Goal: Task Accomplishment & Management: Manage account settings

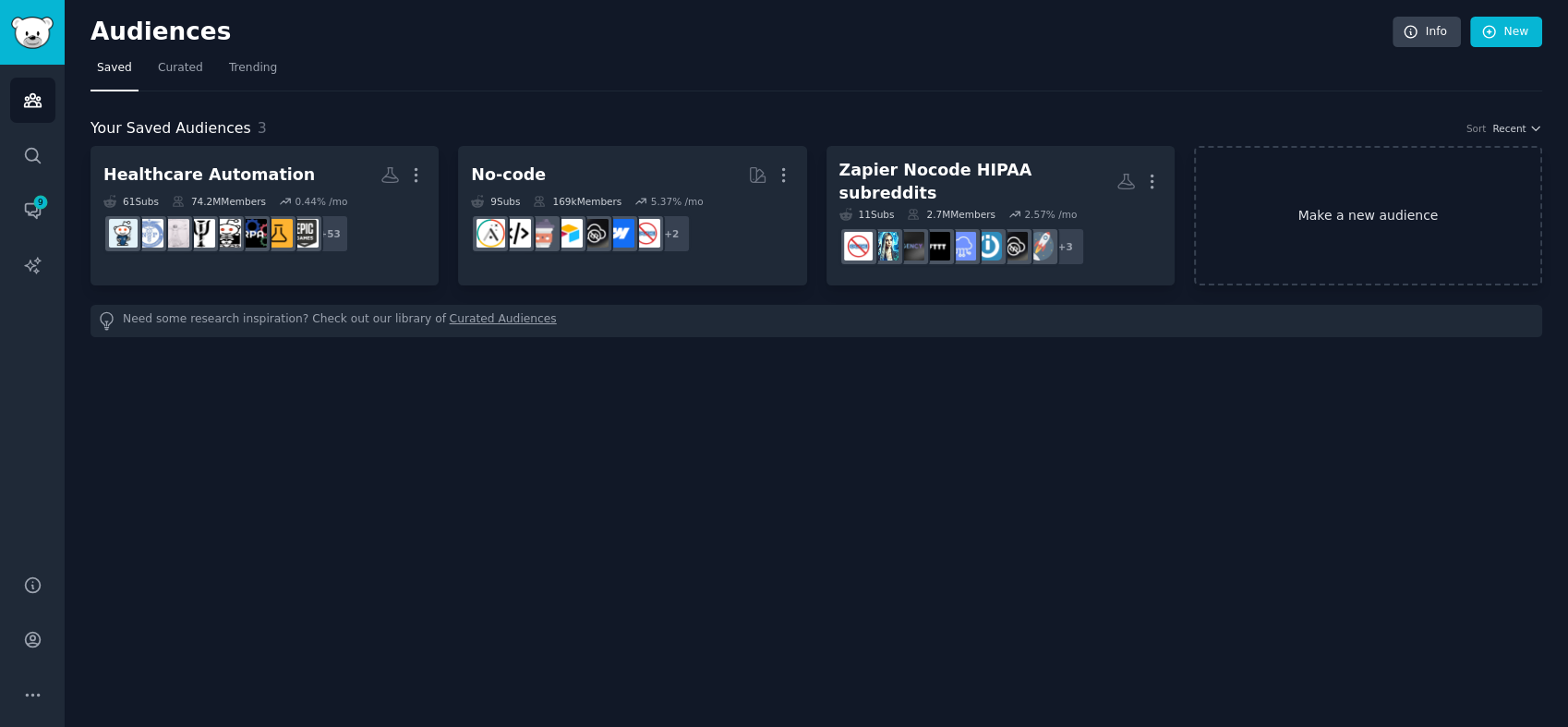
click at [1350, 215] on link "Make a new audience" at bounding box center [1368, 216] width 348 height 139
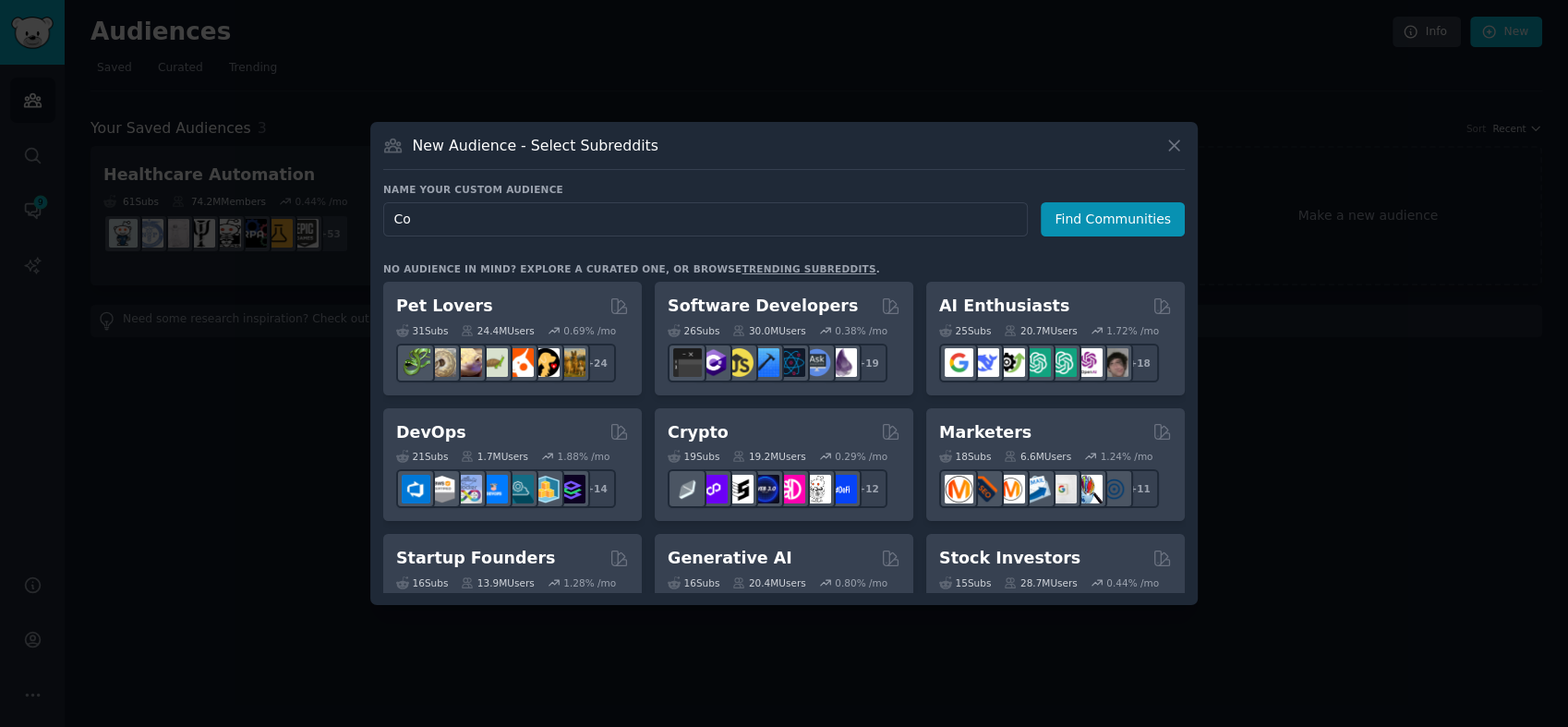
type input "C"
type input "Competitors (Keragon)"
click button "Find Communities" at bounding box center [1112, 218] width 144 height 34
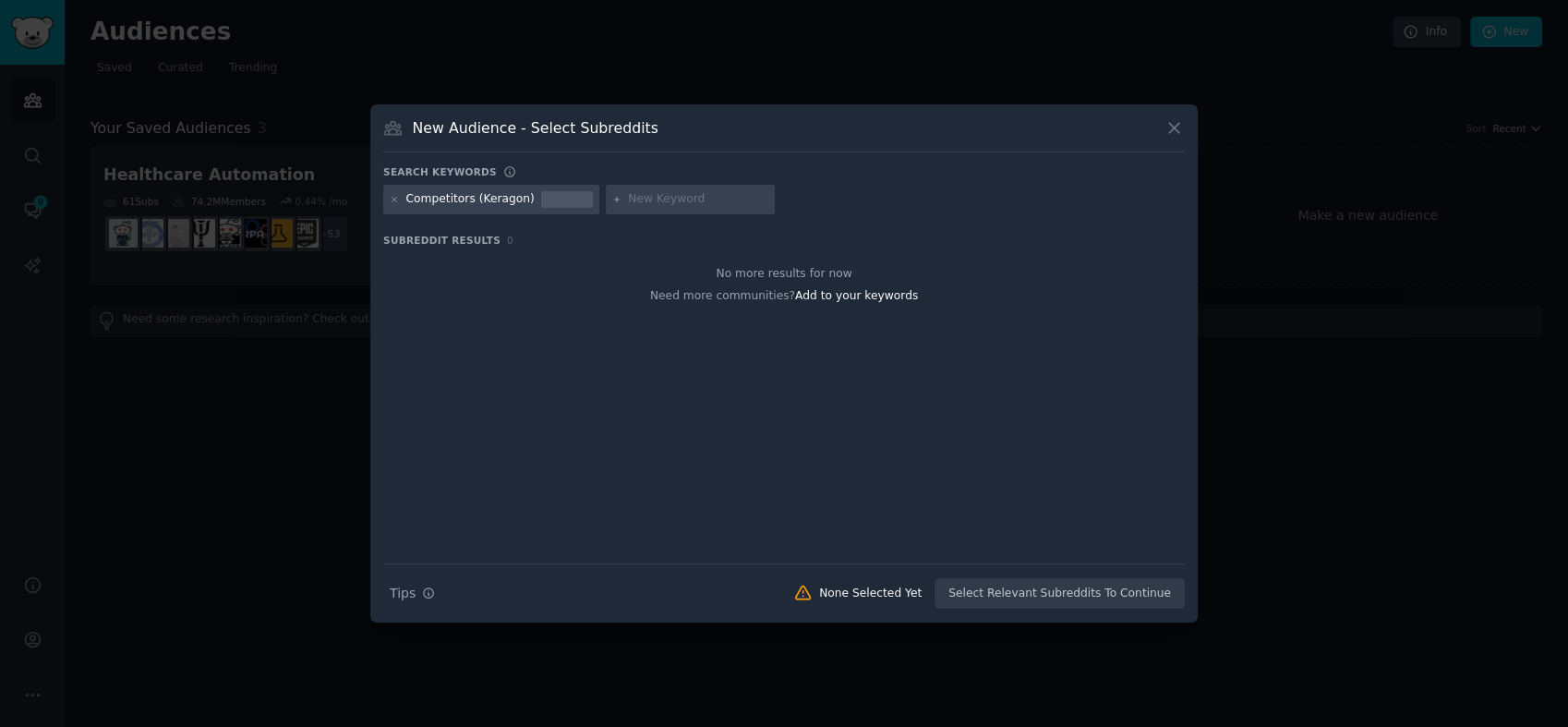
click at [981, 591] on div "Search Tips Tips None Selected Yet Select Relevant Subreddits To Continue" at bounding box center [783, 587] width 801 height 46
click at [847, 301] on span "Add to your keywords" at bounding box center [856, 295] width 123 height 13
click at [479, 215] on div "Competitors (Keragon)" at bounding box center [783, 202] width 801 height 36
click at [1173, 120] on icon at bounding box center [1174, 128] width 19 height 19
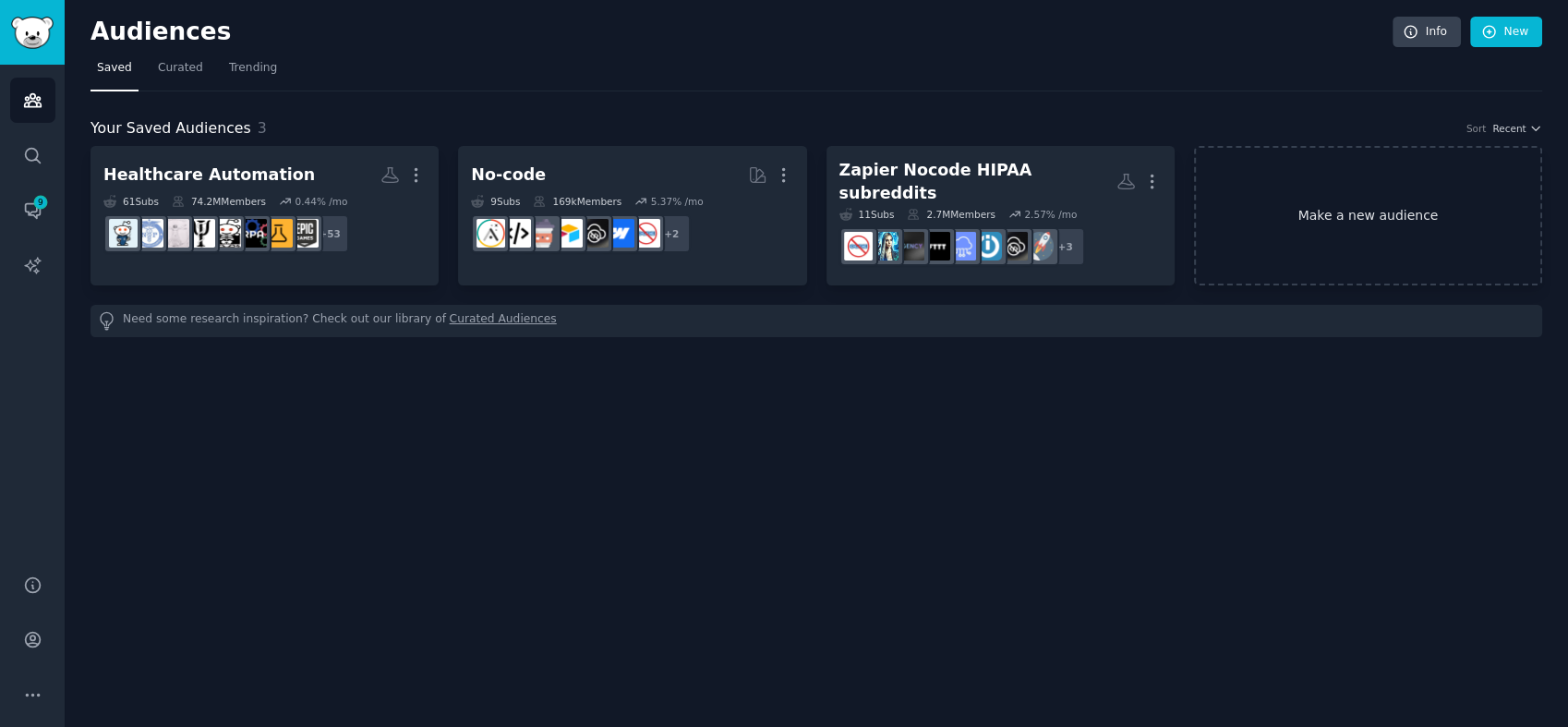
click at [1364, 212] on link "Make a new audience" at bounding box center [1368, 216] width 348 height 139
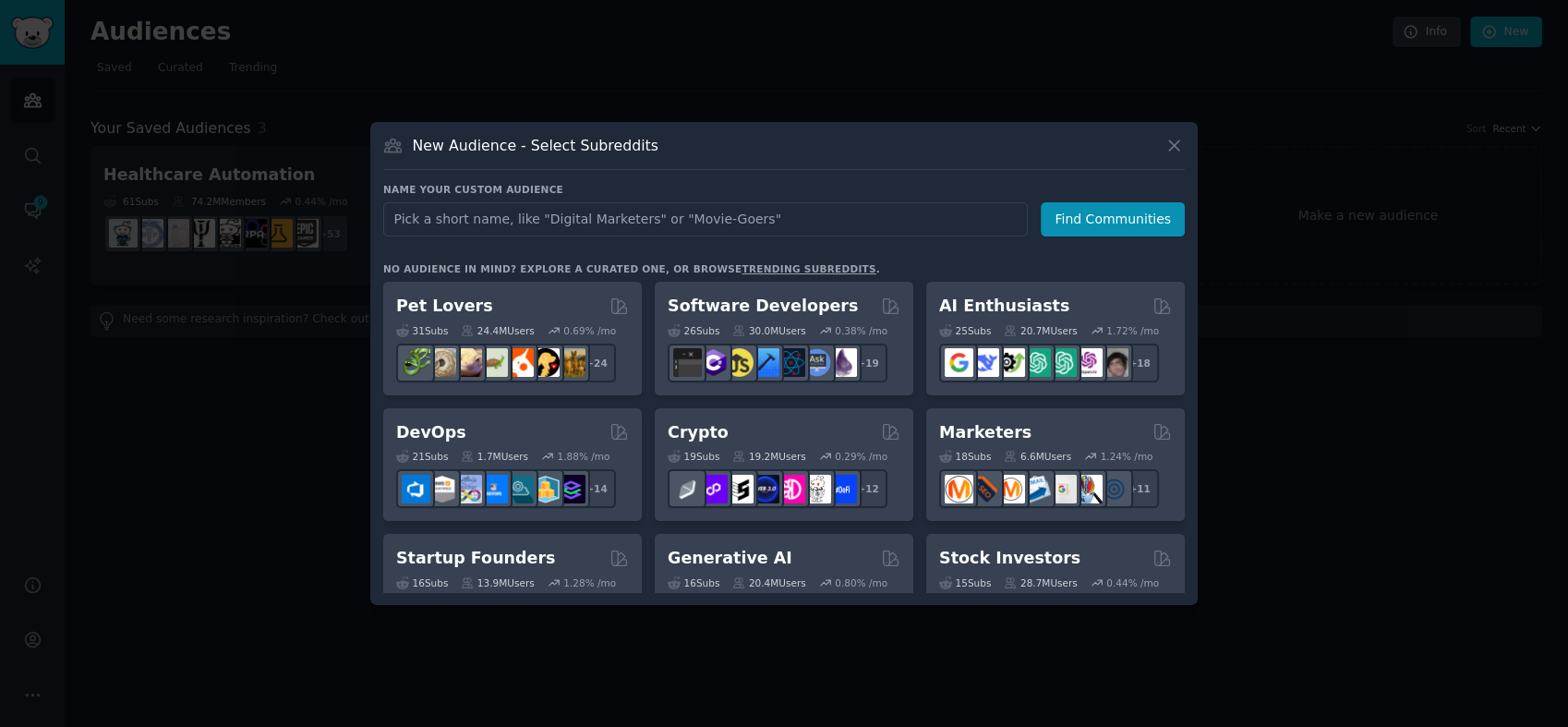
click at [628, 215] on input "text" at bounding box center [705, 218] width 645 height 34
type input "H"
type input "Zapier"
click button "Find Communities" at bounding box center [1112, 218] width 144 height 34
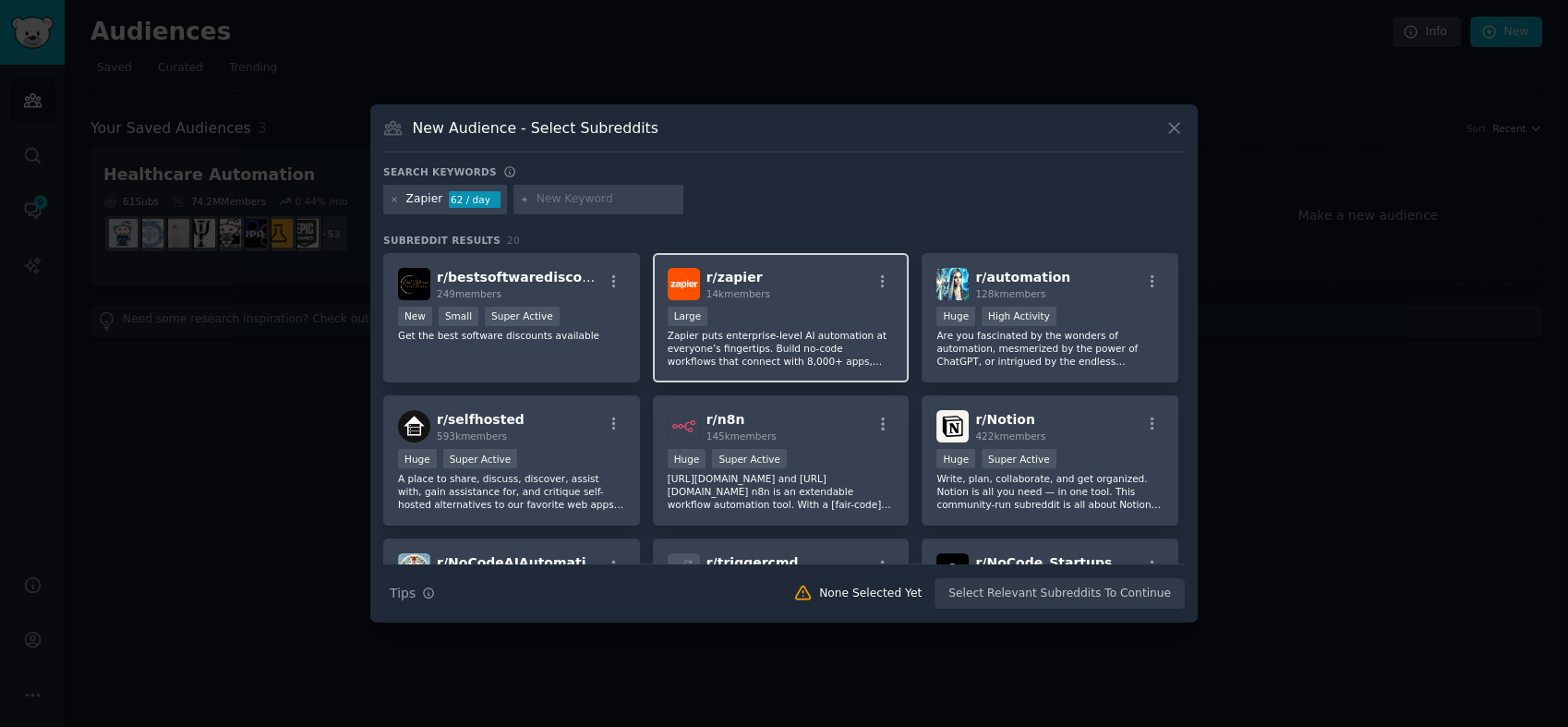
click at [801, 279] on div "r/ zapier 14k members" at bounding box center [781, 283] width 227 height 32
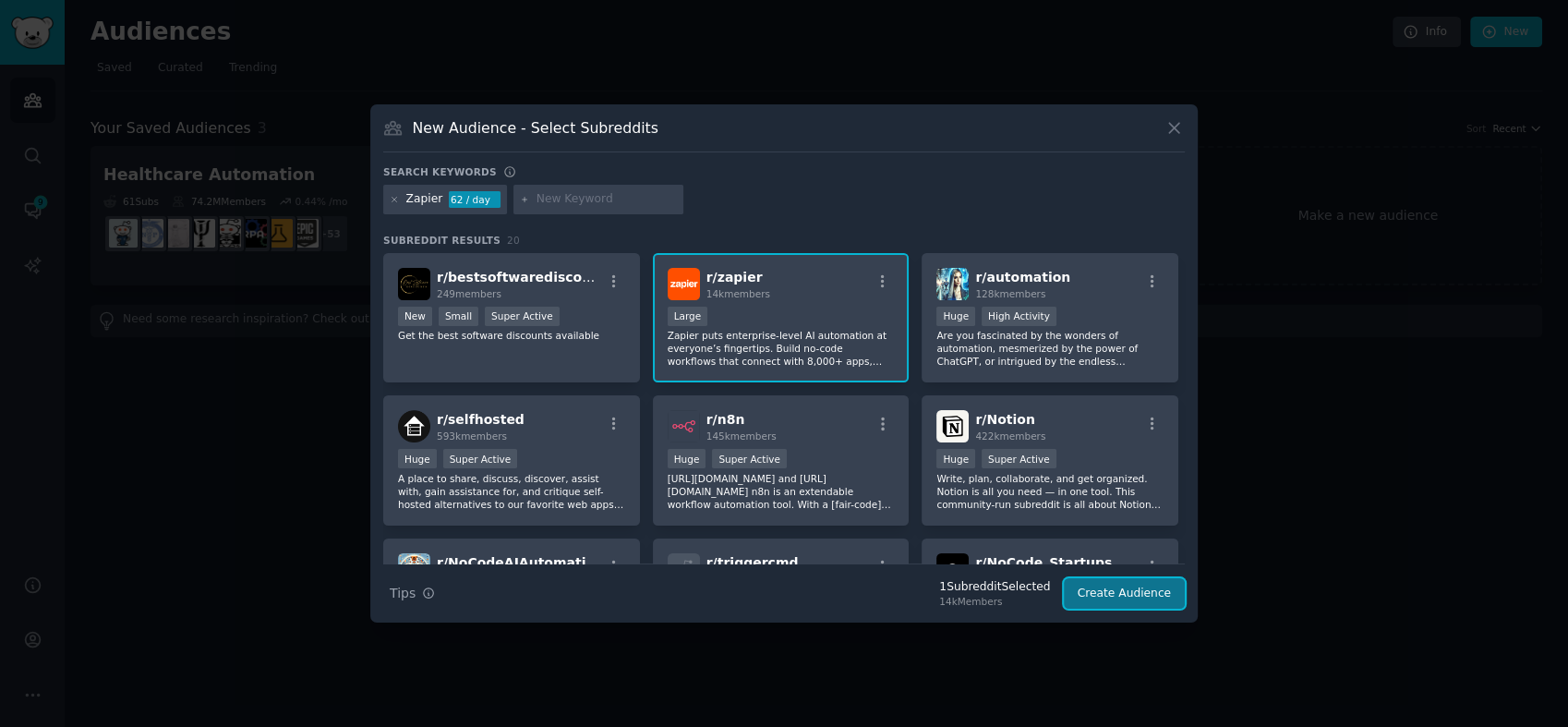
click at [1128, 587] on button "Create Audience" at bounding box center [1124, 594] width 122 height 31
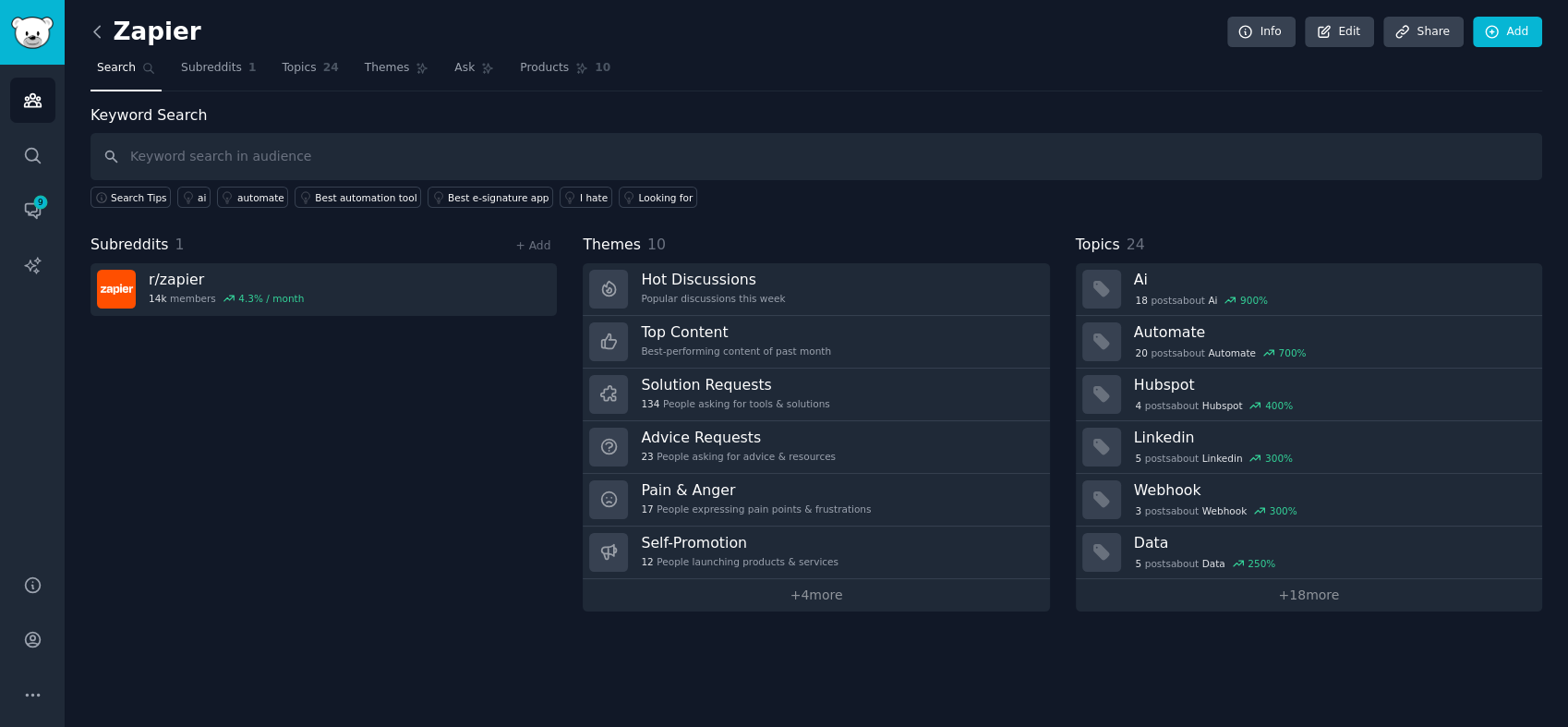
click at [96, 37] on icon at bounding box center [98, 32] width 19 height 19
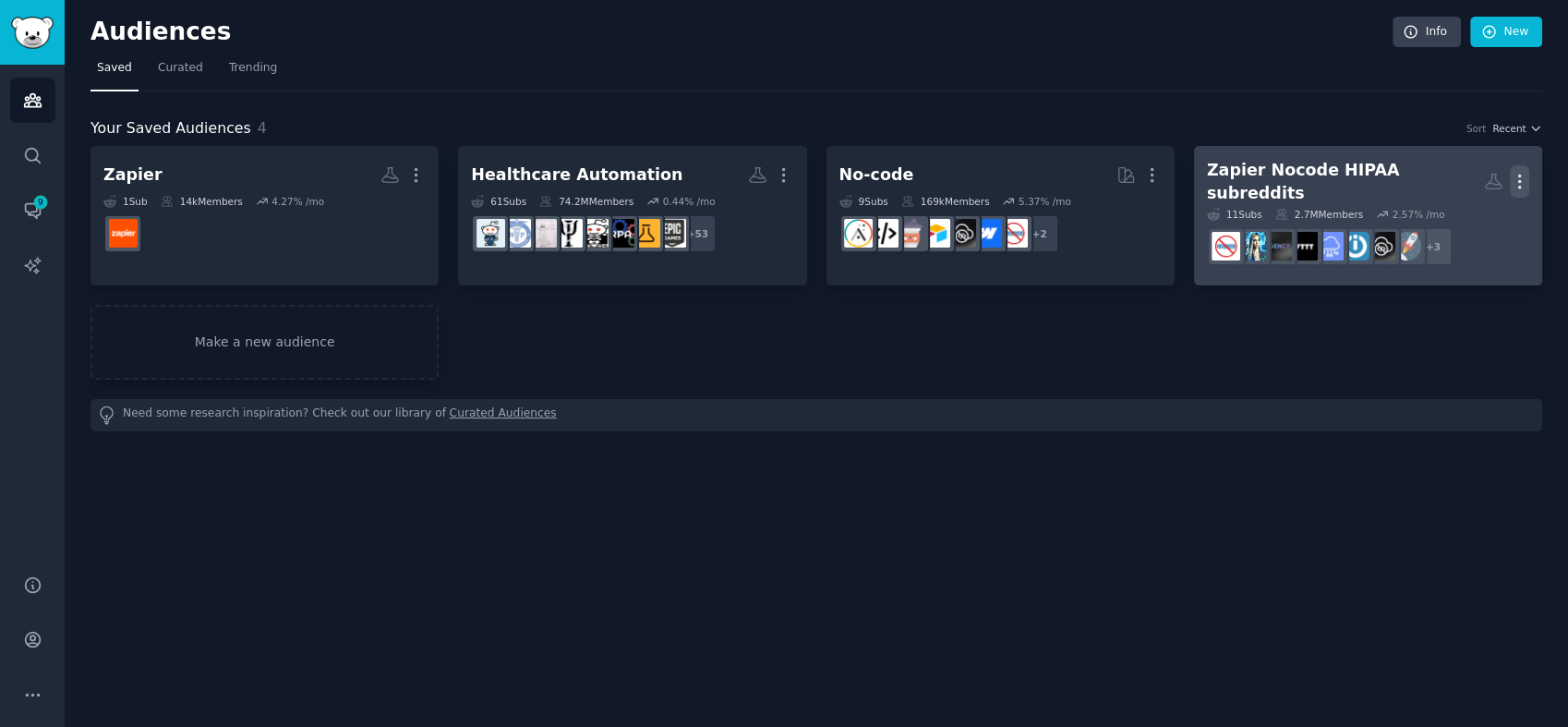
click at [1515, 172] on icon "button" at bounding box center [1520, 182] width 19 height 19
click at [1286, 166] on div "Zapier Nocode HIPAA subreddits" at bounding box center [1345, 181] width 277 height 45
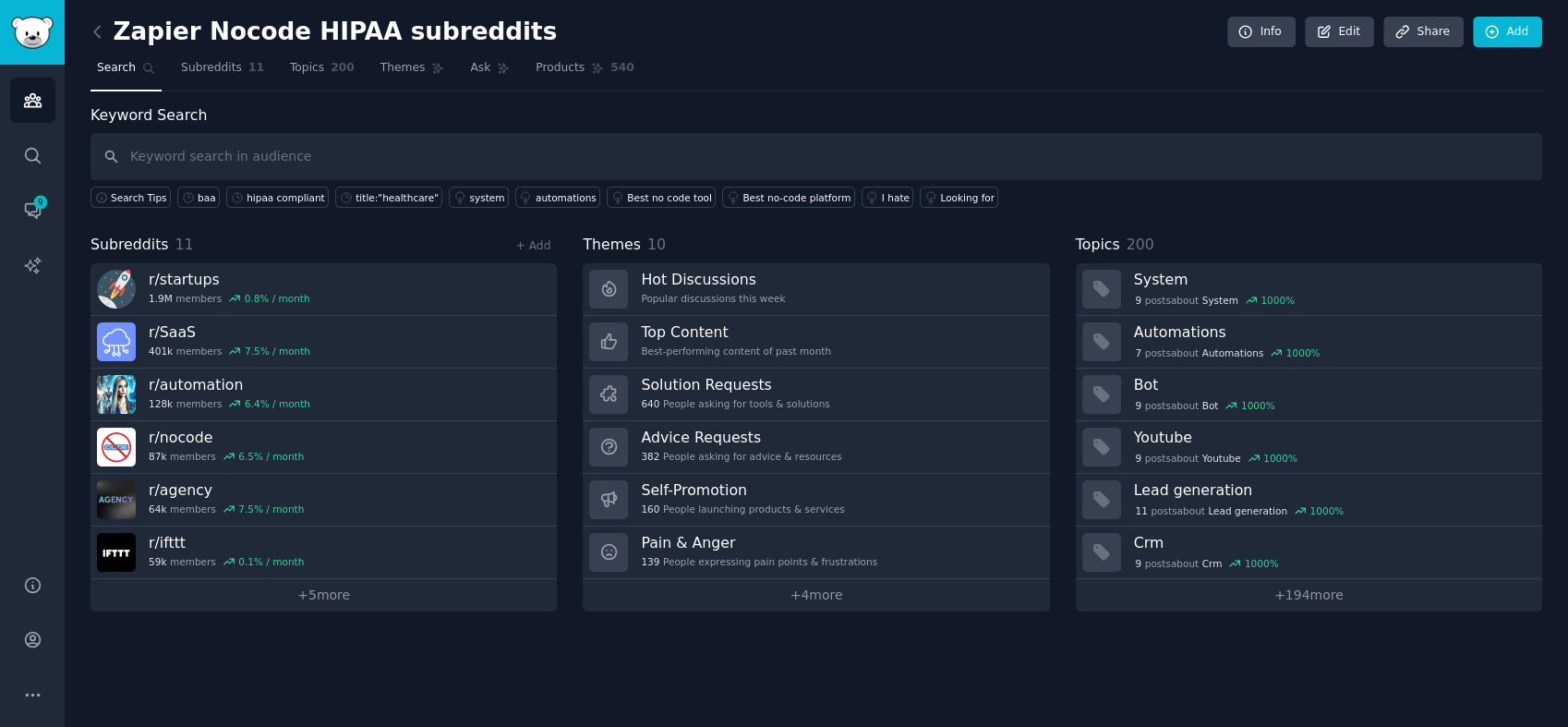
click at [309, 31] on h2 "Zapier Nocode HIPAA subreddits" at bounding box center [324, 32] width 466 height 30
click at [1344, 30] on link "Edit" at bounding box center [1340, 32] width 70 height 31
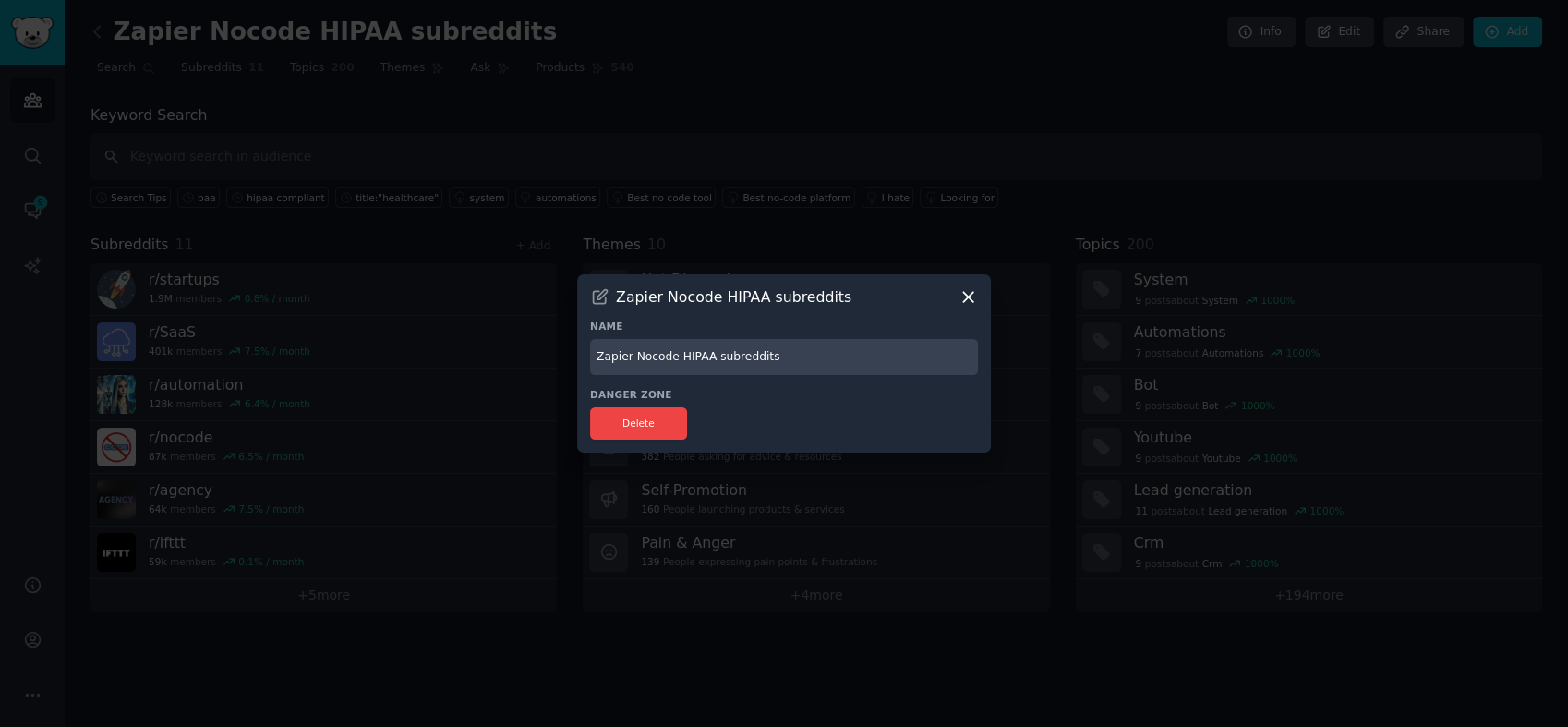
click at [798, 339] on input "Zapier Nocode HIPAA subreddits" at bounding box center [783, 357] width 388 height 36
click at [797, 352] on input "Zapier Nocode HIPAA subreddits" at bounding box center [783, 357] width 388 height 36
drag, startPoint x: 632, startPoint y: 355, endPoint x: 672, endPoint y: 393, distance: 55.2
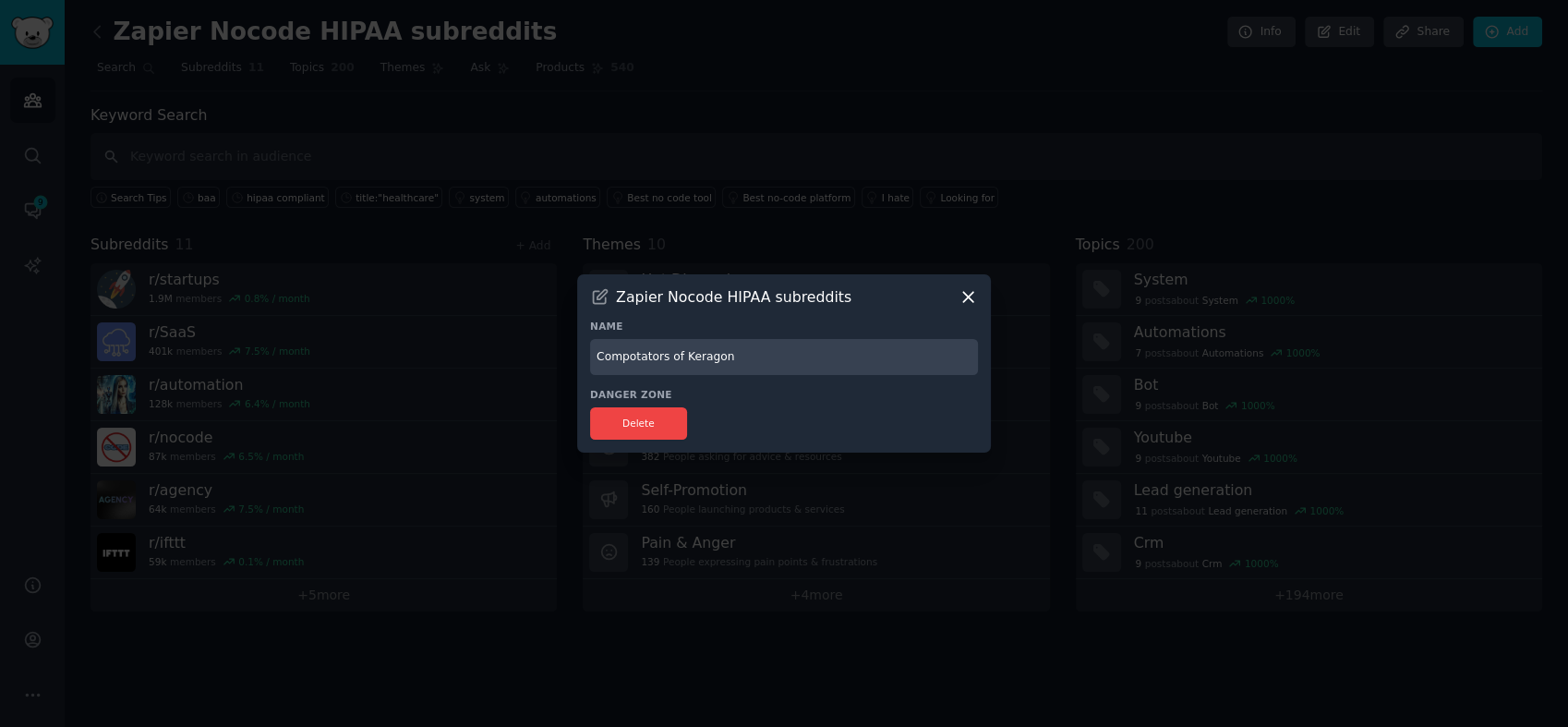
click at [632, 355] on input "Compotators of Keragon" at bounding box center [783, 357] width 388 height 36
type input "Compitators of Keragon"
click at [973, 288] on icon at bounding box center [968, 297] width 19 height 19
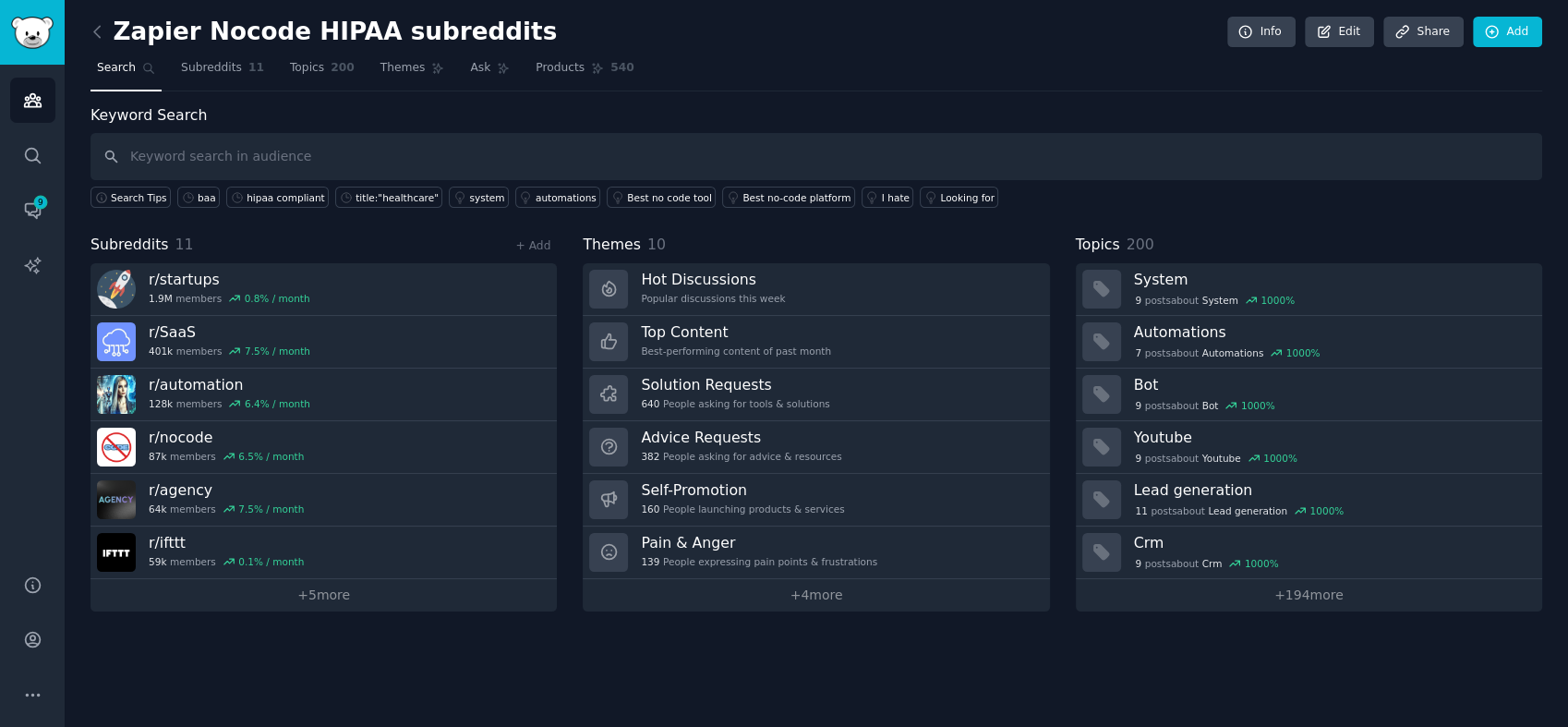
click at [269, 37] on h2 "Zapier Nocode HIPAA subreddits" at bounding box center [324, 32] width 466 height 30
click at [1351, 32] on link "Edit" at bounding box center [1340, 32] width 70 height 31
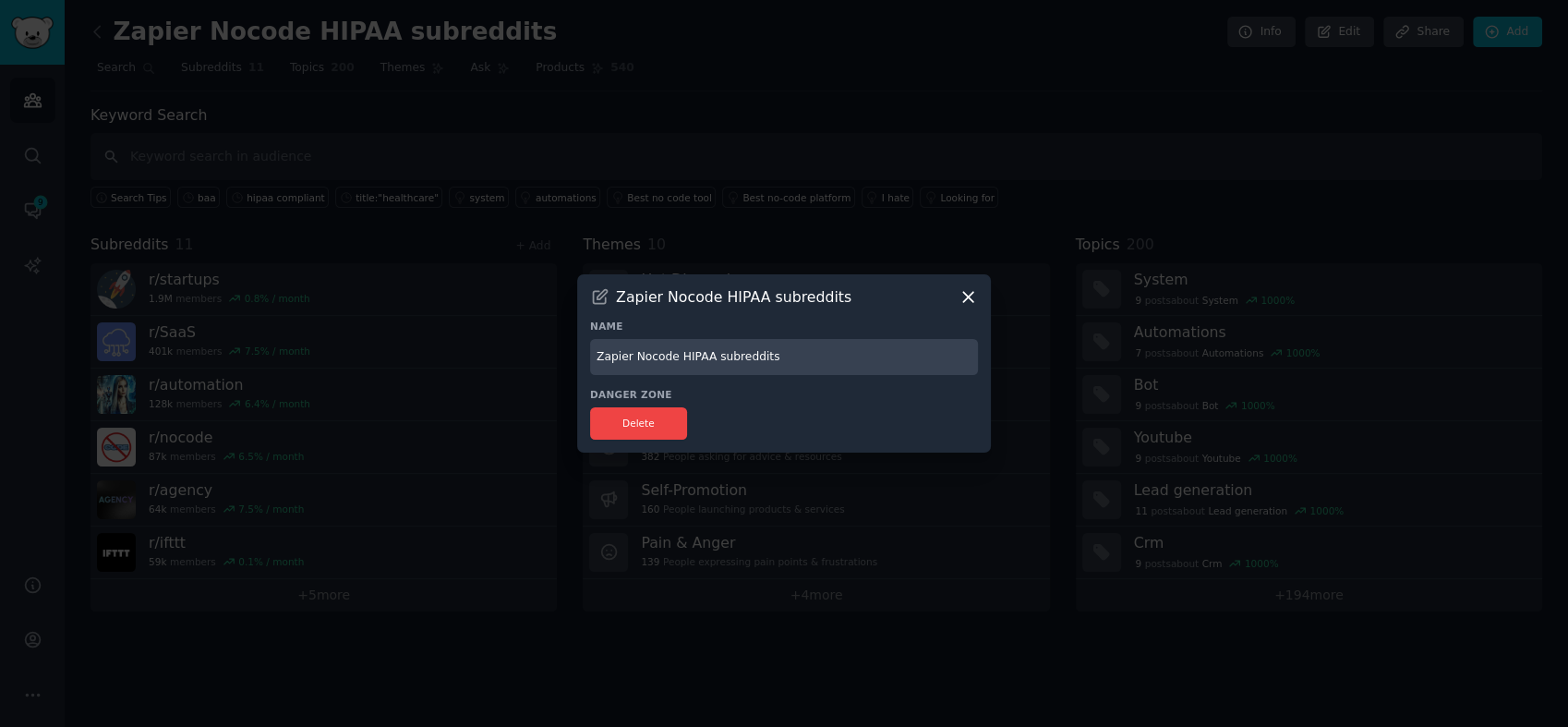
click at [766, 351] on input "Zapier Nocode HIPAA subreddits" at bounding box center [783, 357] width 388 height 36
type input "X"
type input "Competitors"
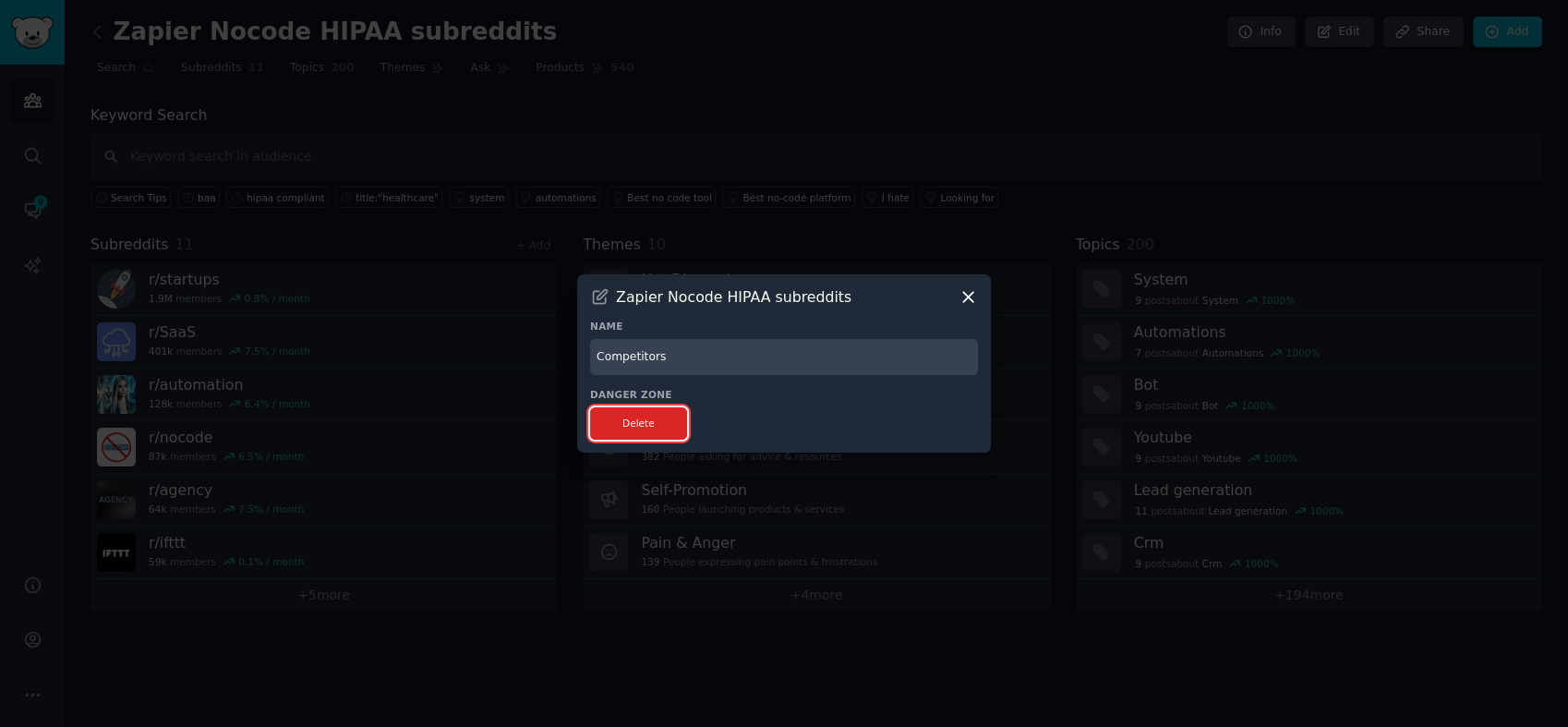
click at [628, 414] on button "Delete" at bounding box center [638, 422] width 97 height 32
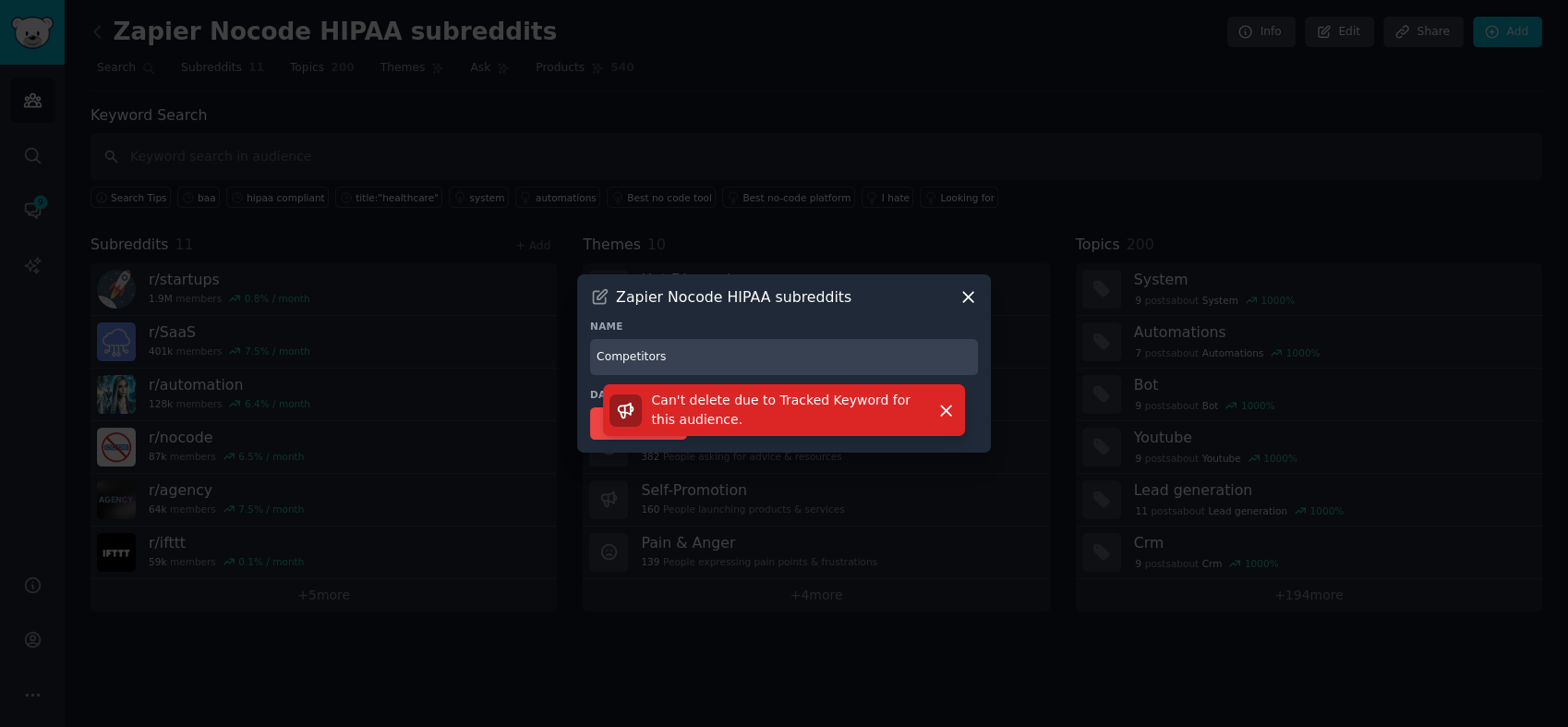
click at [967, 292] on icon at bounding box center [968, 297] width 19 height 19
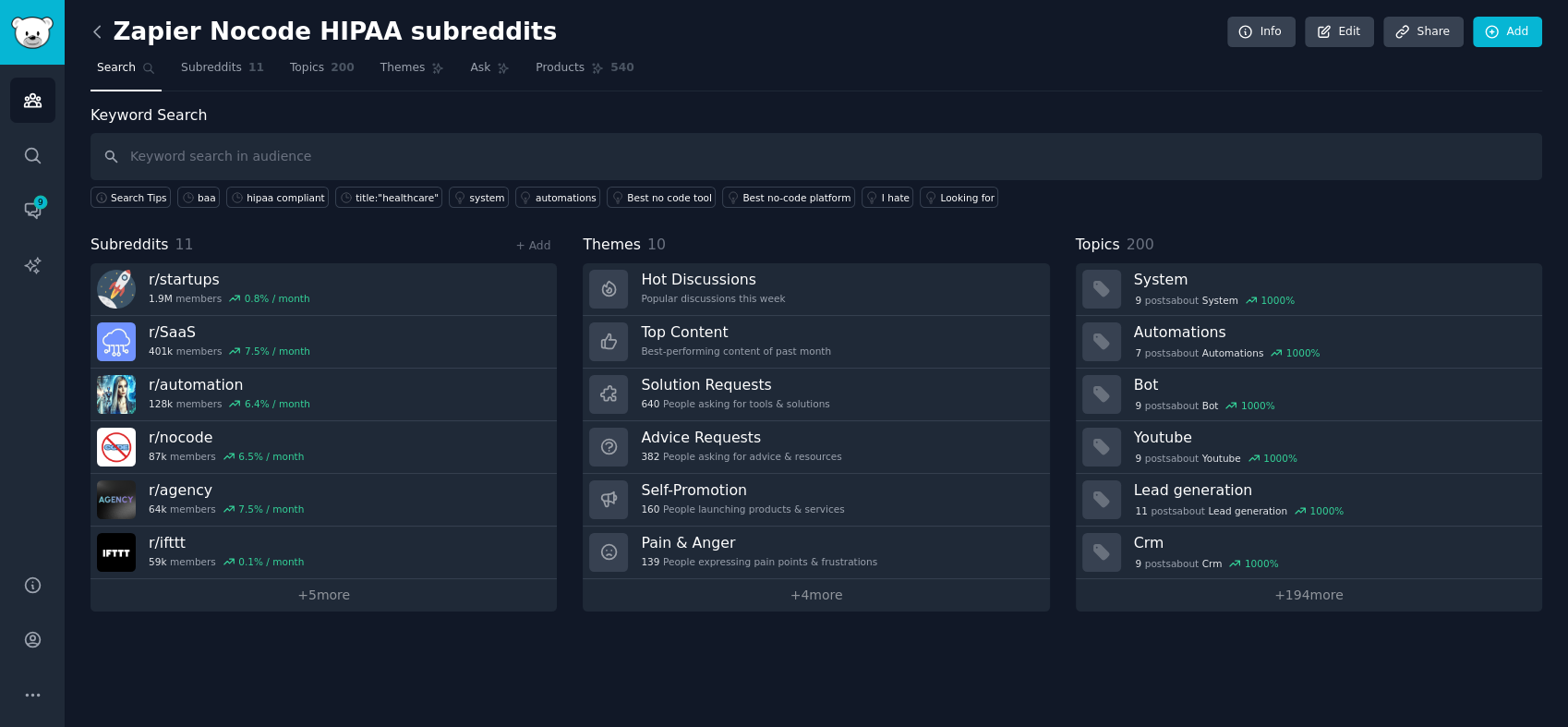
click at [96, 36] on icon at bounding box center [98, 32] width 19 height 19
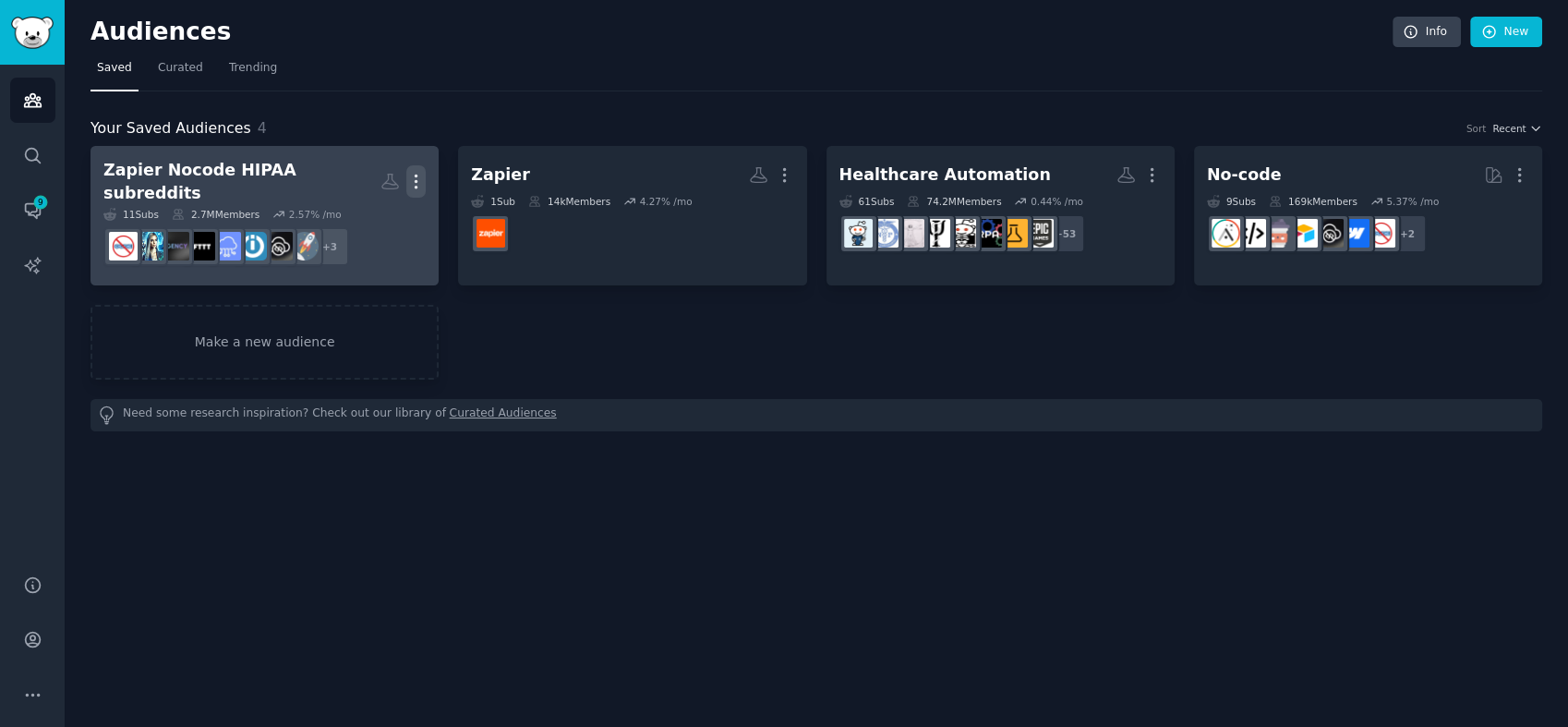
click at [421, 172] on icon "button" at bounding box center [416, 182] width 19 height 19
click at [211, 177] on div "Zapier Nocode HIPAA subreddits" at bounding box center [242, 181] width 277 height 45
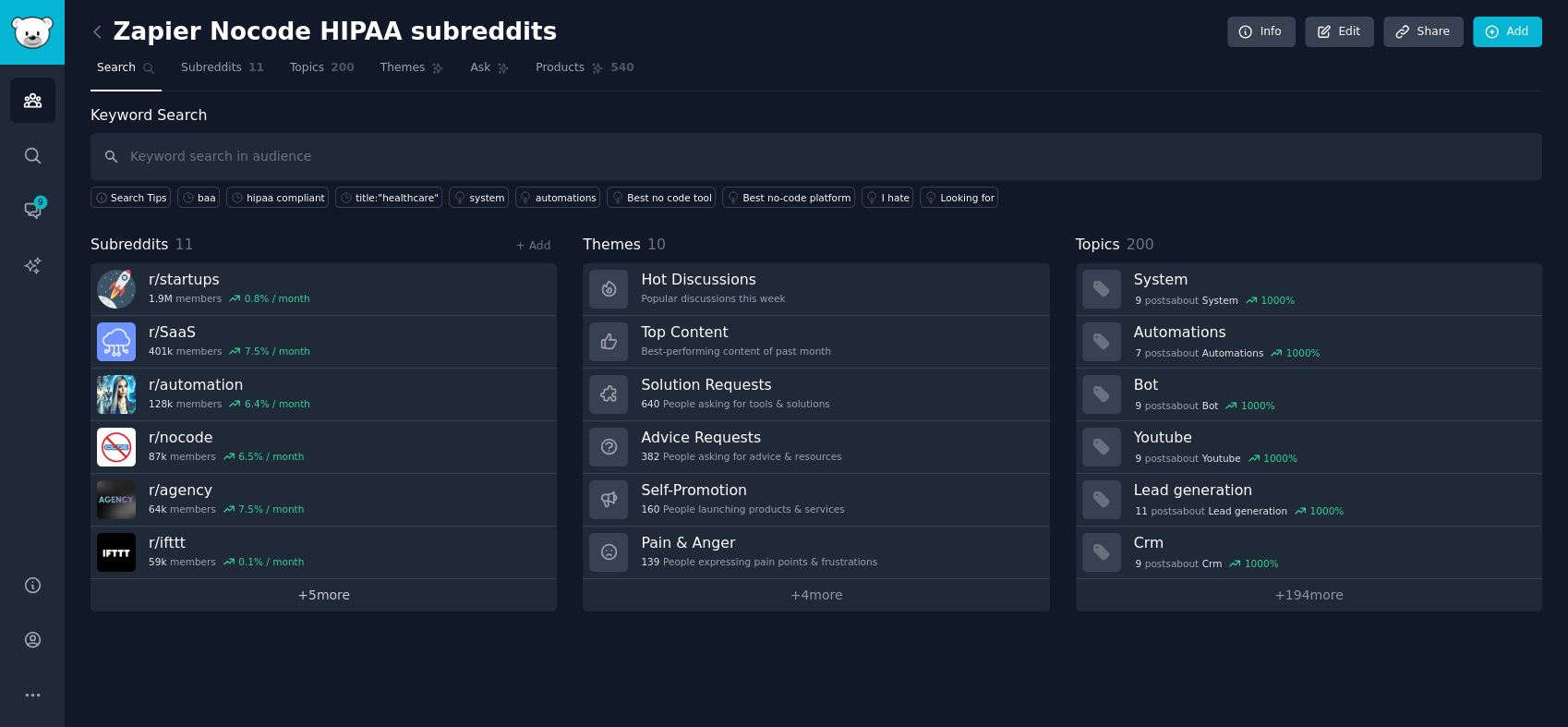
click at [338, 591] on link "+ 5 more" at bounding box center [324, 595] width 466 height 32
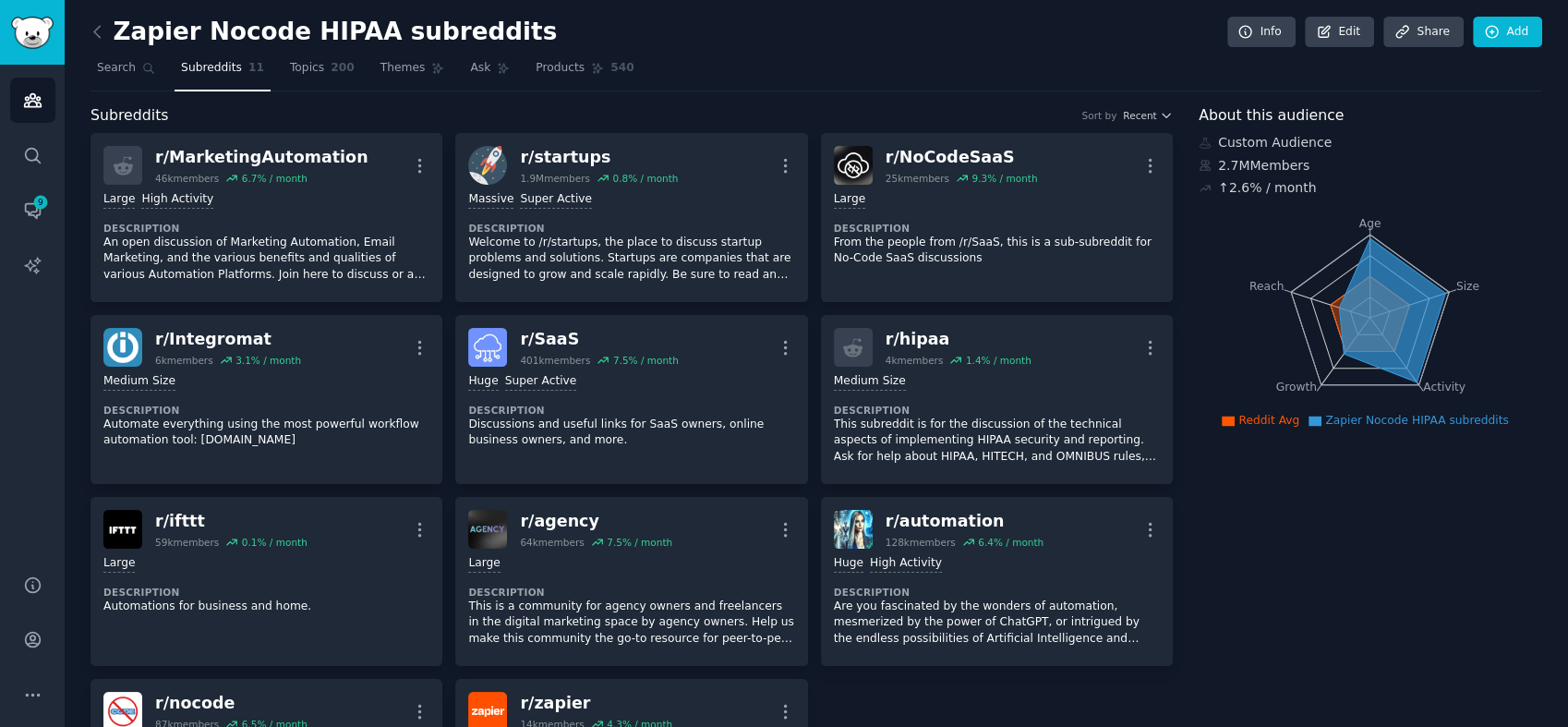
click at [97, 22] on icon at bounding box center [98, 32] width 19 height 19
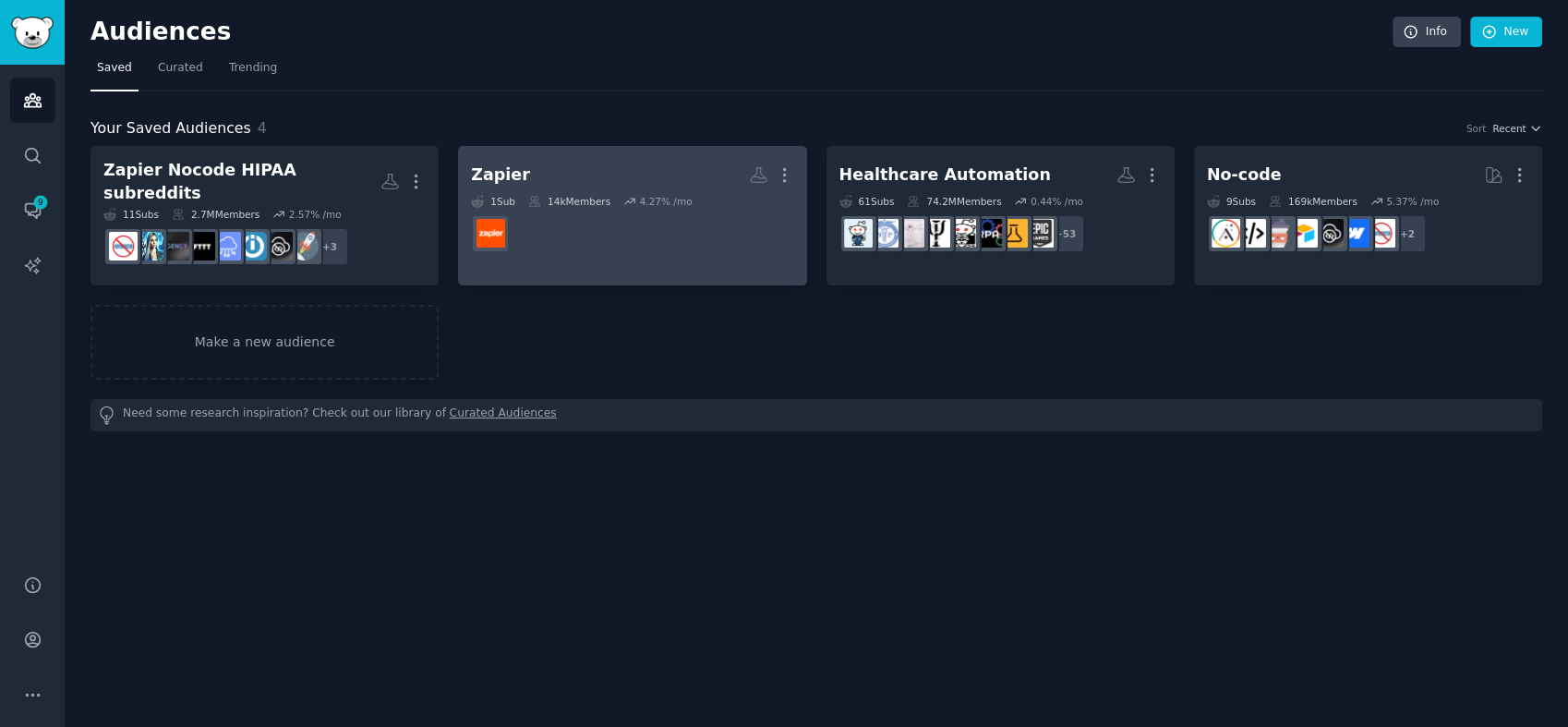
click at [509, 175] on div "Zapier" at bounding box center [500, 175] width 59 height 23
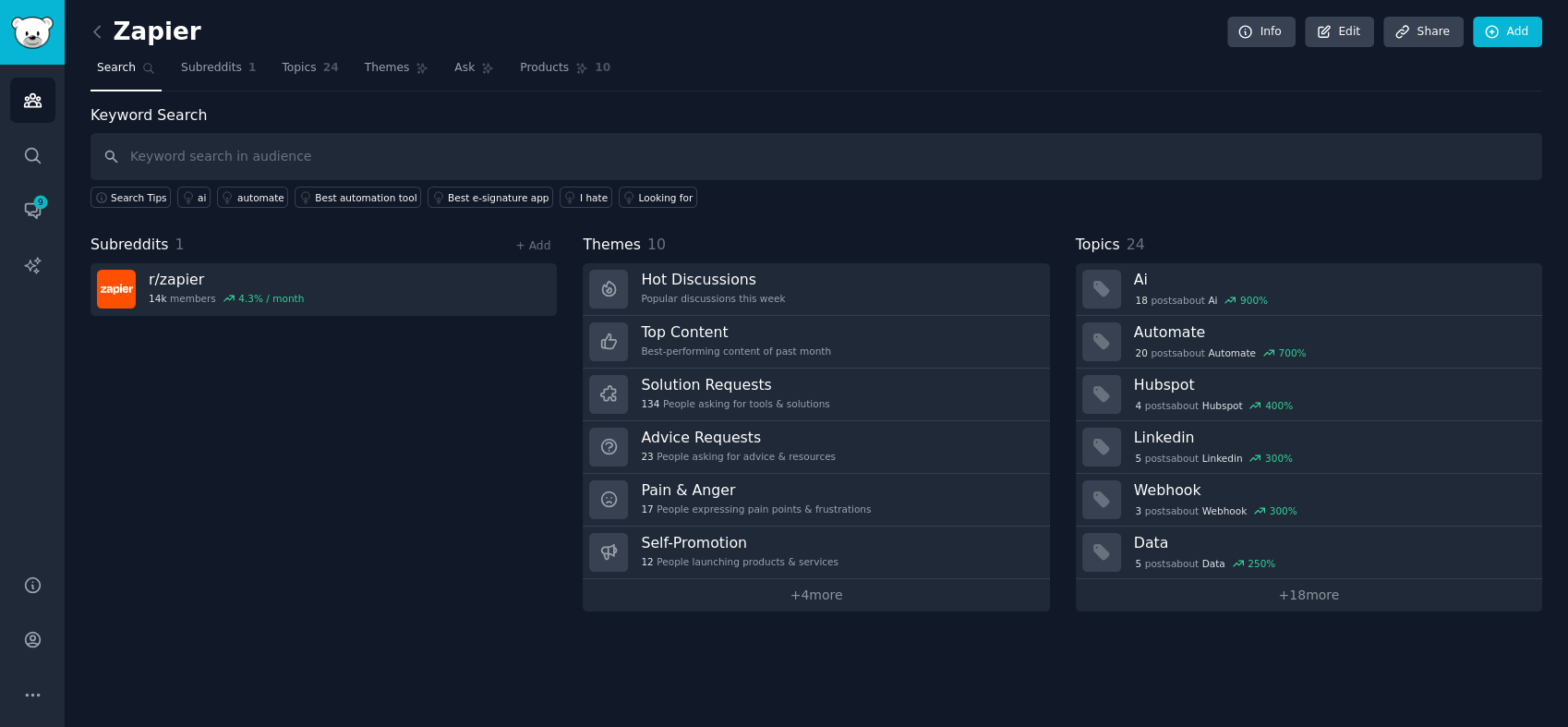
click at [161, 30] on h2 "Zapier" at bounding box center [146, 32] width 111 height 30
click at [1351, 35] on link "Edit" at bounding box center [1340, 32] width 70 height 31
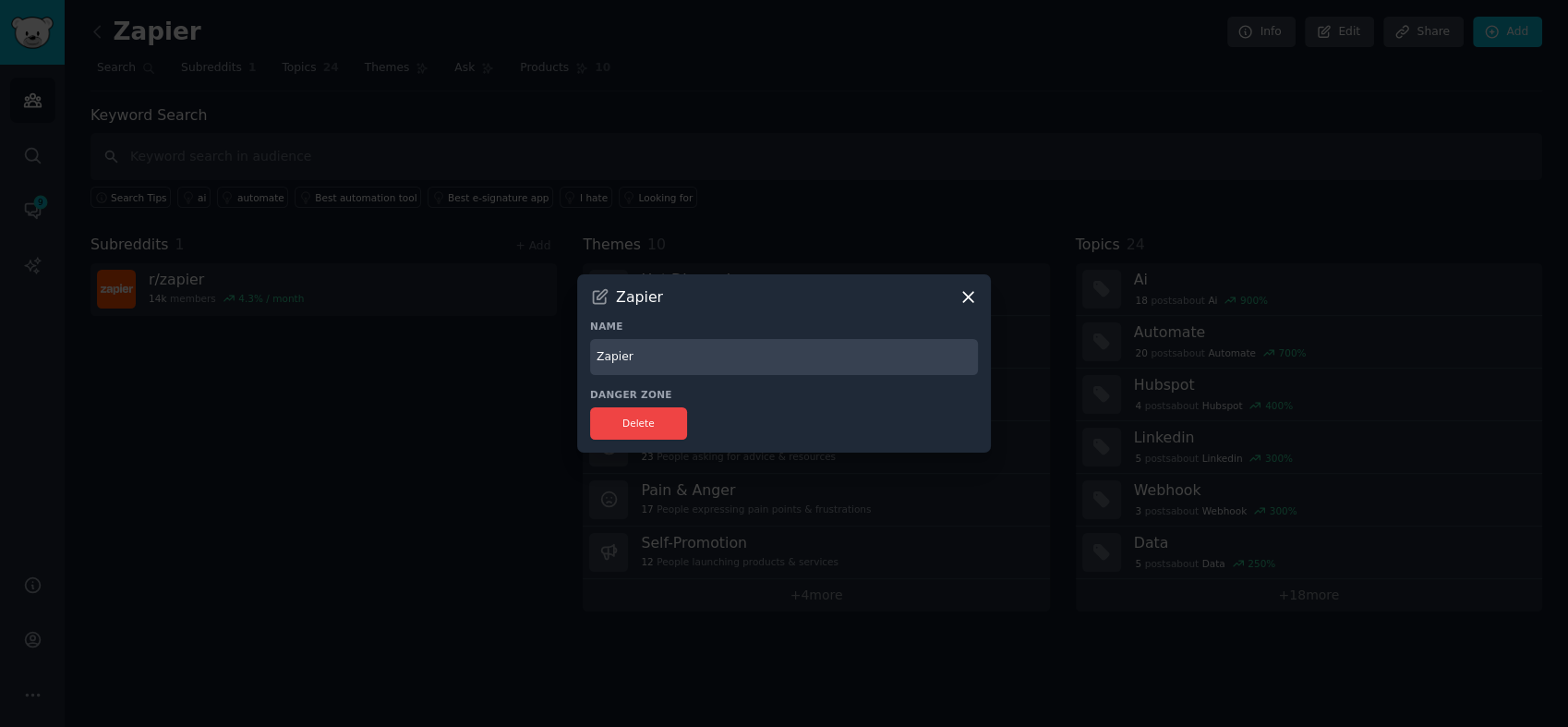
click at [968, 294] on icon at bounding box center [968, 297] width 19 height 19
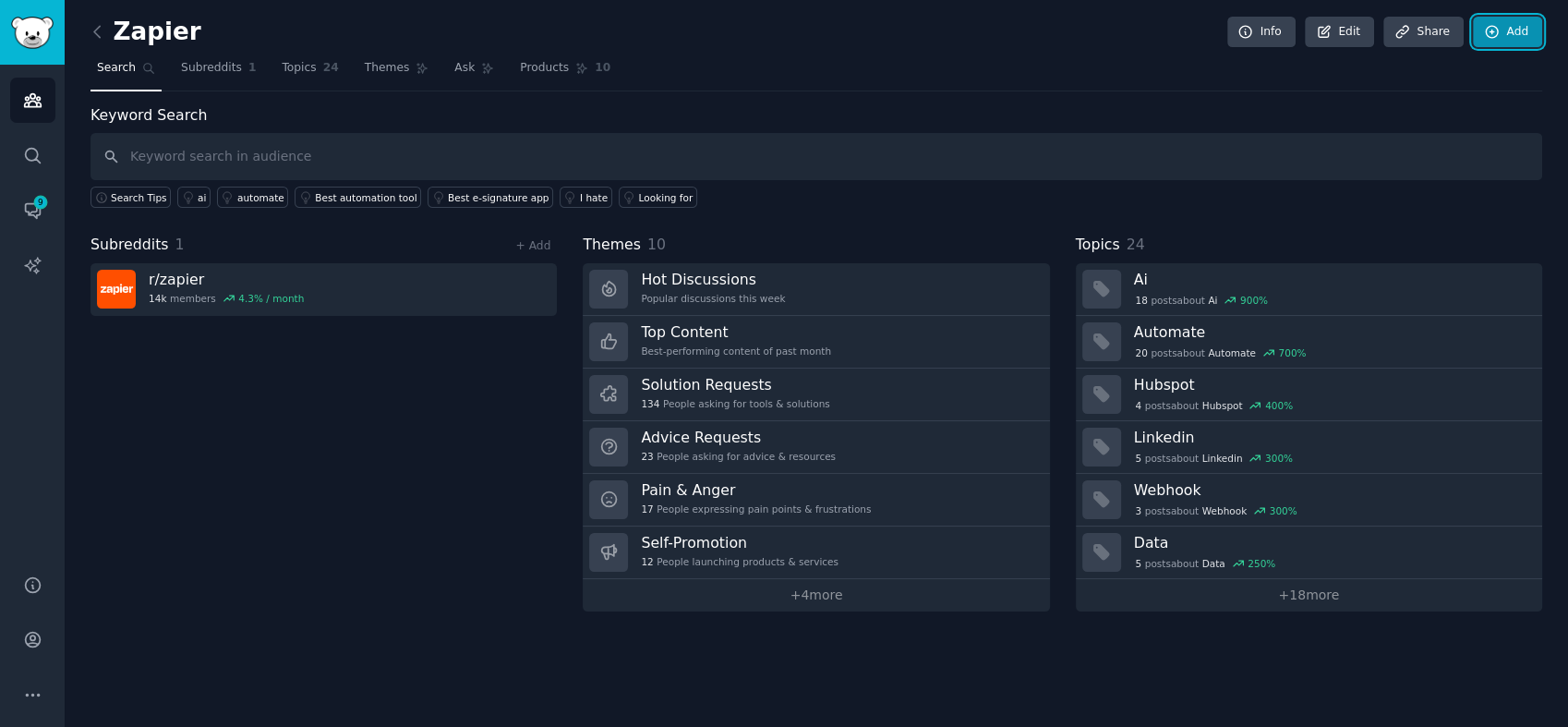
click at [1506, 37] on link "Add" at bounding box center [1508, 32] width 70 height 31
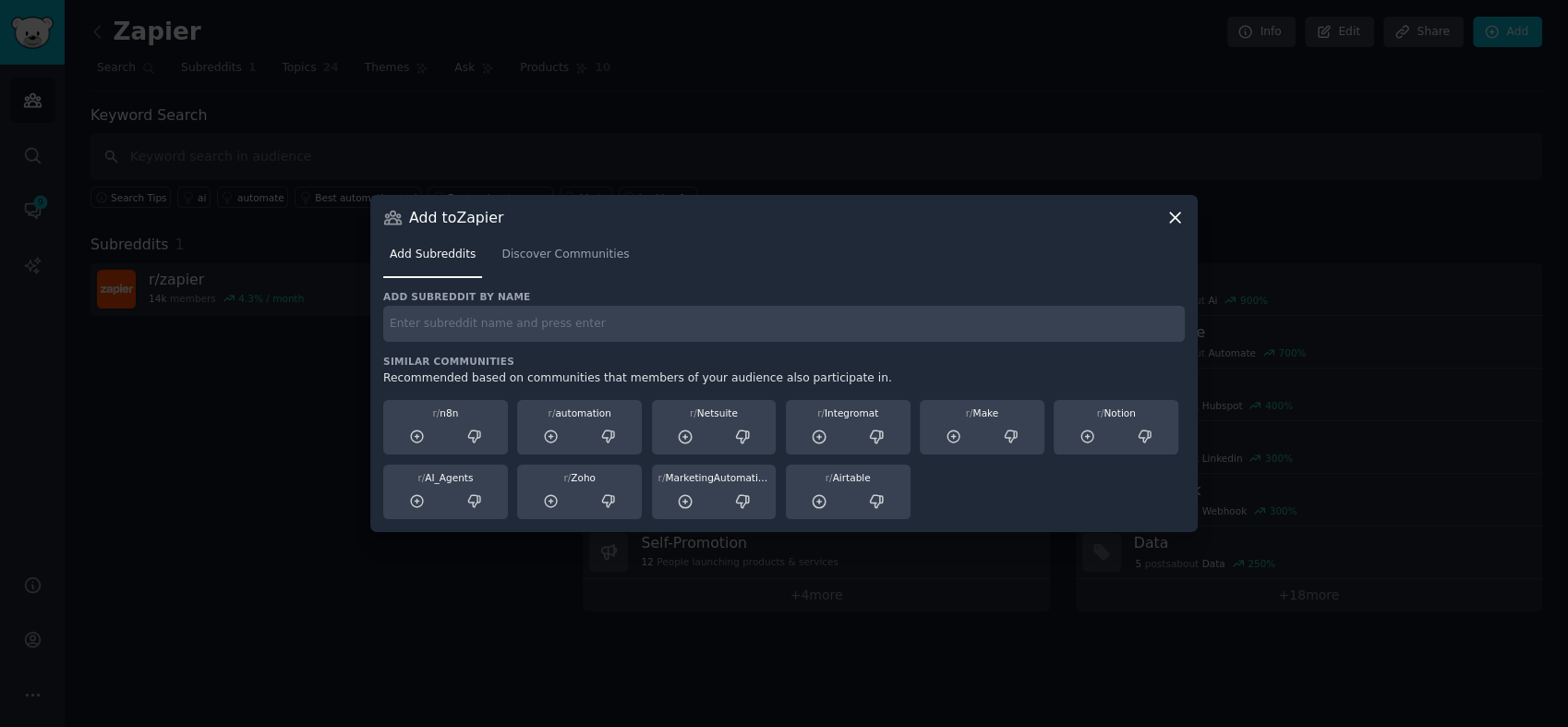
click at [504, 329] on input "text" at bounding box center [783, 323] width 801 height 36
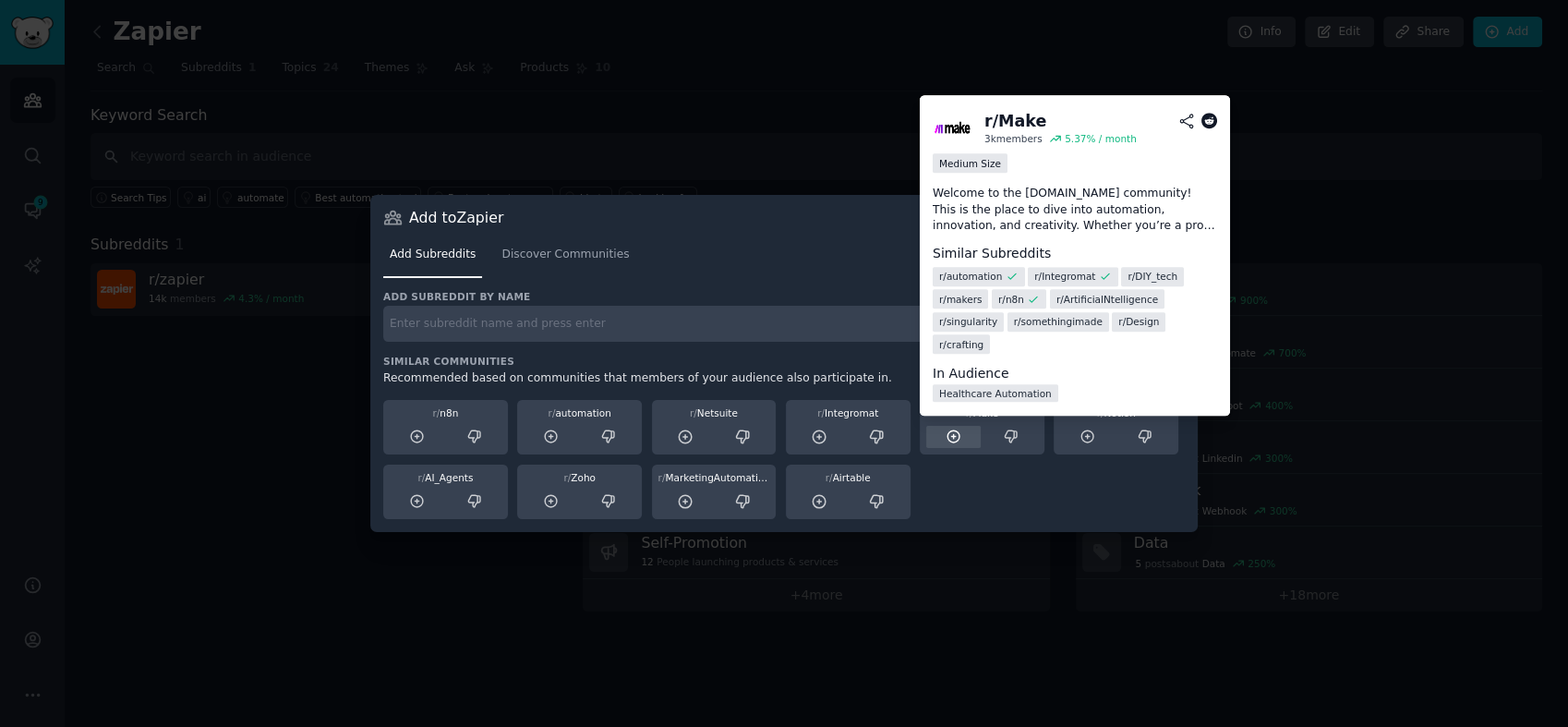
click at [959, 428] on icon at bounding box center [953, 436] width 16 height 16
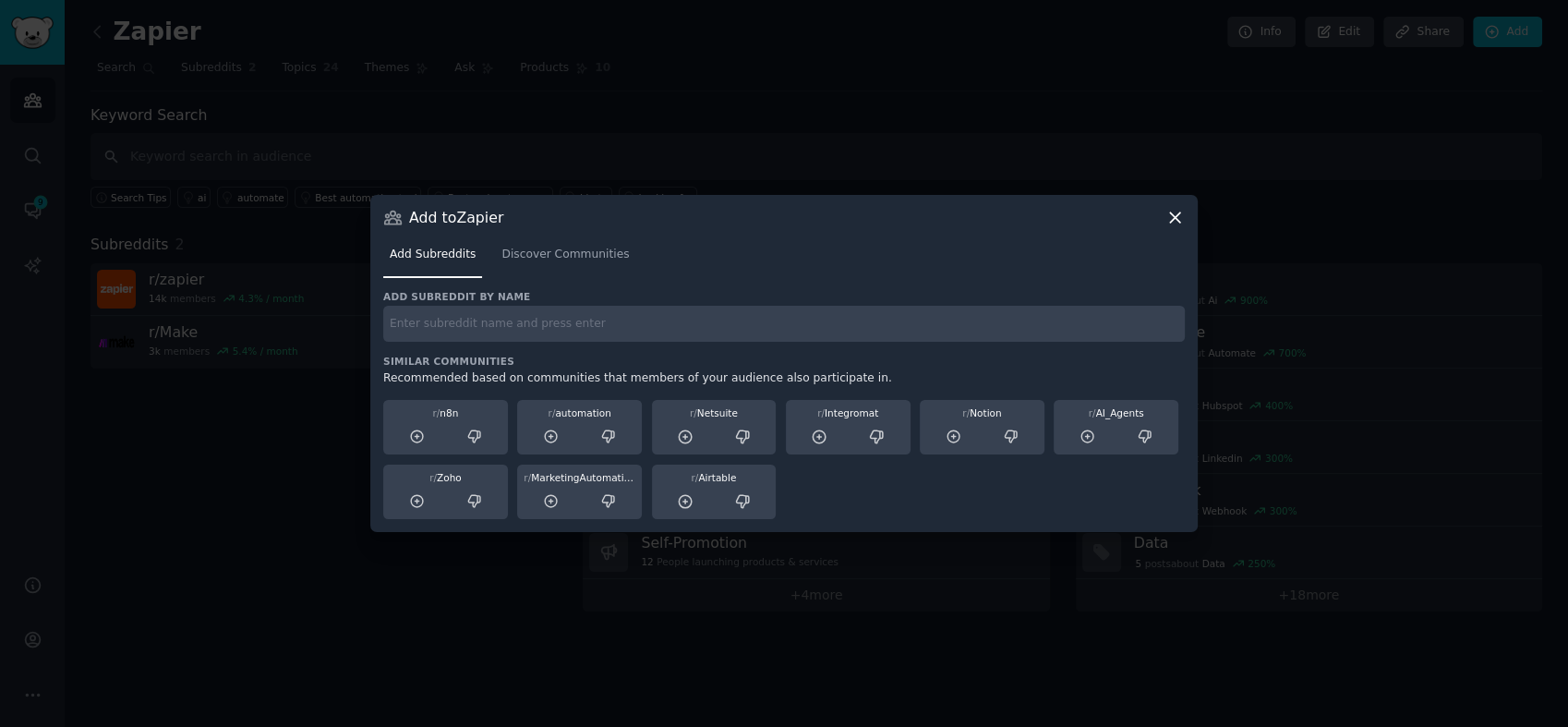
click at [944, 325] on input "text" at bounding box center [783, 323] width 801 height 36
type input "workato"
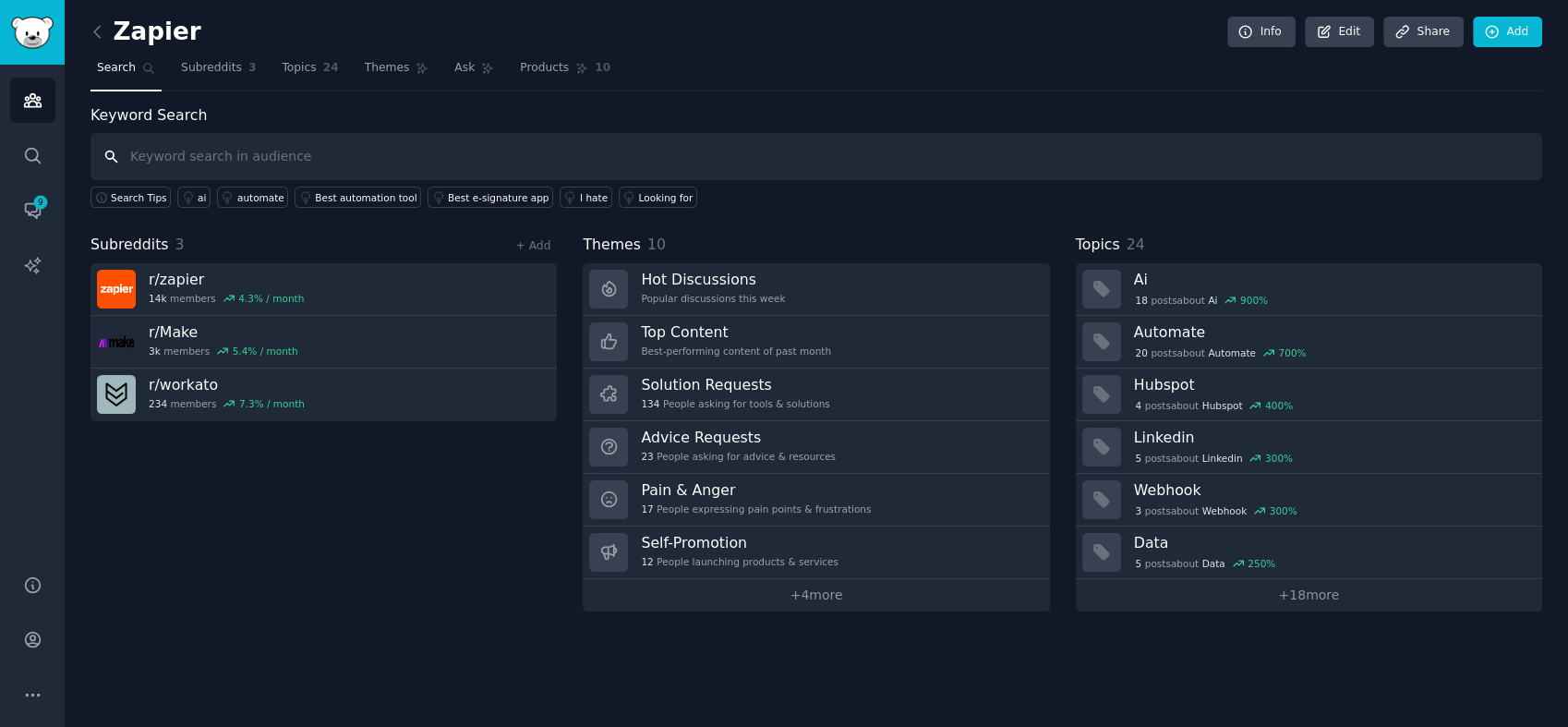
click at [192, 144] on input "text" at bounding box center [817, 157] width 1452 height 47
click at [93, 37] on icon at bounding box center [98, 32] width 19 height 19
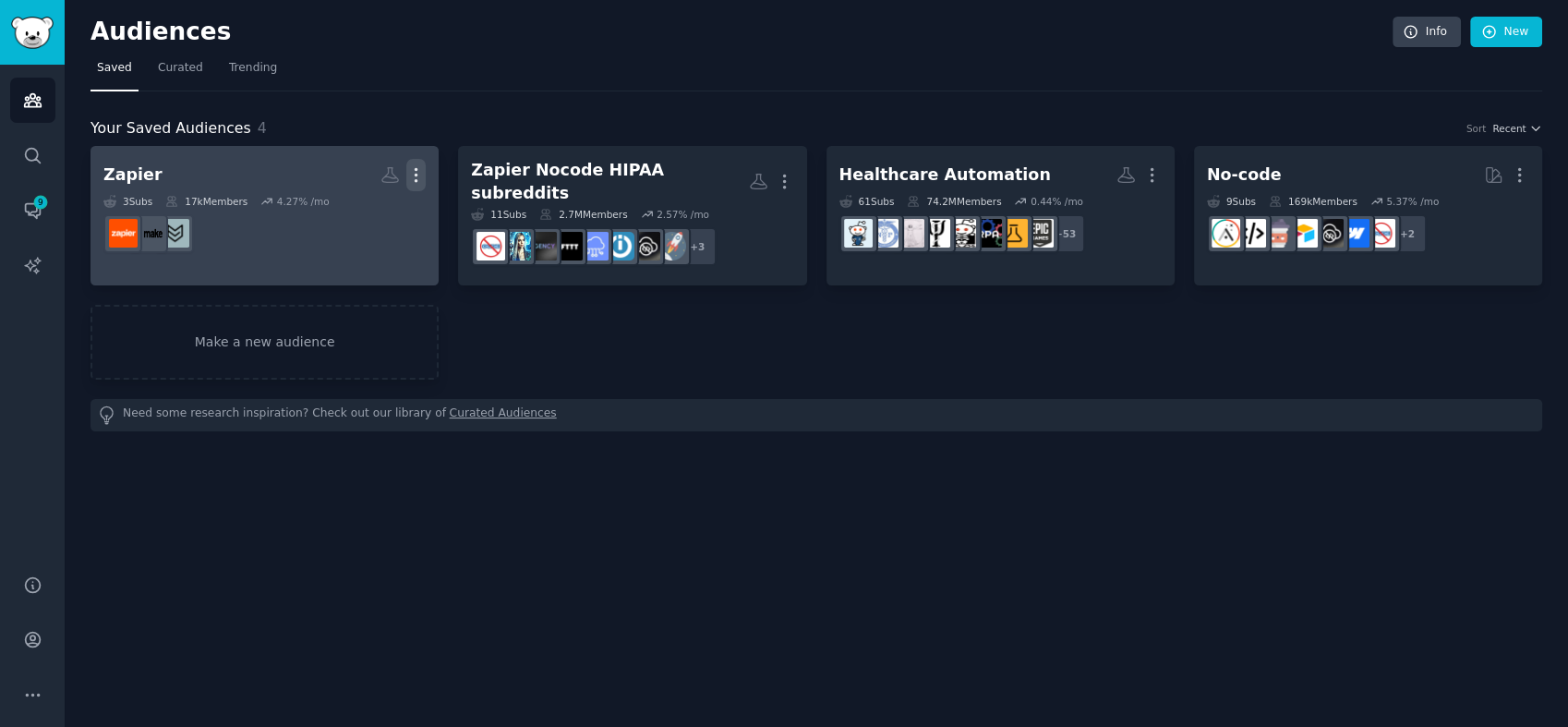
click at [418, 169] on icon "button" at bounding box center [416, 175] width 19 height 19
click at [125, 163] on div "Zapier" at bounding box center [132, 175] width 59 height 23
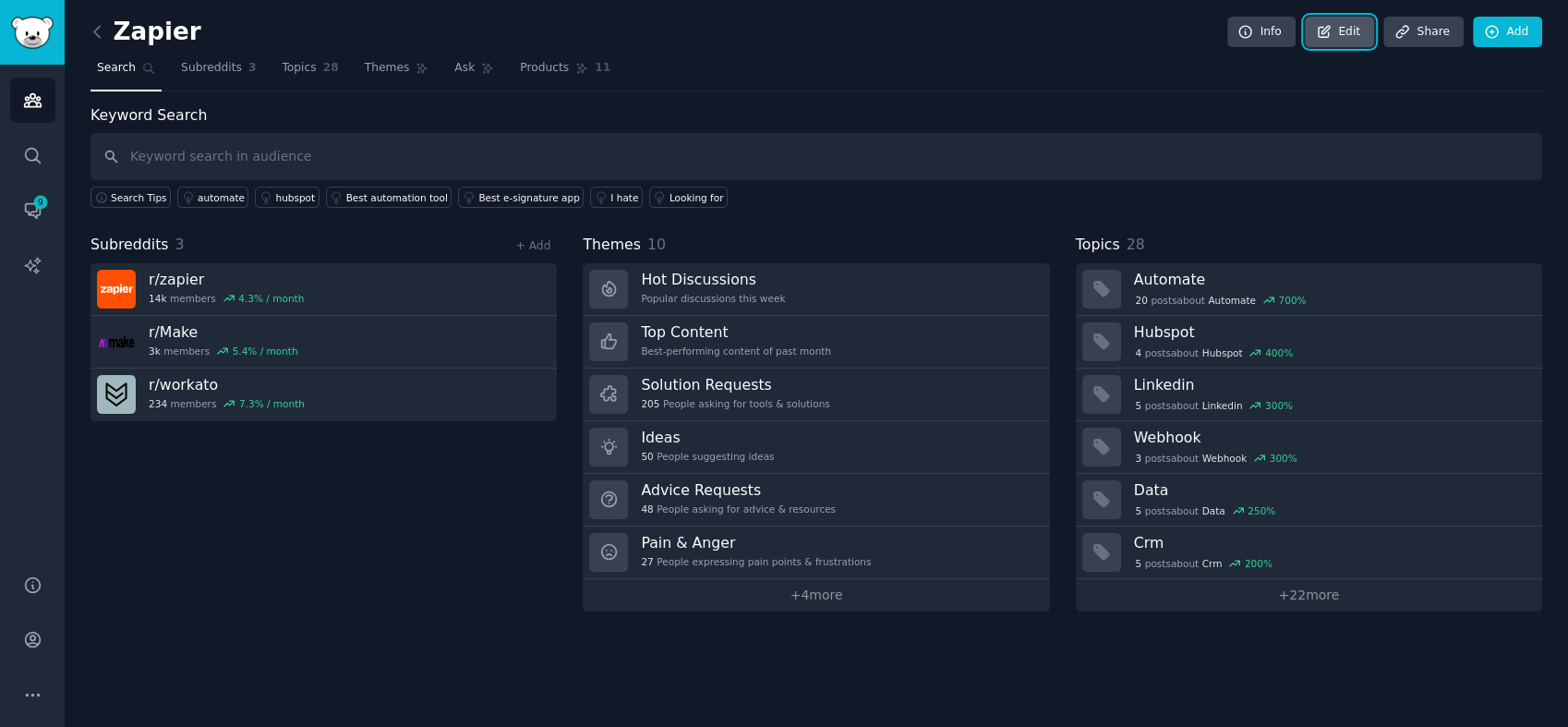
click at [1332, 30] on icon at bounding box center [1323, 32] width 16 height 16
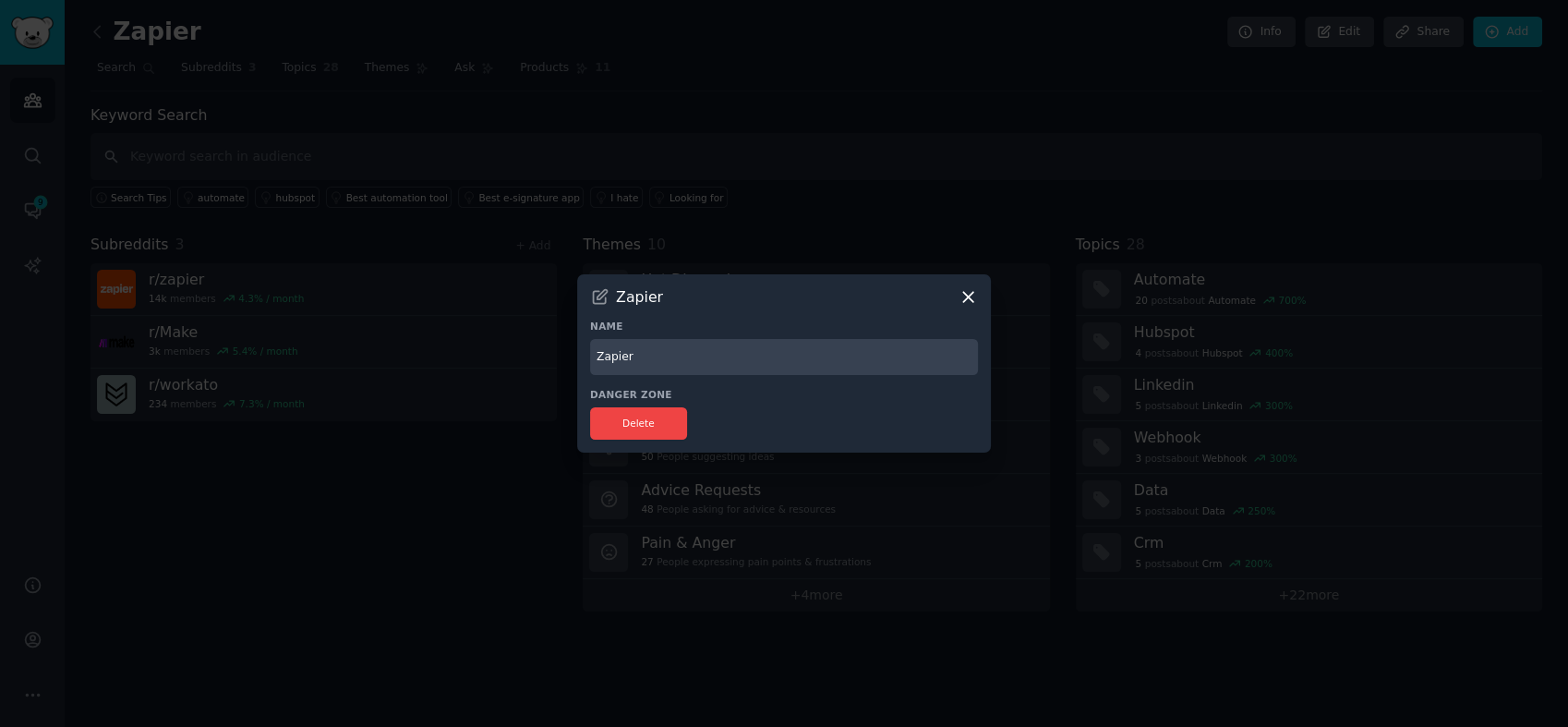
click at [699, 351] on input "Zapier" at bounding box center [783, 357] width 388 height 36
click at [606, 297] on div "Zapier" at bounding box center [783, 297] width 388 height 19
click at [599, 297] on icon at bounding box center [599, 297] width 19 height 19
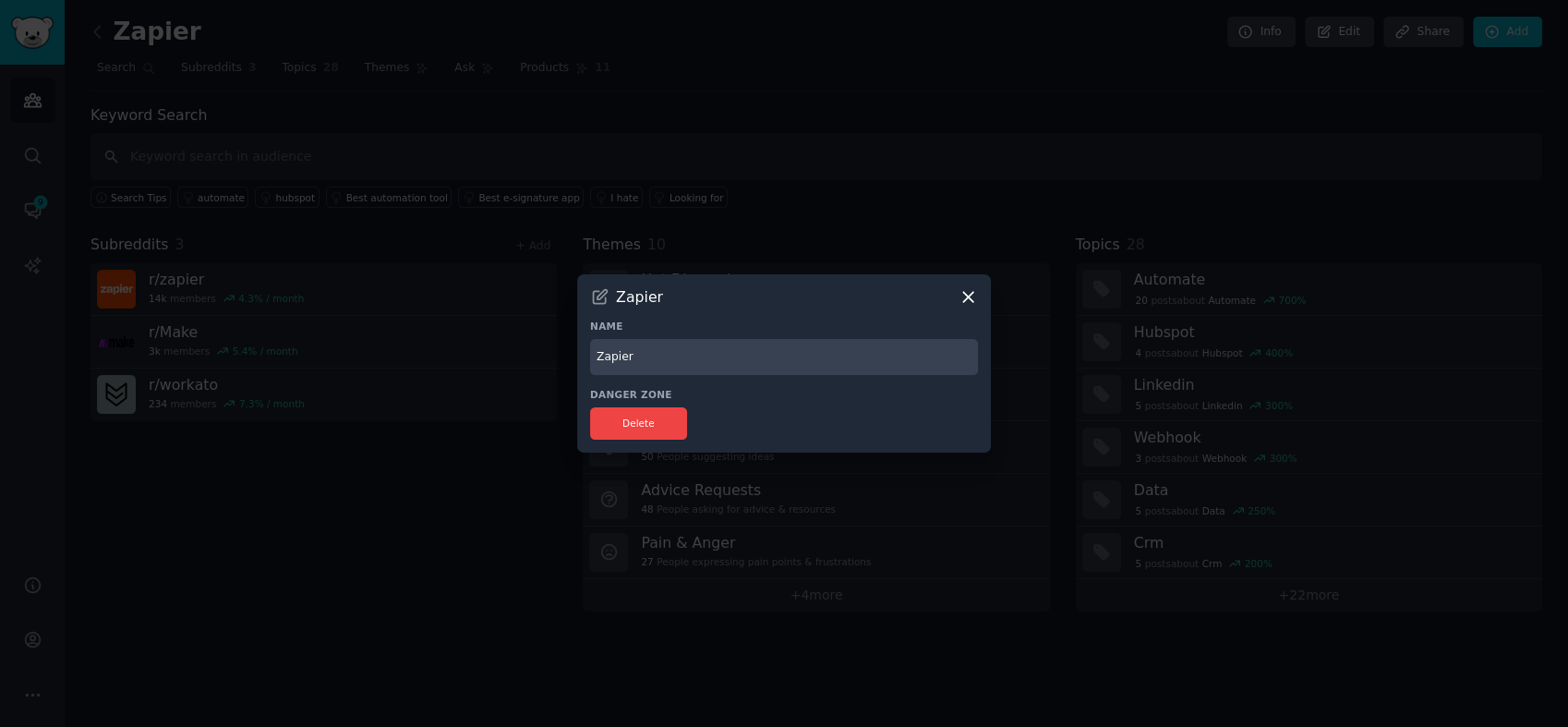
click at [596, 291] on icon at bounding box center [600, 297] width 14 height 14
click at [598, 291] on icon at bounding box center [600, 297] width 14 height 14
click at [968, 299] on icon at bounding box center [968, 297] width 19 height 19
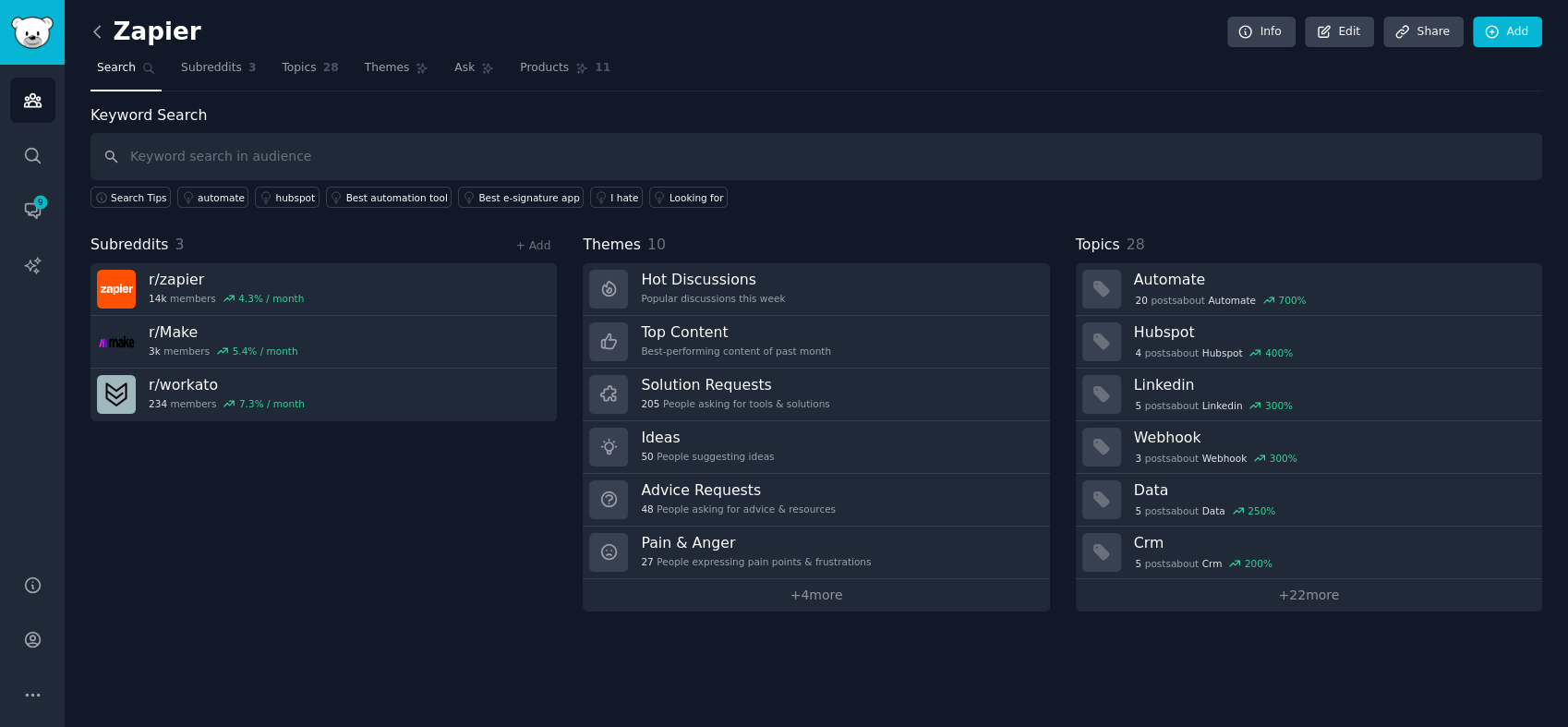
click at [96, 29] on icon at bounding box center [97, 31] width 6 height 11
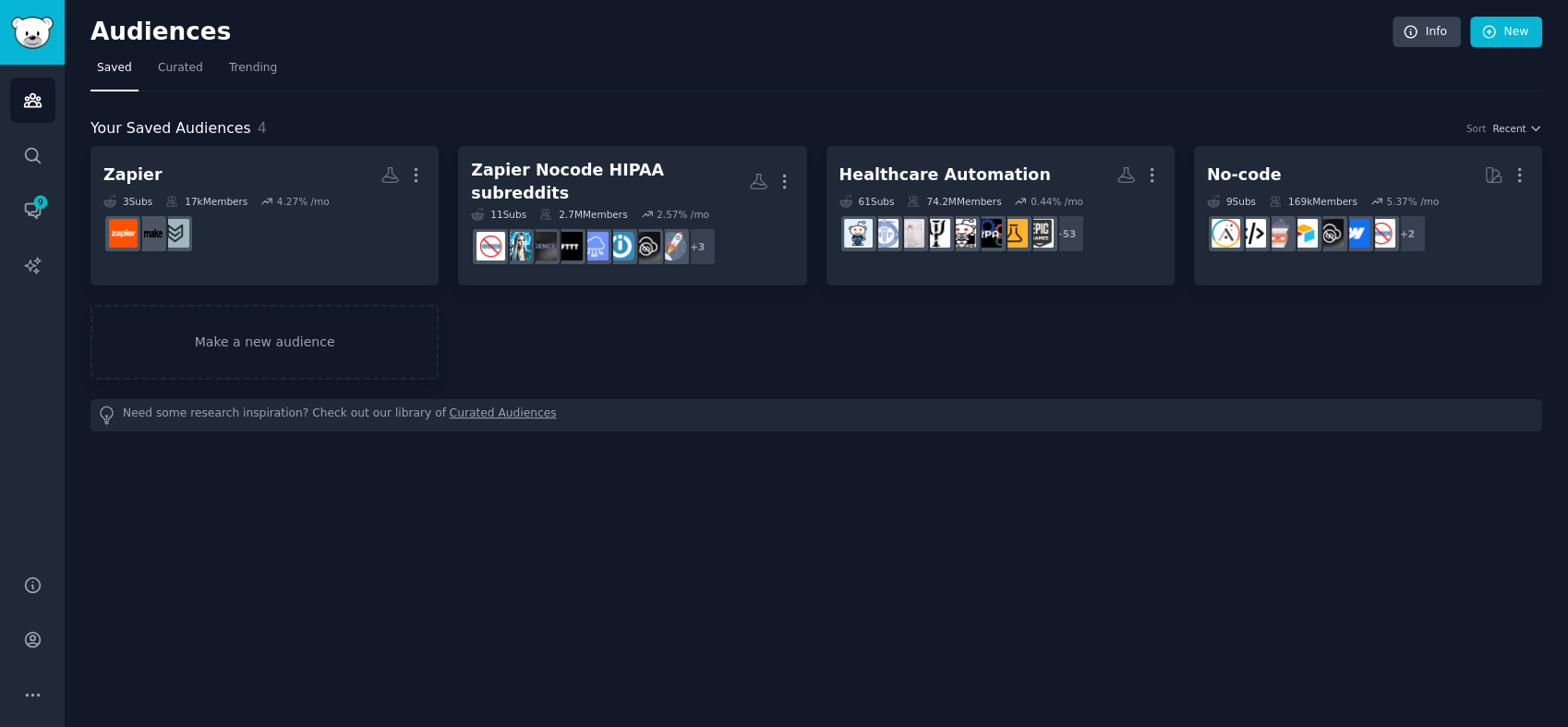
click at [163, 121] on span "Your Saved Audiences" at bounding box center [171, 129] width 160 height 23
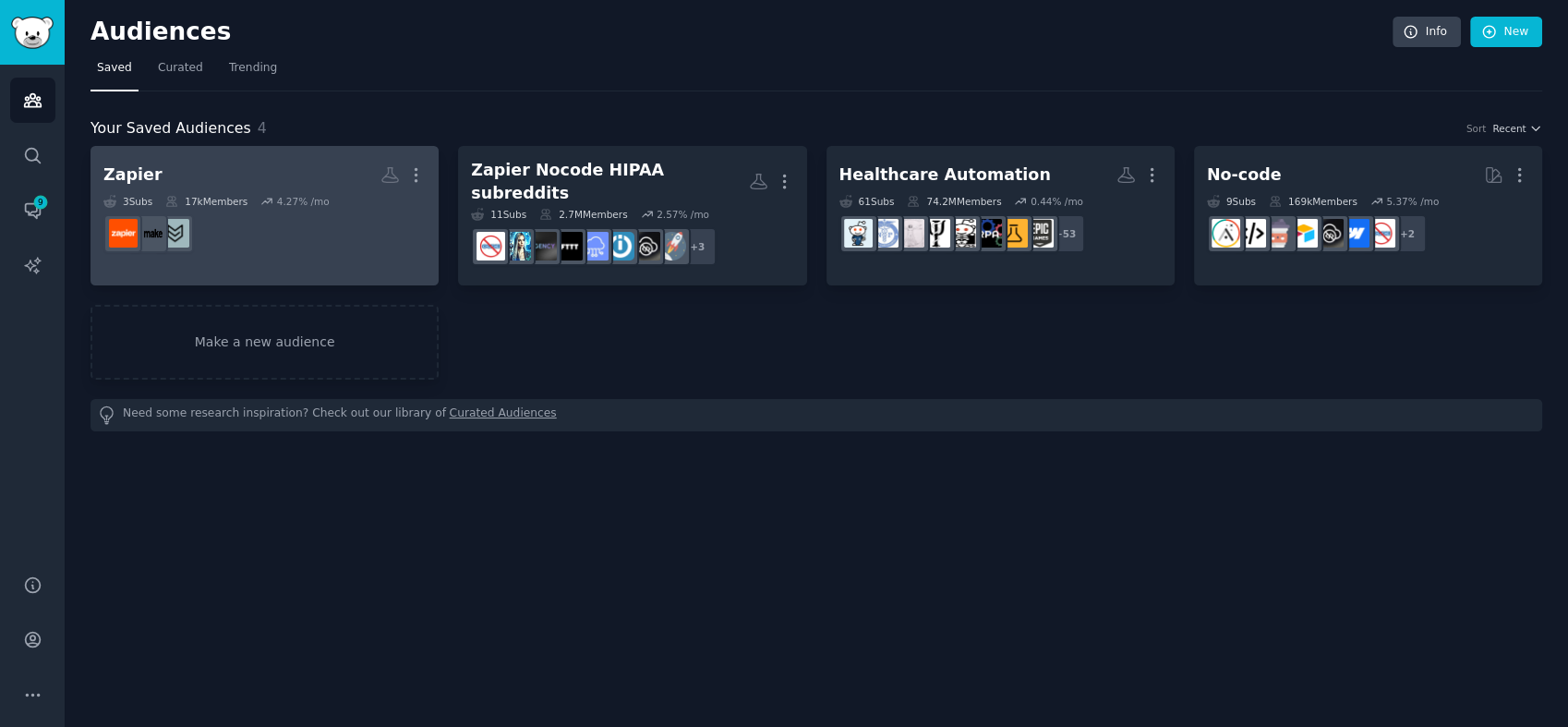
click at [126, 174] on div "Zapier" at bounding box center [132, 175] width 59 height 23
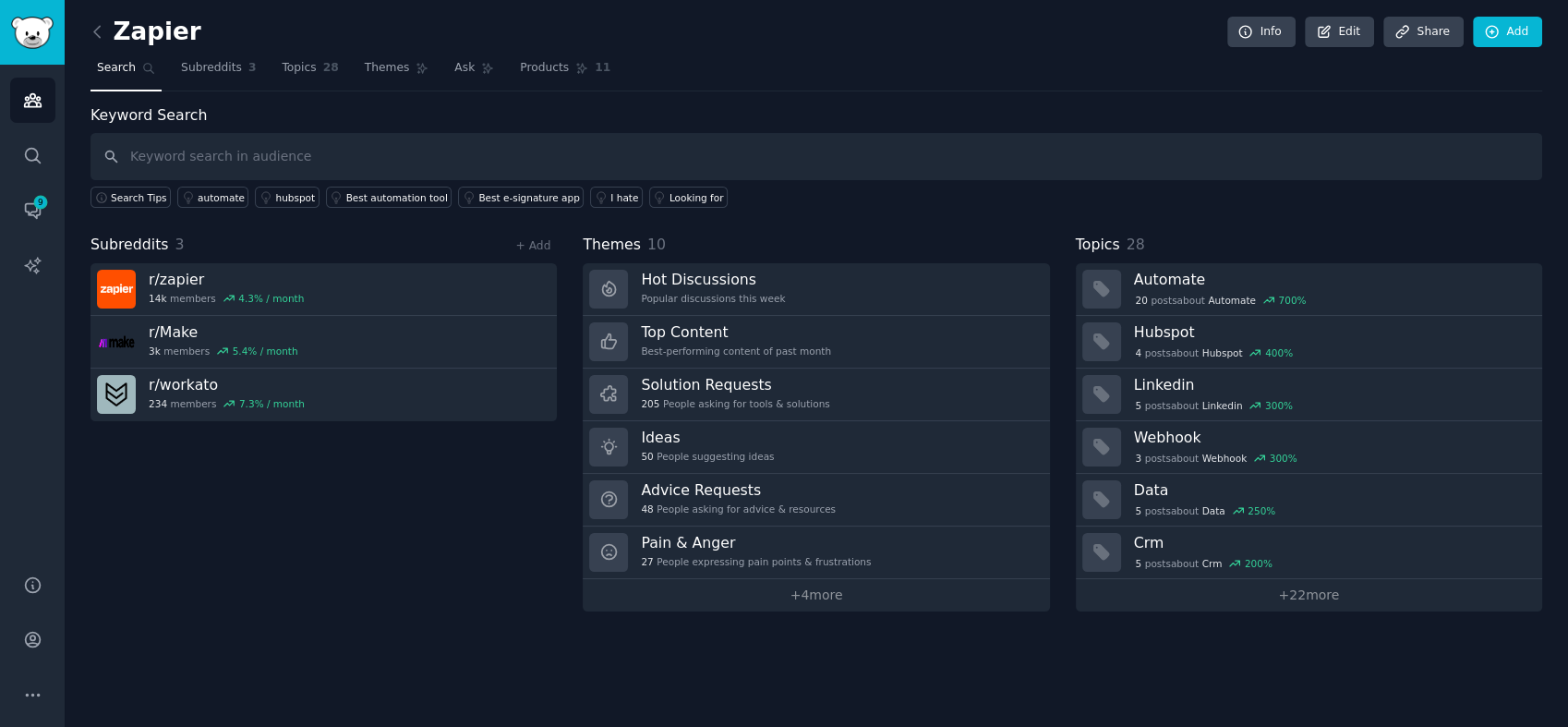
click at [402, 464] on div "Subreddits 3 + Add r/ zapier 14k members 4.3 % / month r/ Make 3k members 5.4 %…" at bounding box center [324, 422] width 466 height 378
click at [99, 28] on icon at bounding box center [98, 32] width 19 height 19
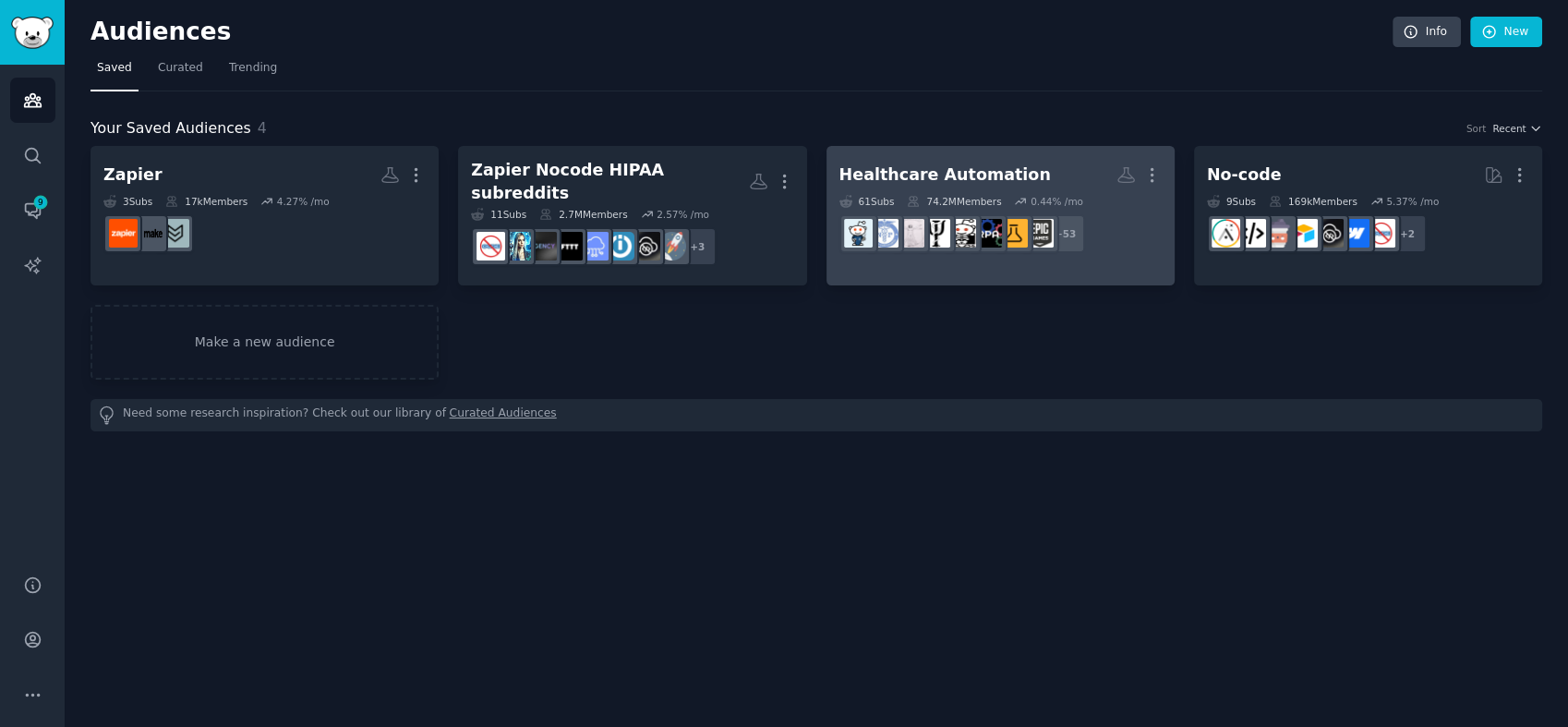
click at [977, 165] on div "Healthcare Automation" at bounding box center [944, 175] width 212 height 23
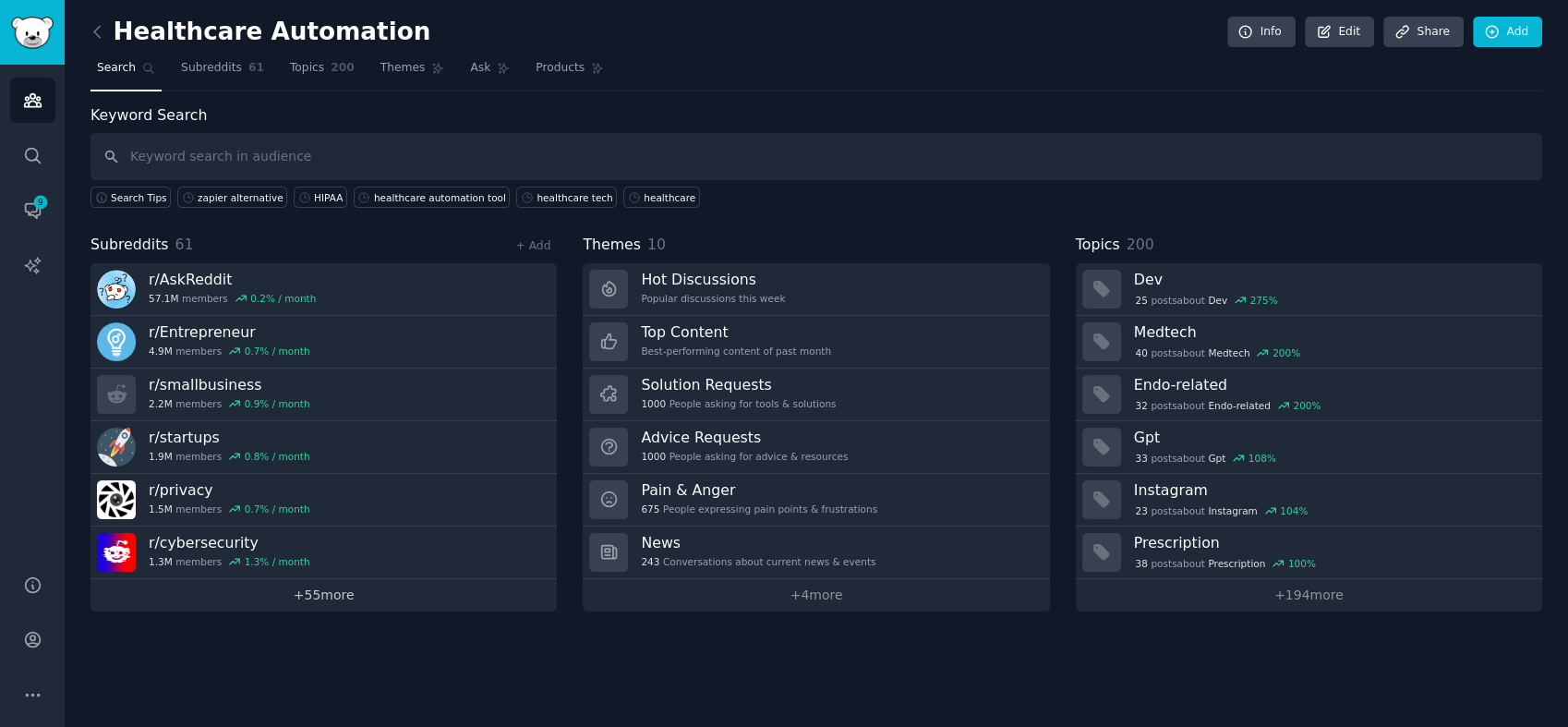
click at [369, 606] on link "+ 55 more" at bounding box center [324, 595] width 466 height 32
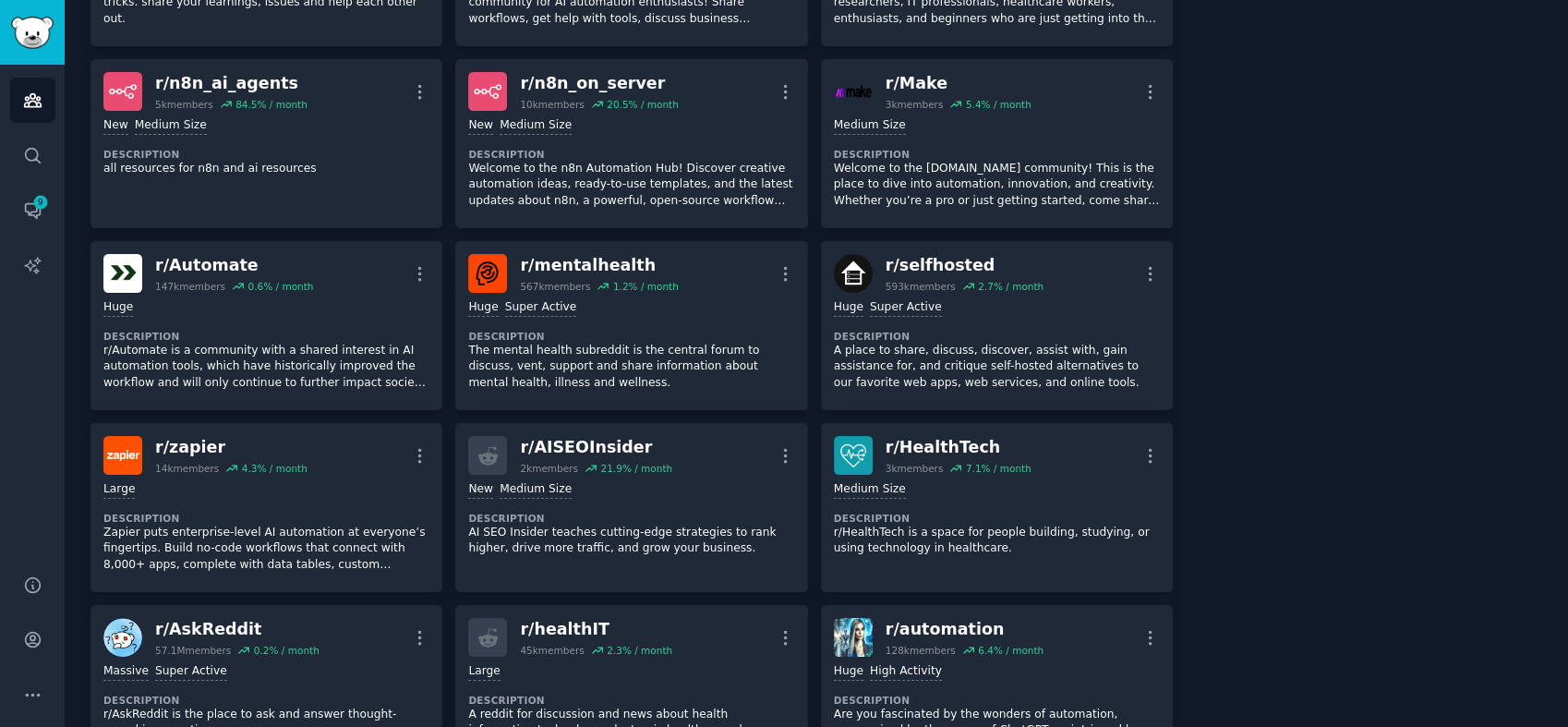
scroll to position [3078, 0]
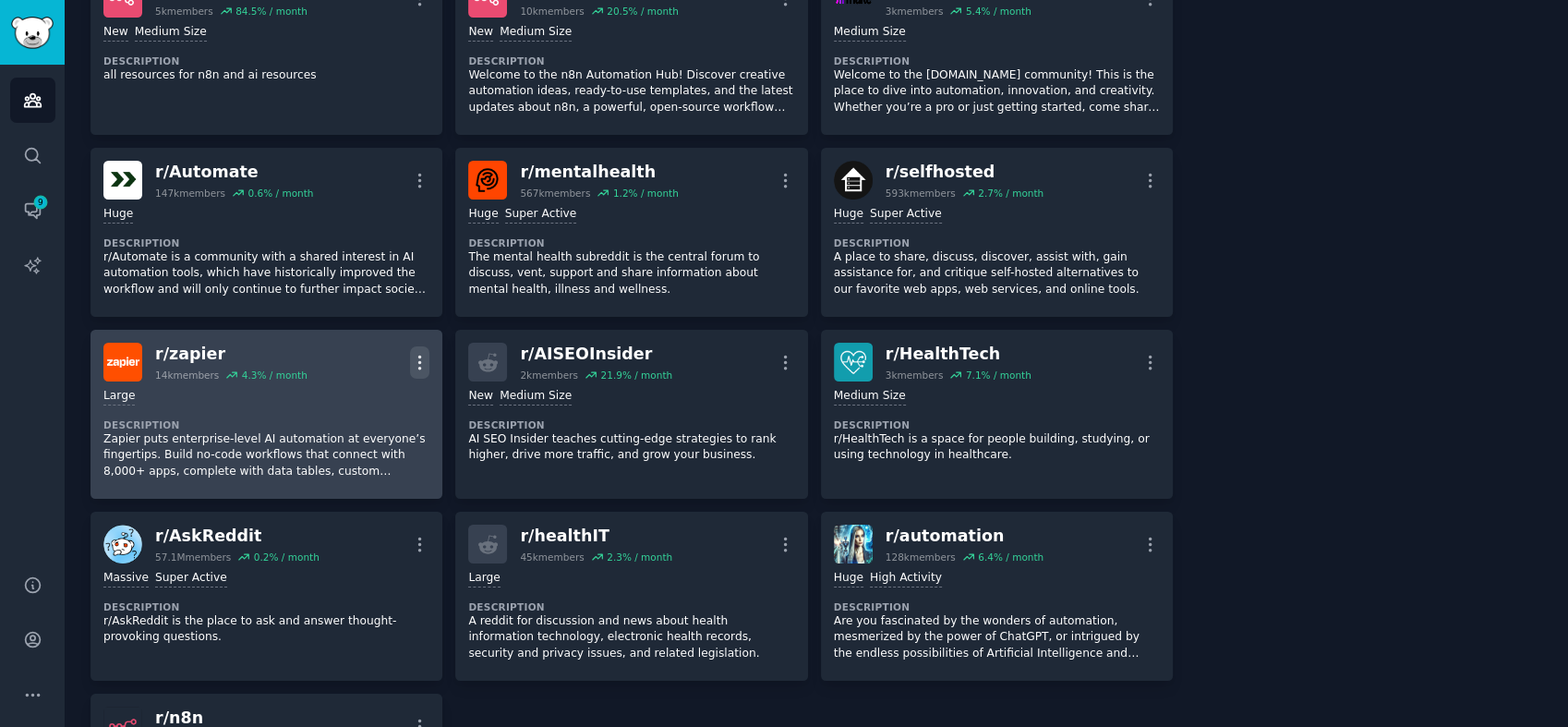
click at [424, 353] on icon "button" at bounding box center [420, 363] width 19 height 19
click at [366, 414] on div "Delete" at bounding box center [346, 433] width 110 height 39
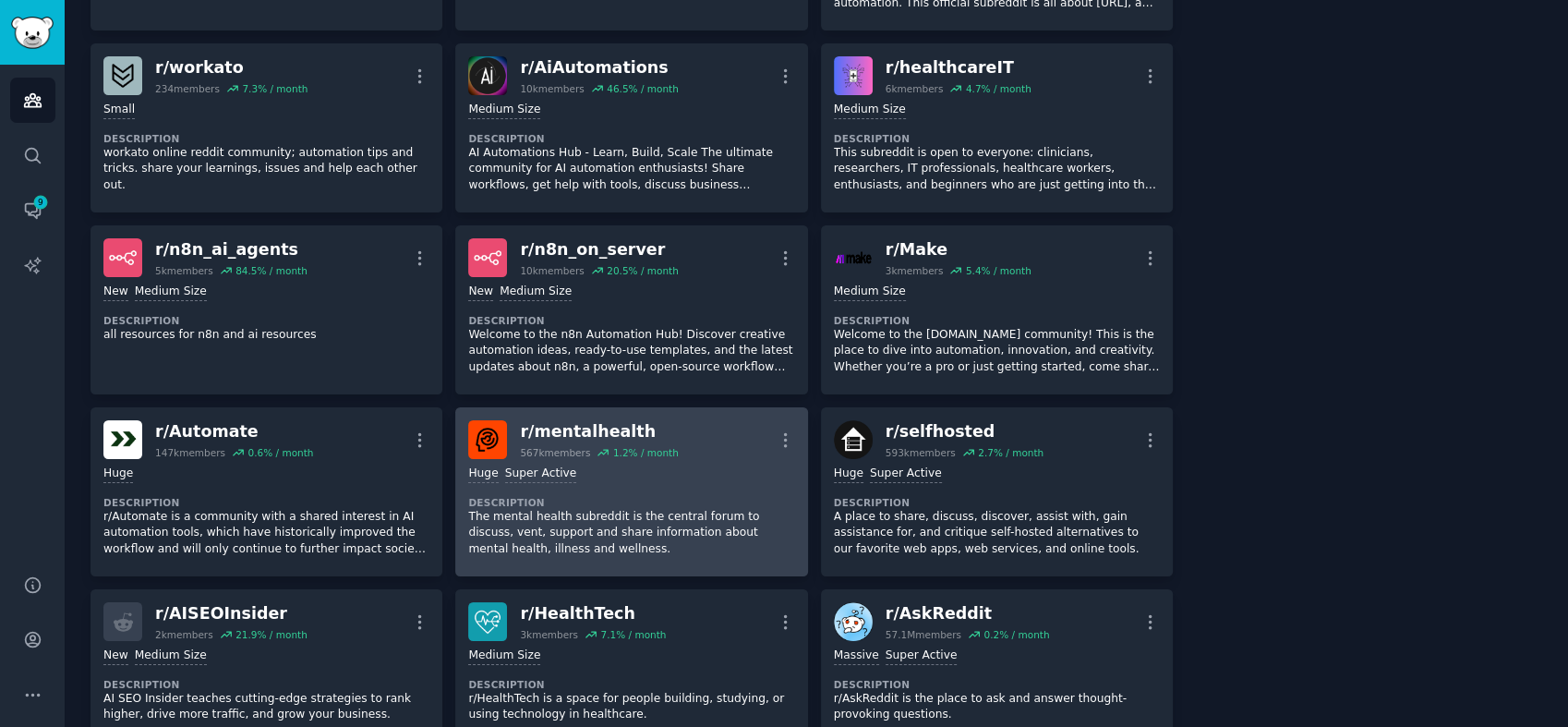
scroll to position [2814, 0]
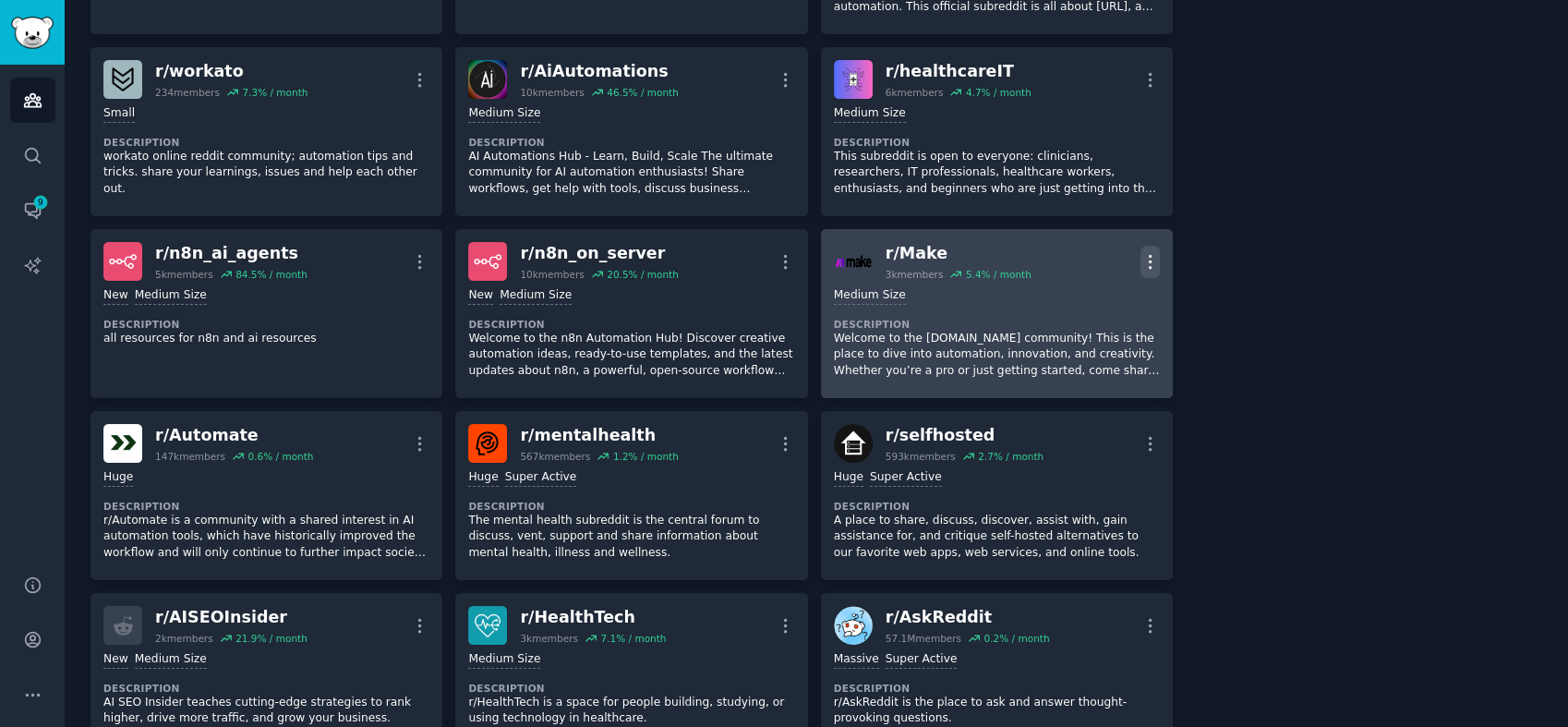
click at [1145, 252] on icon "button" at bounding box center [1150, 262] width 19 height 19
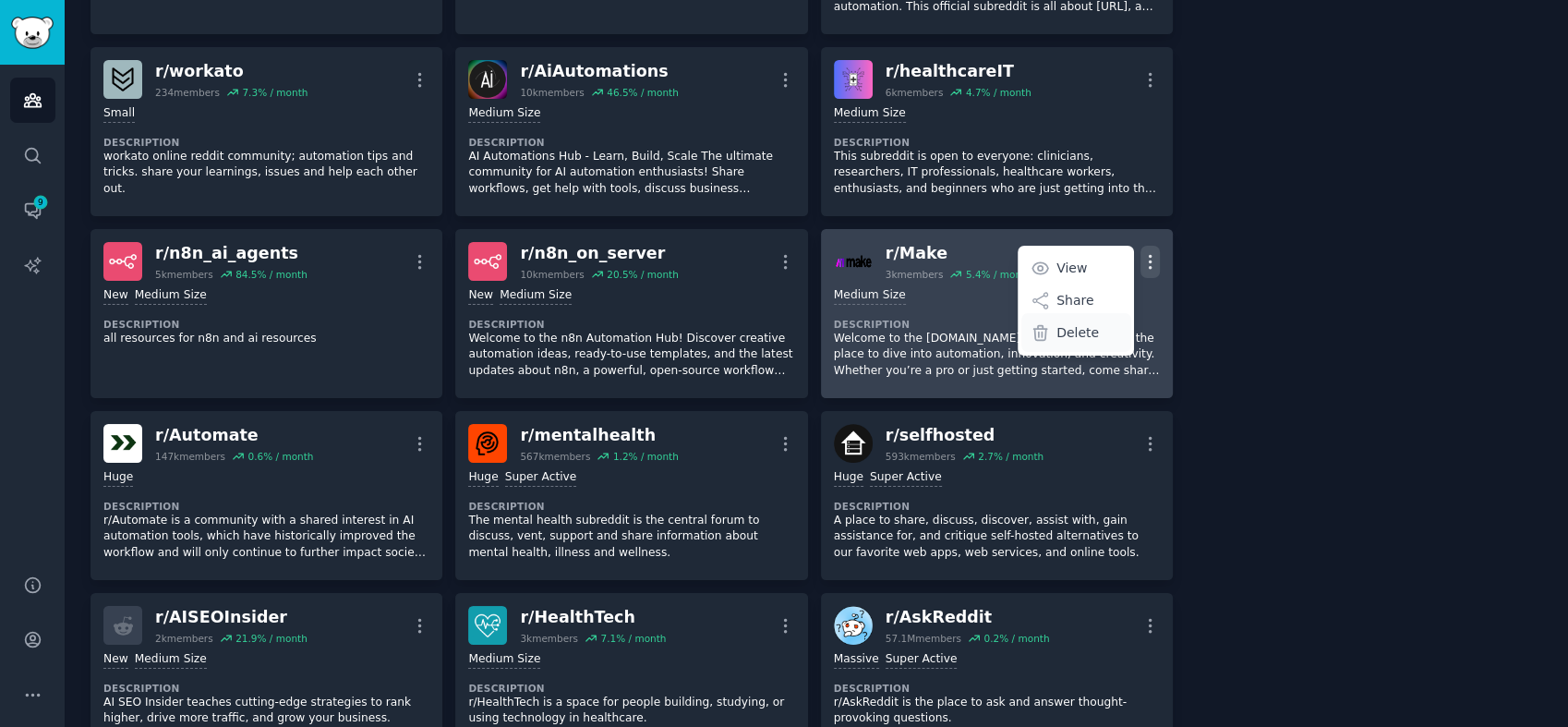
click at [1081, 323] on p "Delete" at bounding box center [1078, 333] width 43 height 19
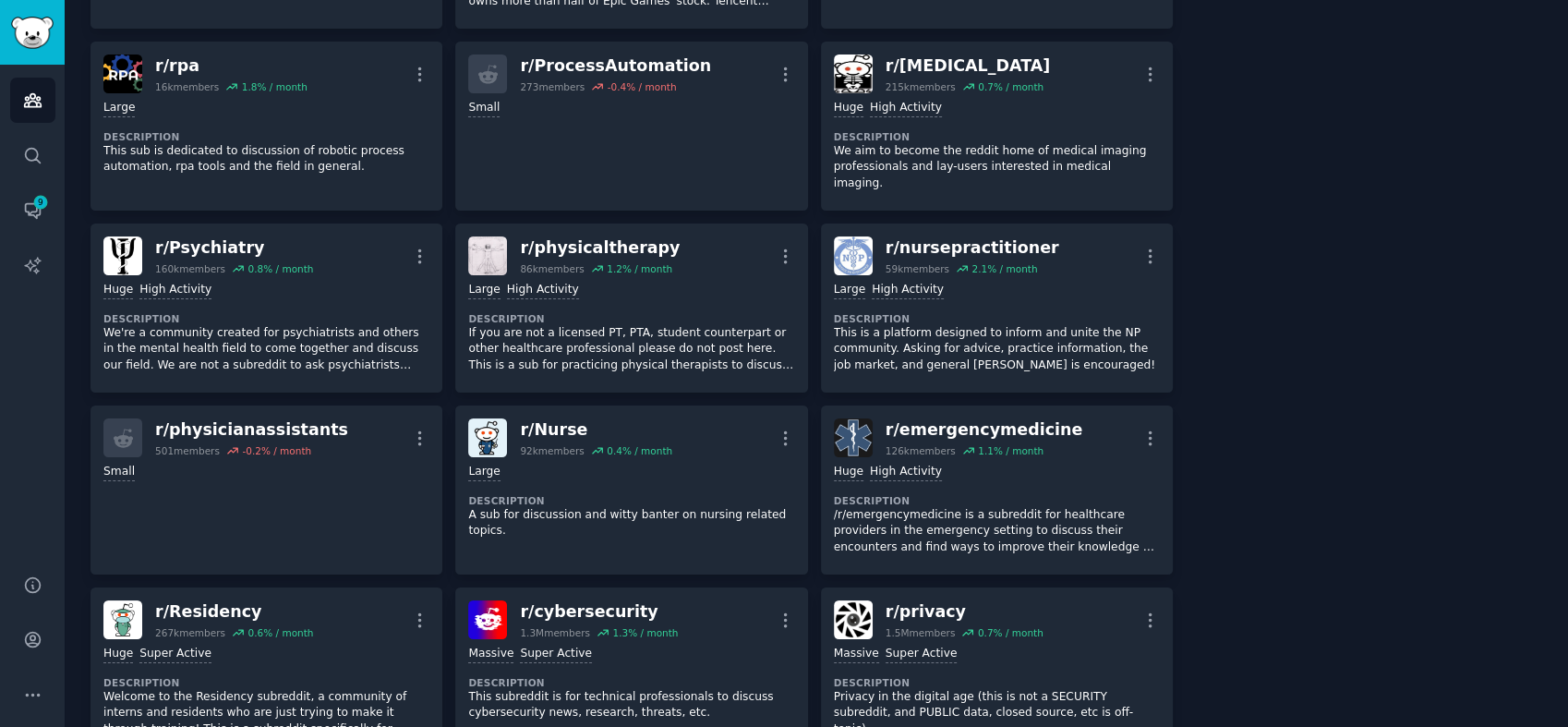
scroll to position [0, 0]
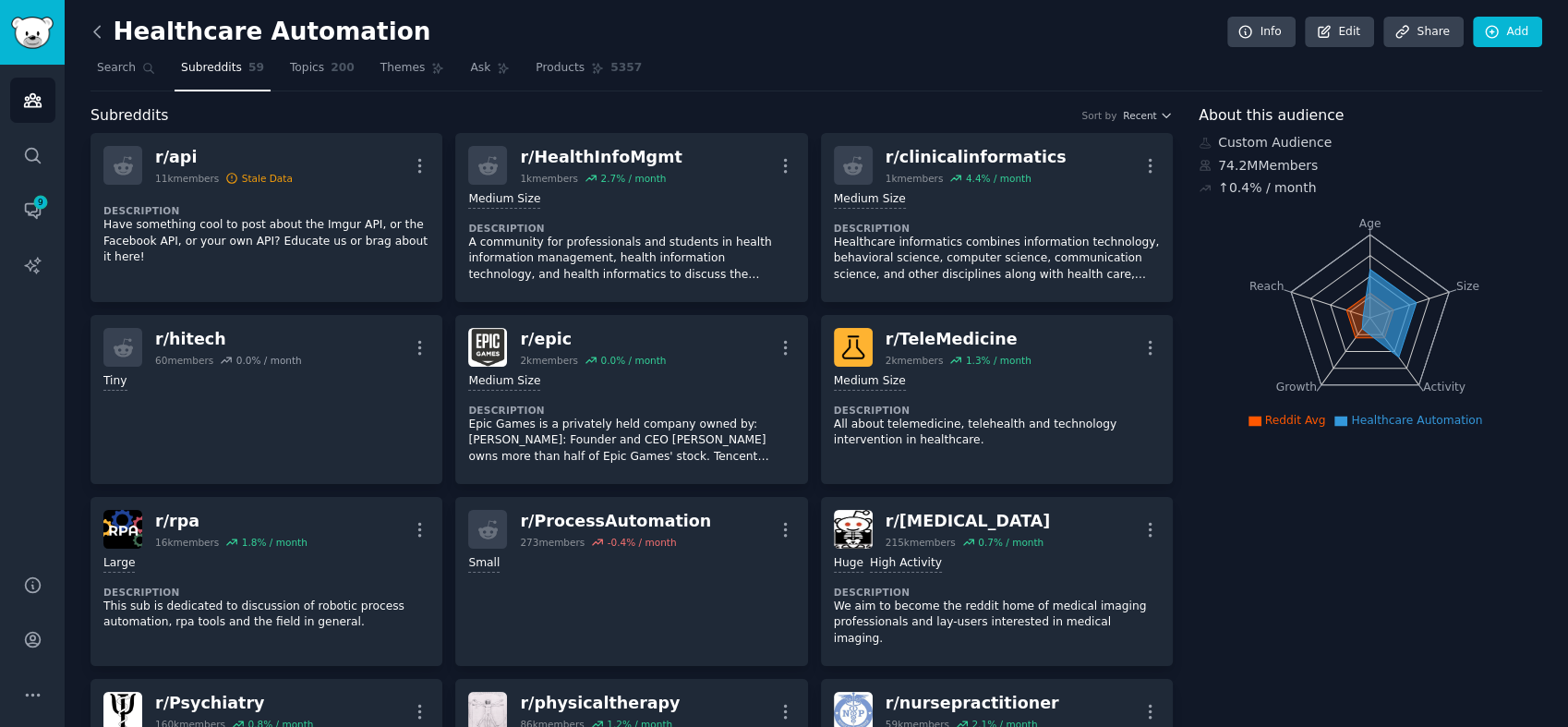
click at [96, 39] on icon at bounding box center [98, 32] width 19 height 19
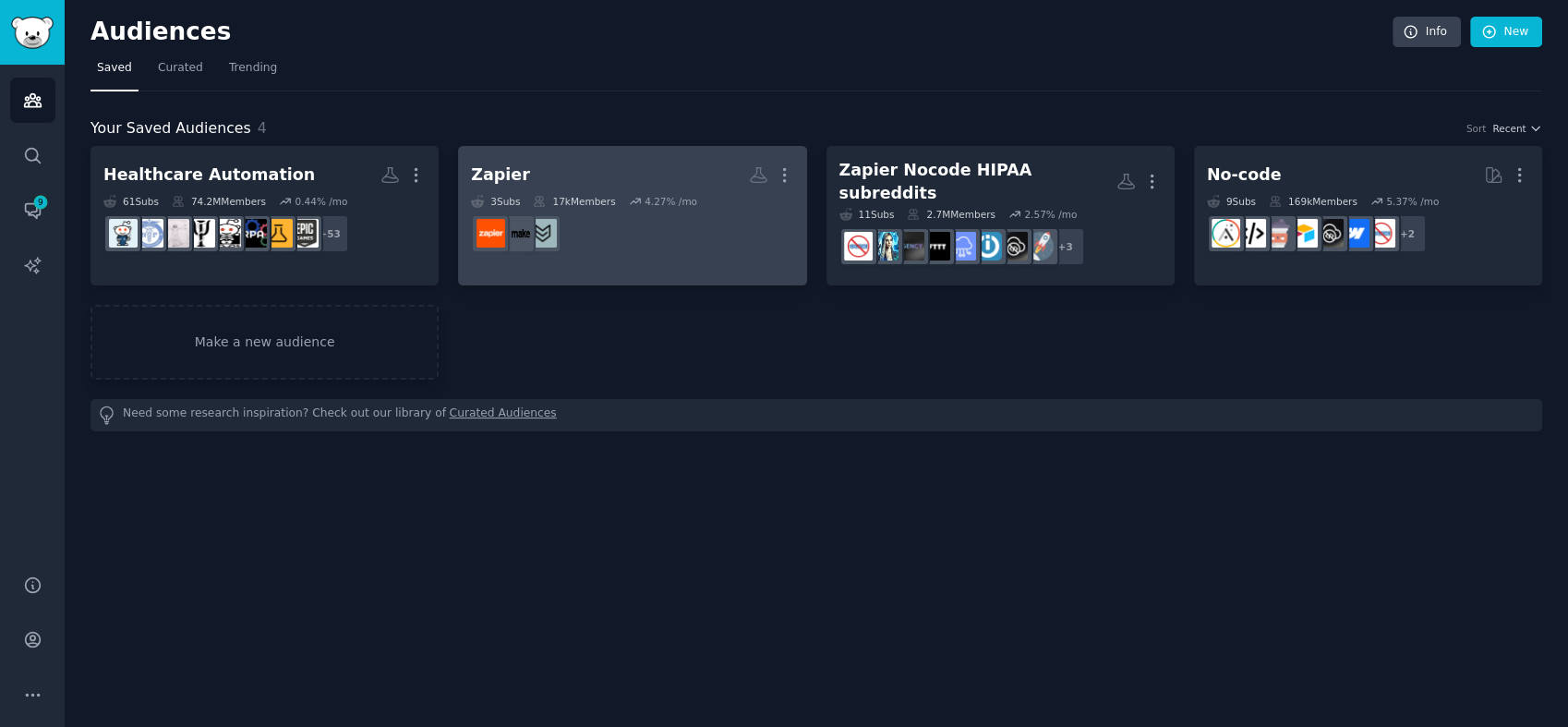
click at [650, 216] on dd at bounding box center [631, 233] width 322 height 51
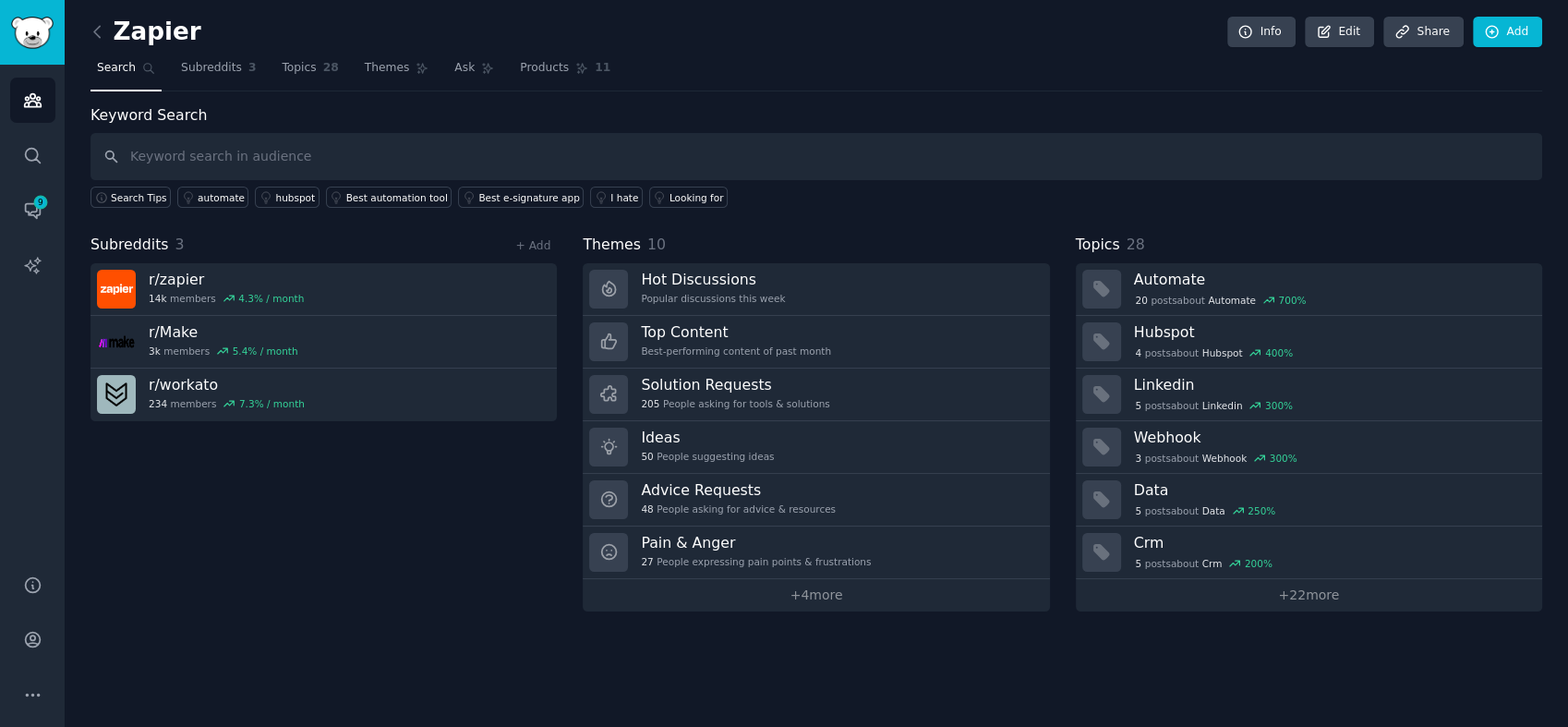
click at [164, 18] on h2 "Zapier" at bounding box center [146, 32] width 111 height 30
click at [164, 25] on h2 "Zapier" at bounding box center [146, 32] width 111 height 30
click at [293, 477] on div "Subreddits 3 + Add r/ zapier 14k members 4.3 % / month r/ Make 3k members 5.4 %…" at bounding box center [324, 422] width 466 height 378
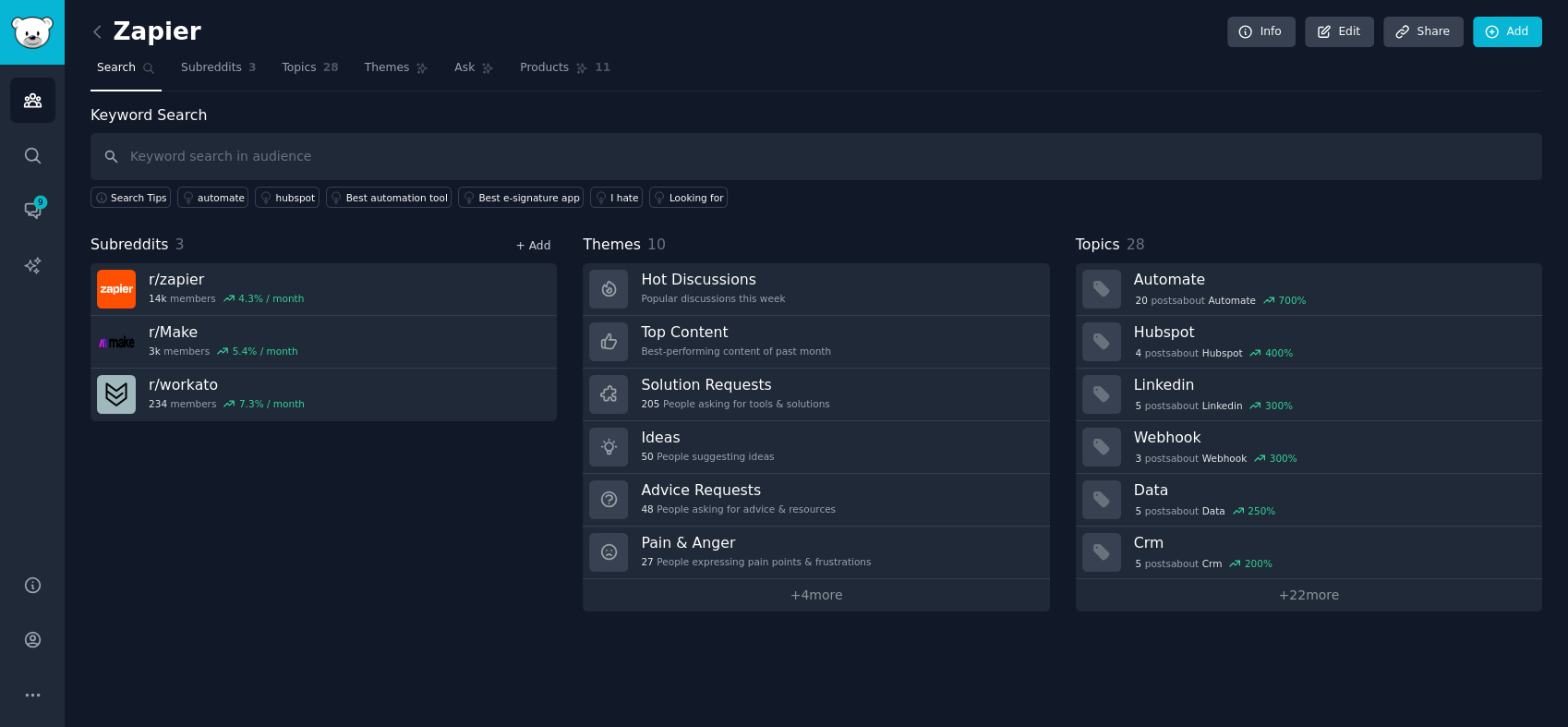
click at [539, 241] on link "+ Add" at bounding box center [533, 245] width 35 height 13
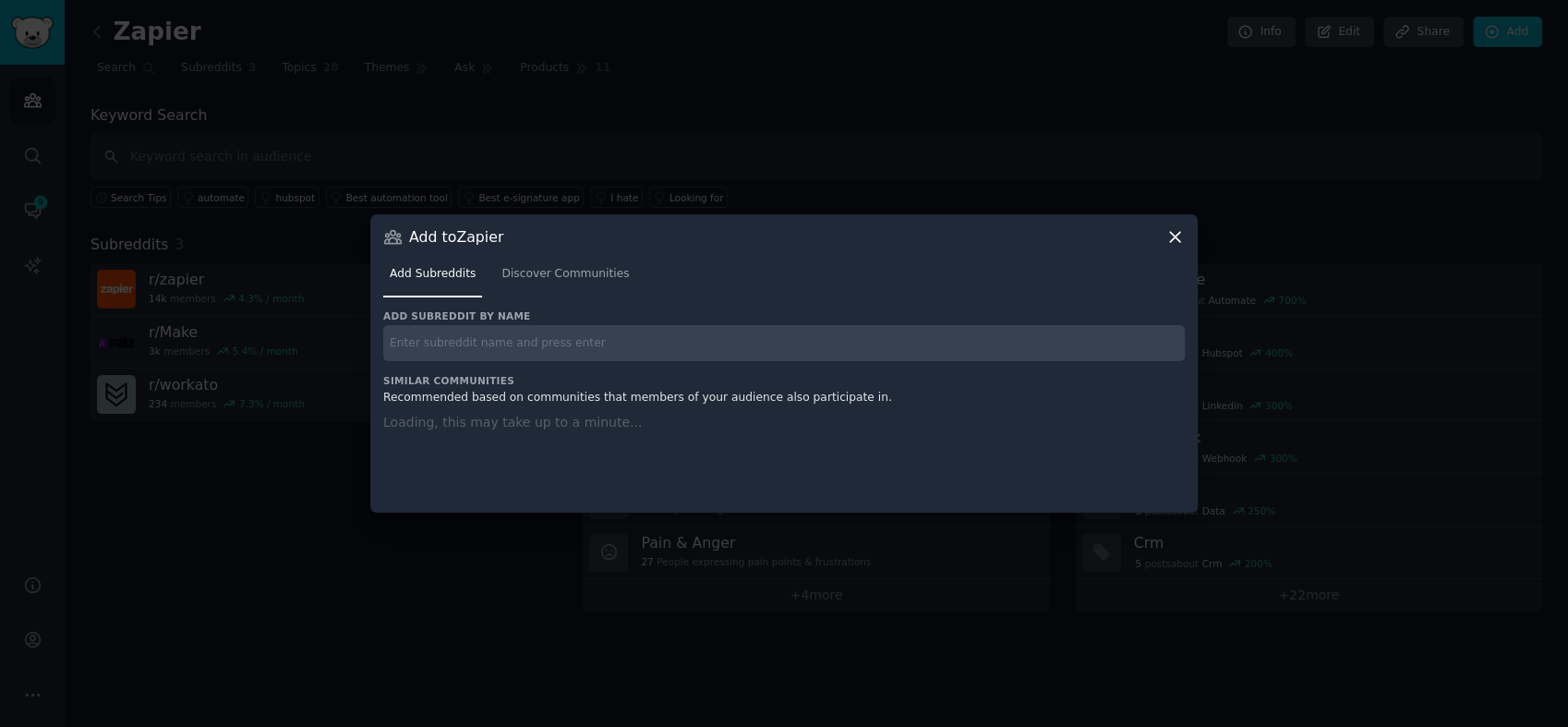
click at [598, 353] on input "text" at bounding box center [783, 342] width 801 height 36
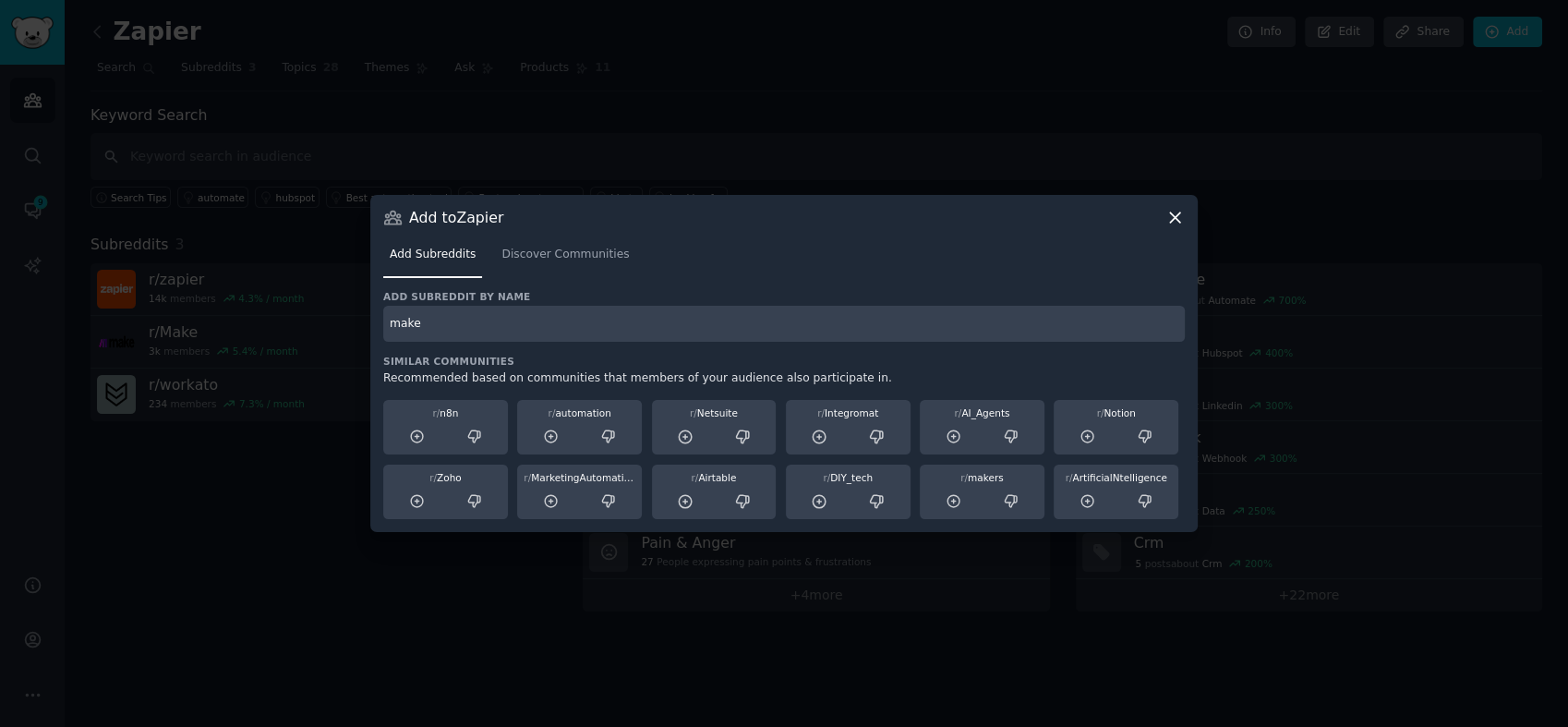
click at [657, 333] on input "make" at bounding box center [783, 323] width 801 height 36
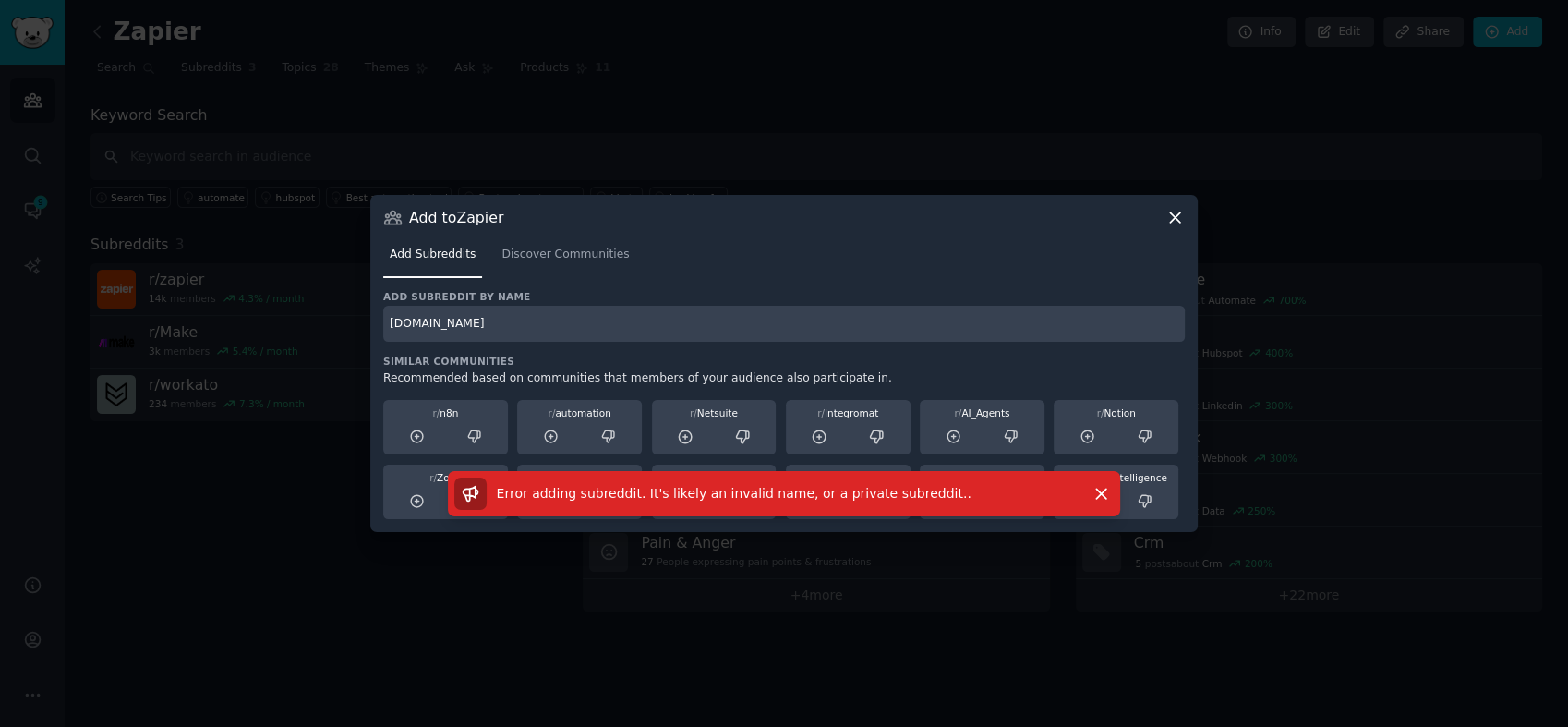
click at [942, 307] on input "[DOMAIN_NAME]" at bounding box center [783, 323] width 801 height 36
type input "make"
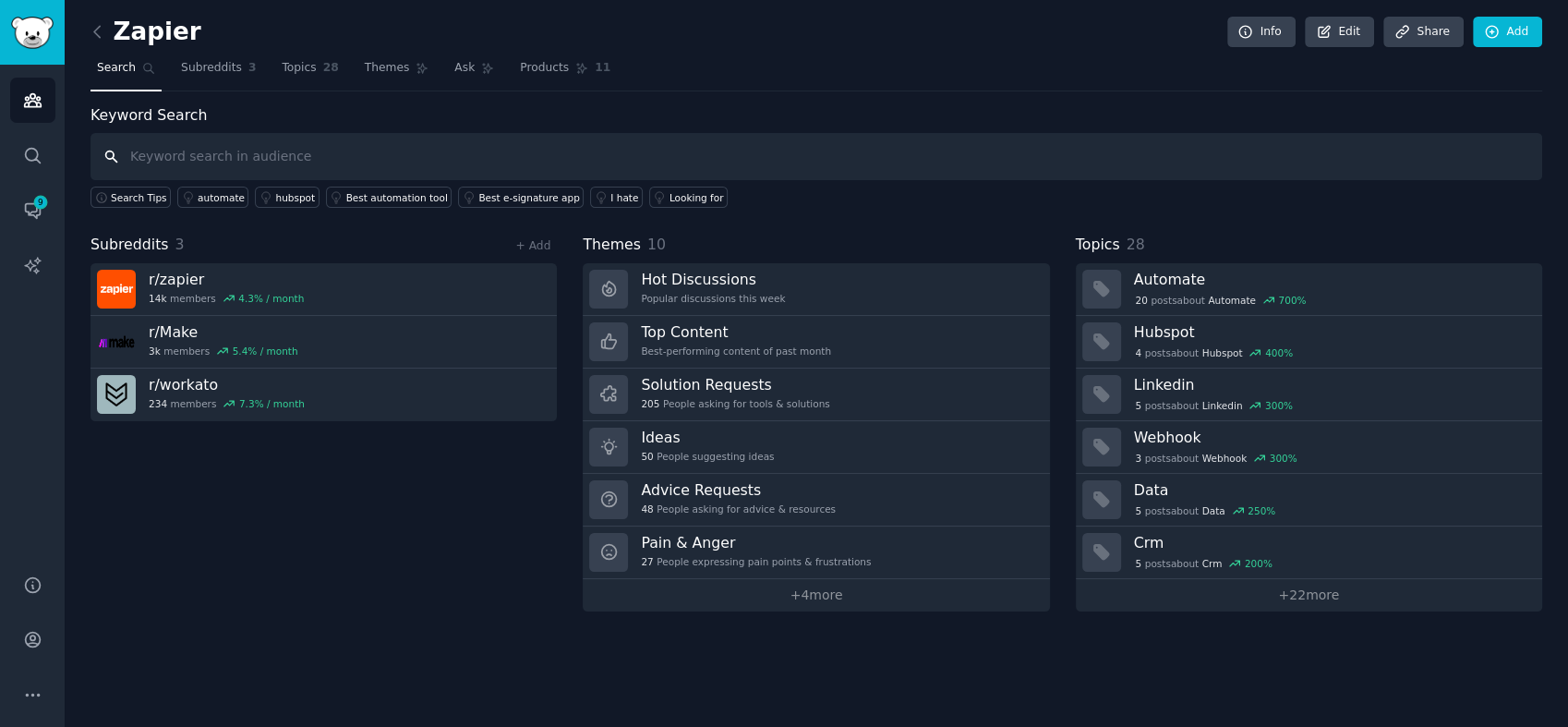
click at [229, 157] on input "text" at bounding box center [817, 157] width 1452 height 47
type input "keragon"
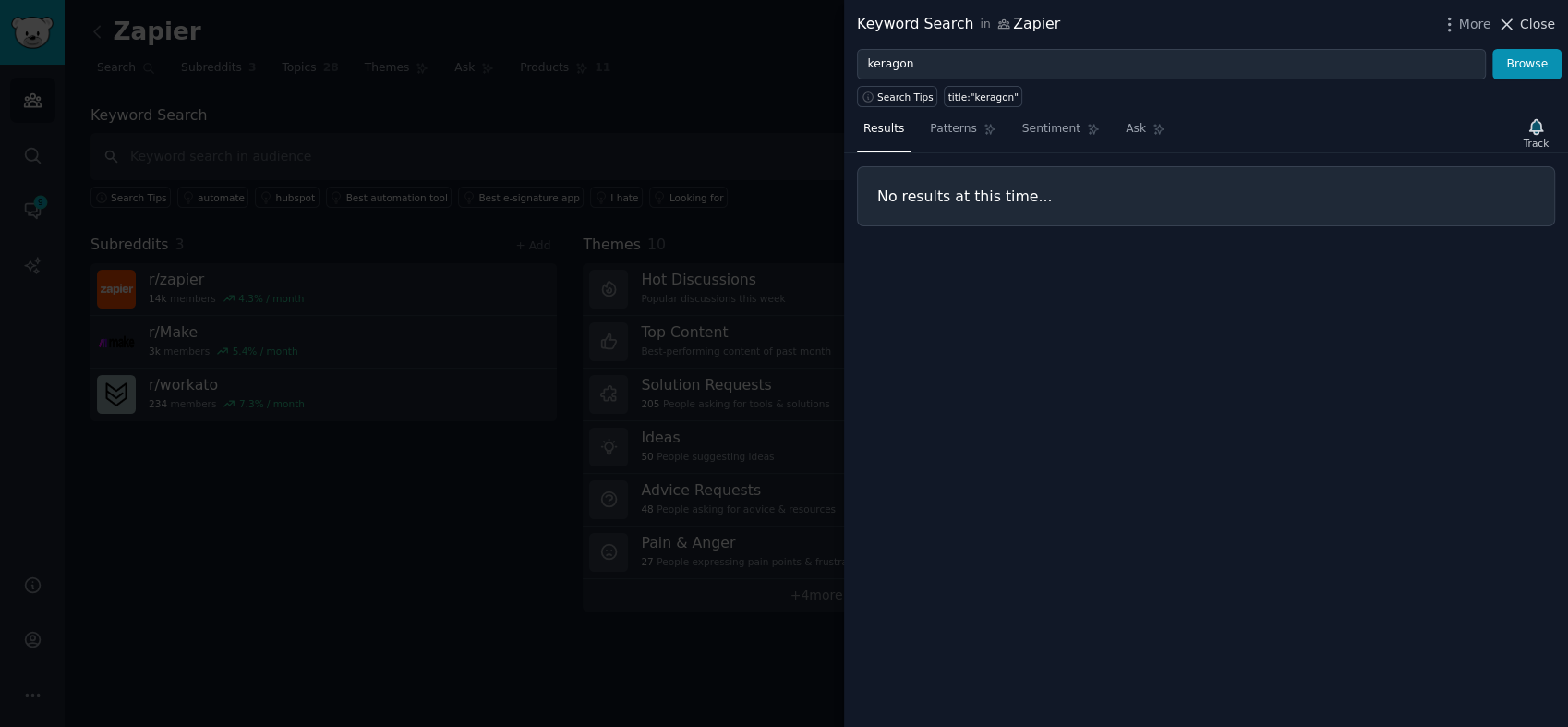
click at [1542, 22] on span "Close" at bounding box center [1537, 24] width 35 height 19
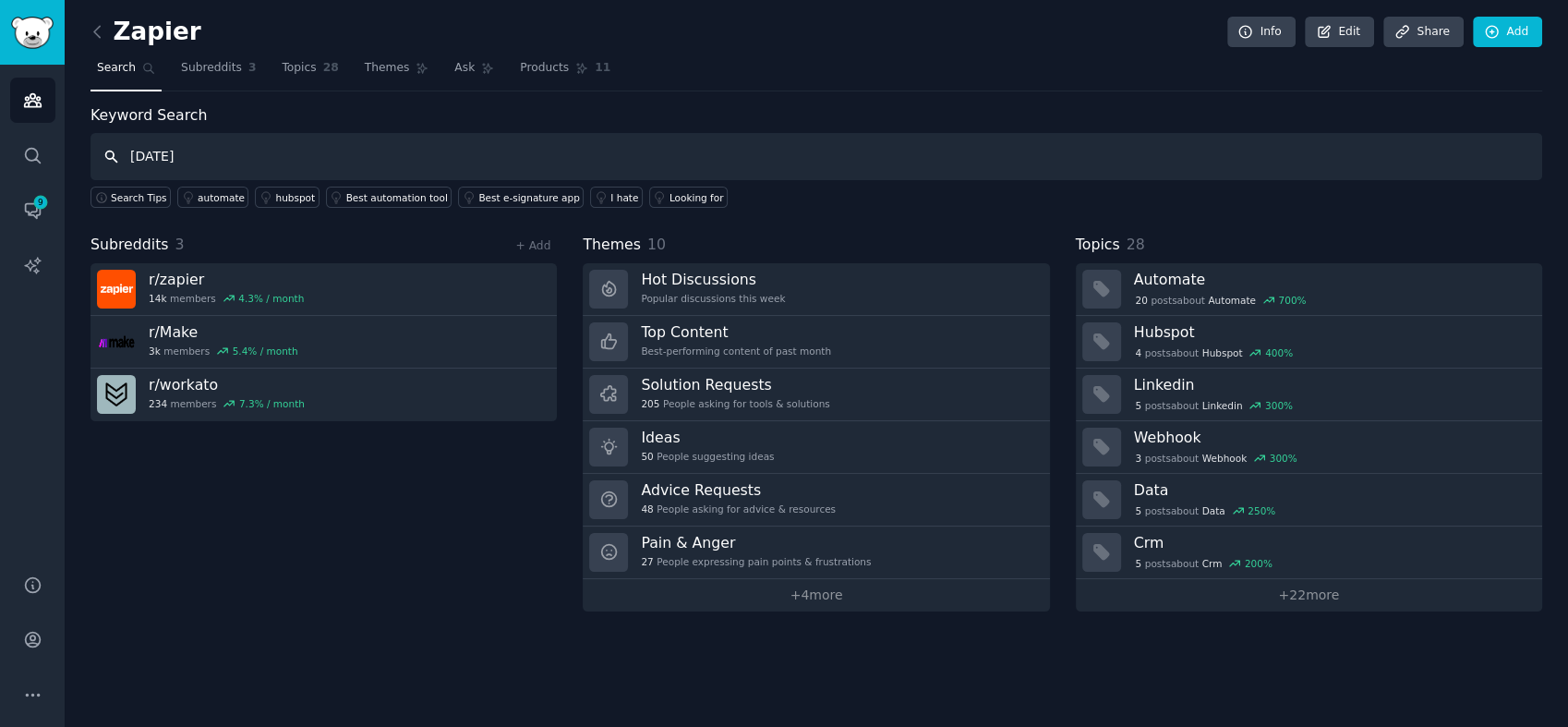
type input "[DATE]"
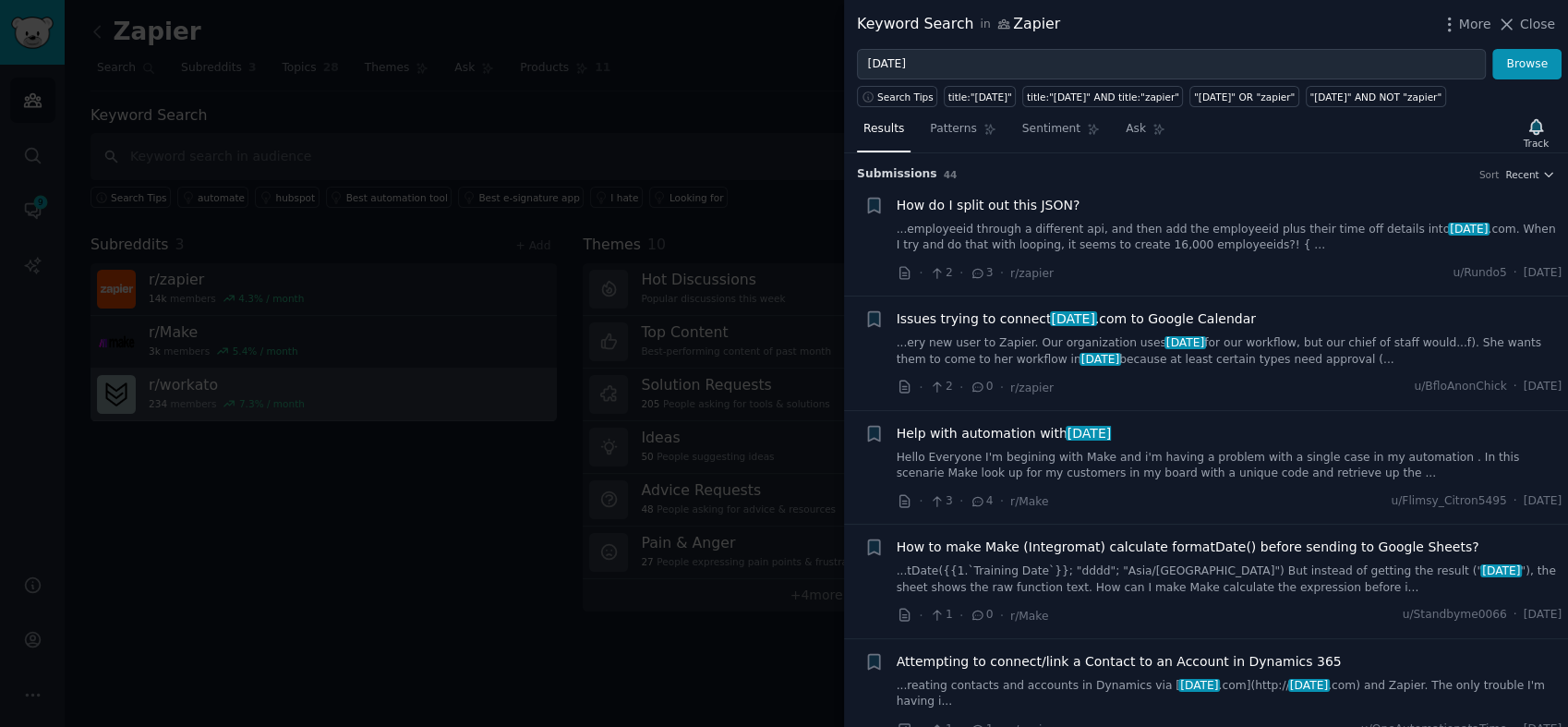
drag, startPoint x: 1552, startPoint y: 24, endPoint x: 445, endPoint y: 395, distance: 1167.5
click at [1552, 24] on span "Close" at bounding box center [1537, 24] width 35 height 19
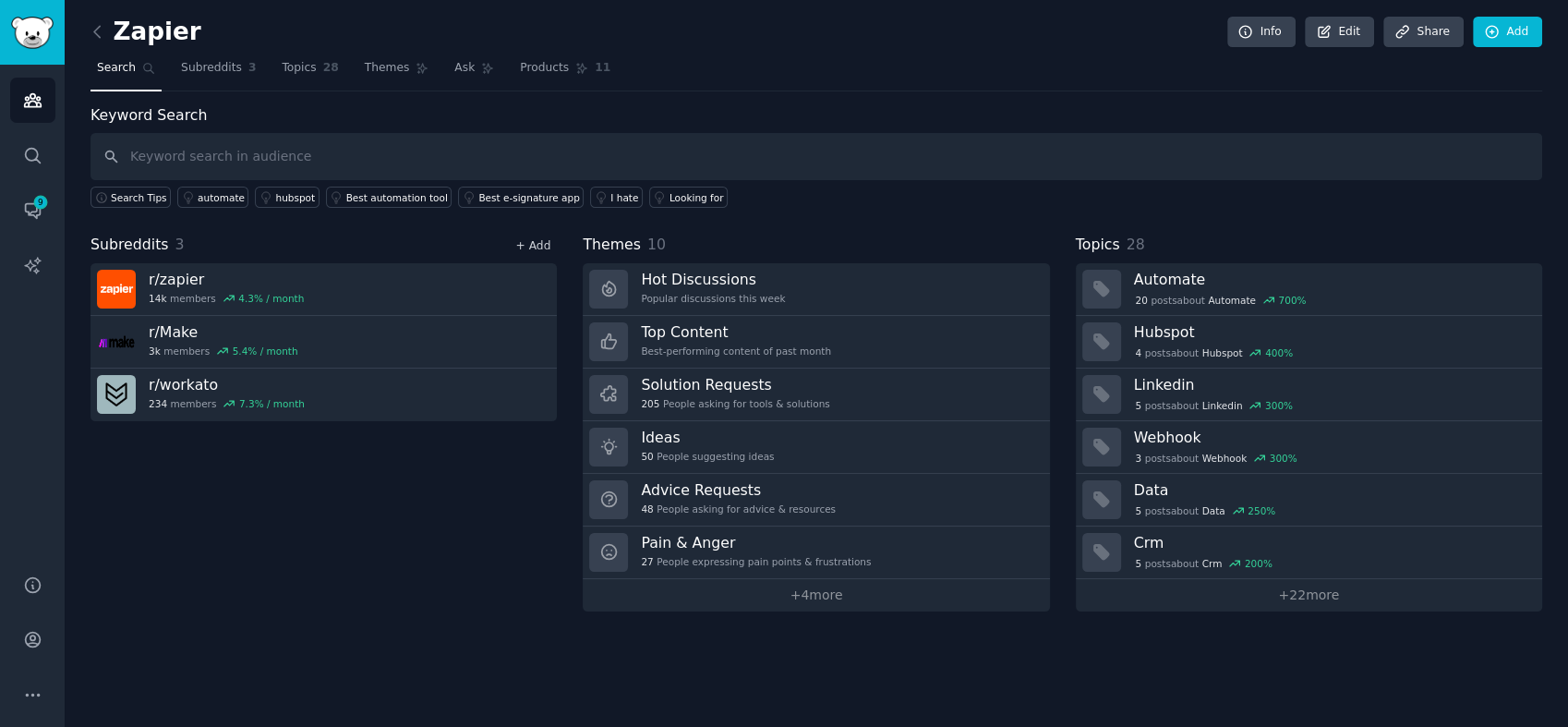
click at [527, 244] on link "+ Add" at bounding box center [533, 245] width 35 height 13
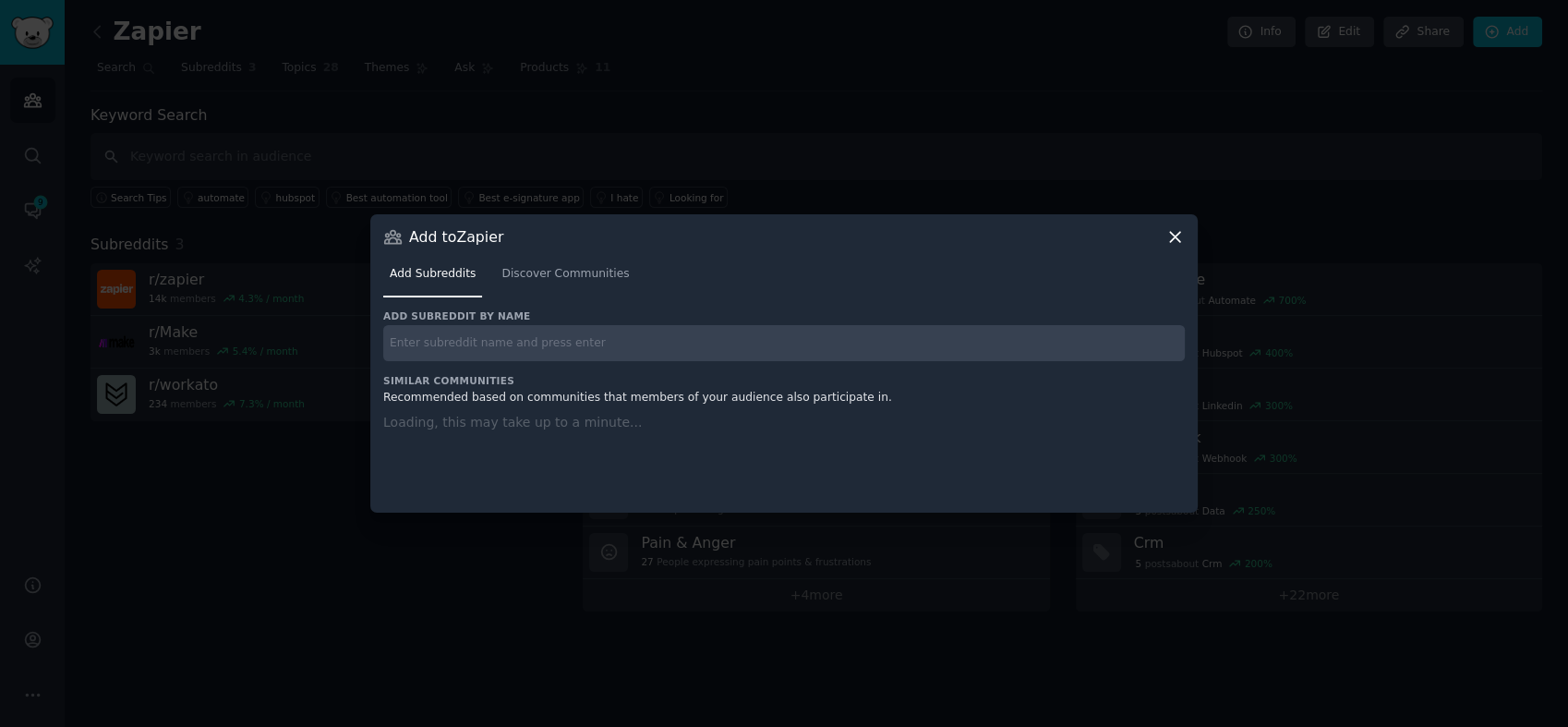
click at [501, 342] on div "Add subreddit by name Similar Communities Recommended based on communities that…" at bounding box center [783, 399] width 801 height 181
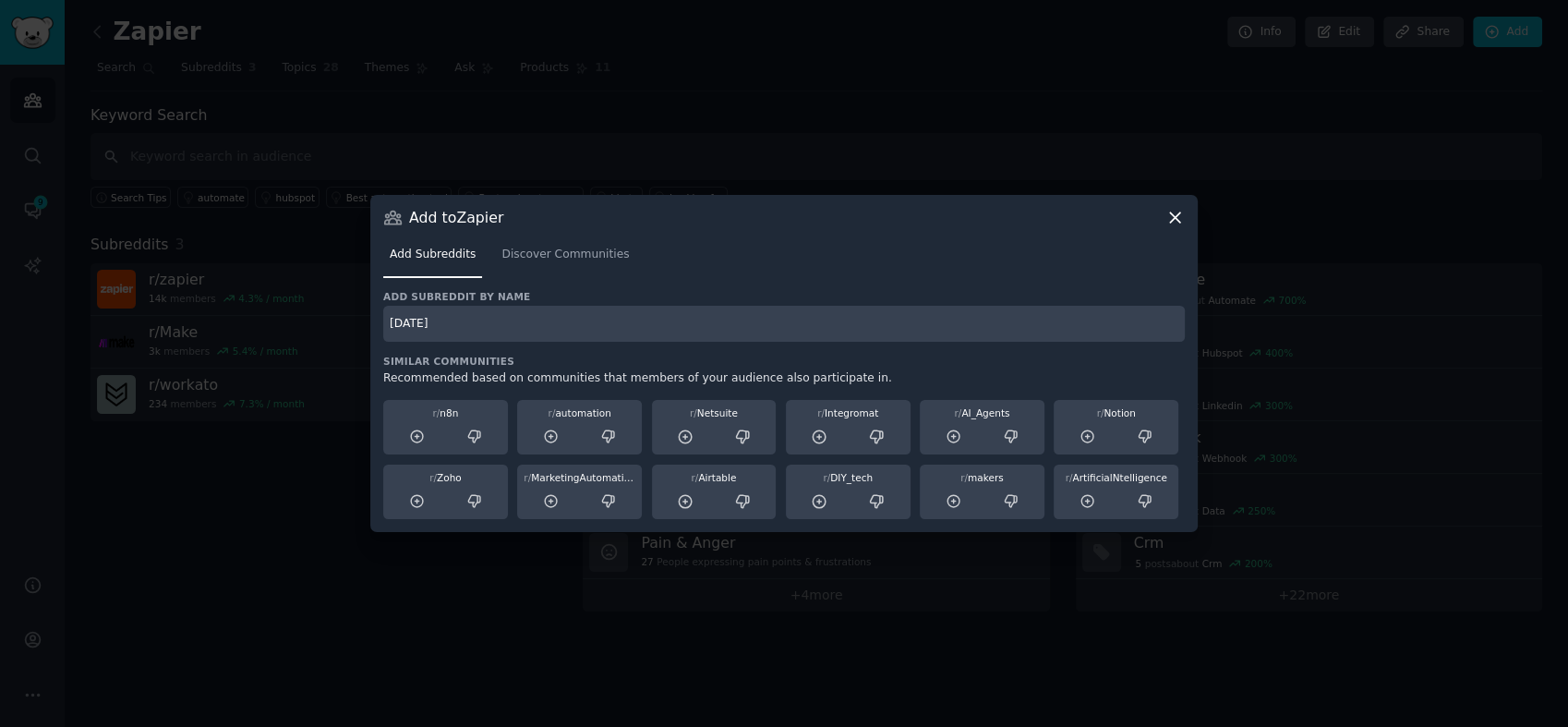
type input "[DATE]"
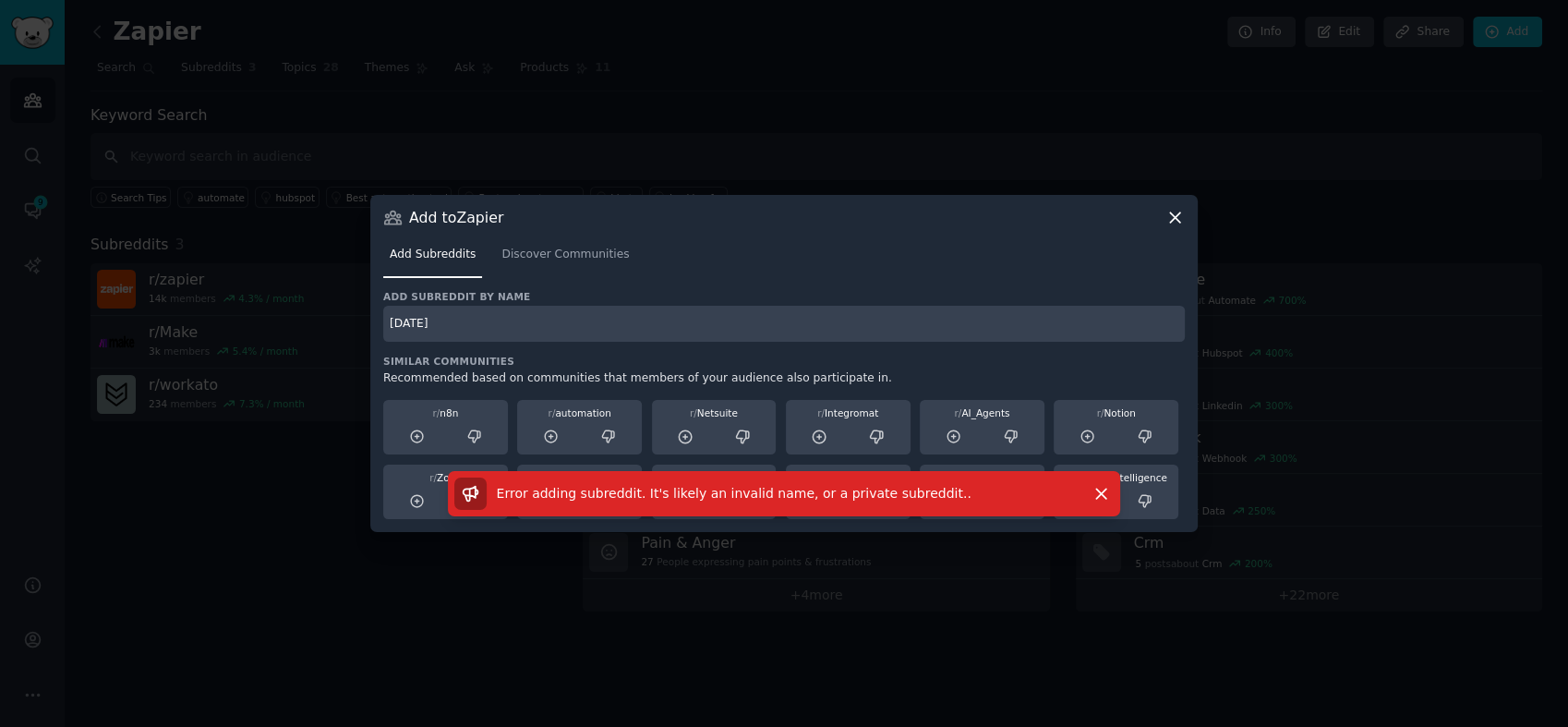
click at [505, 310] on input "[DATE]" at bounding box center [783, 323] width 801 height 36
click at [563, 257] on span "Discover Communities" at bounding box center [566, 254] width 128 height 16
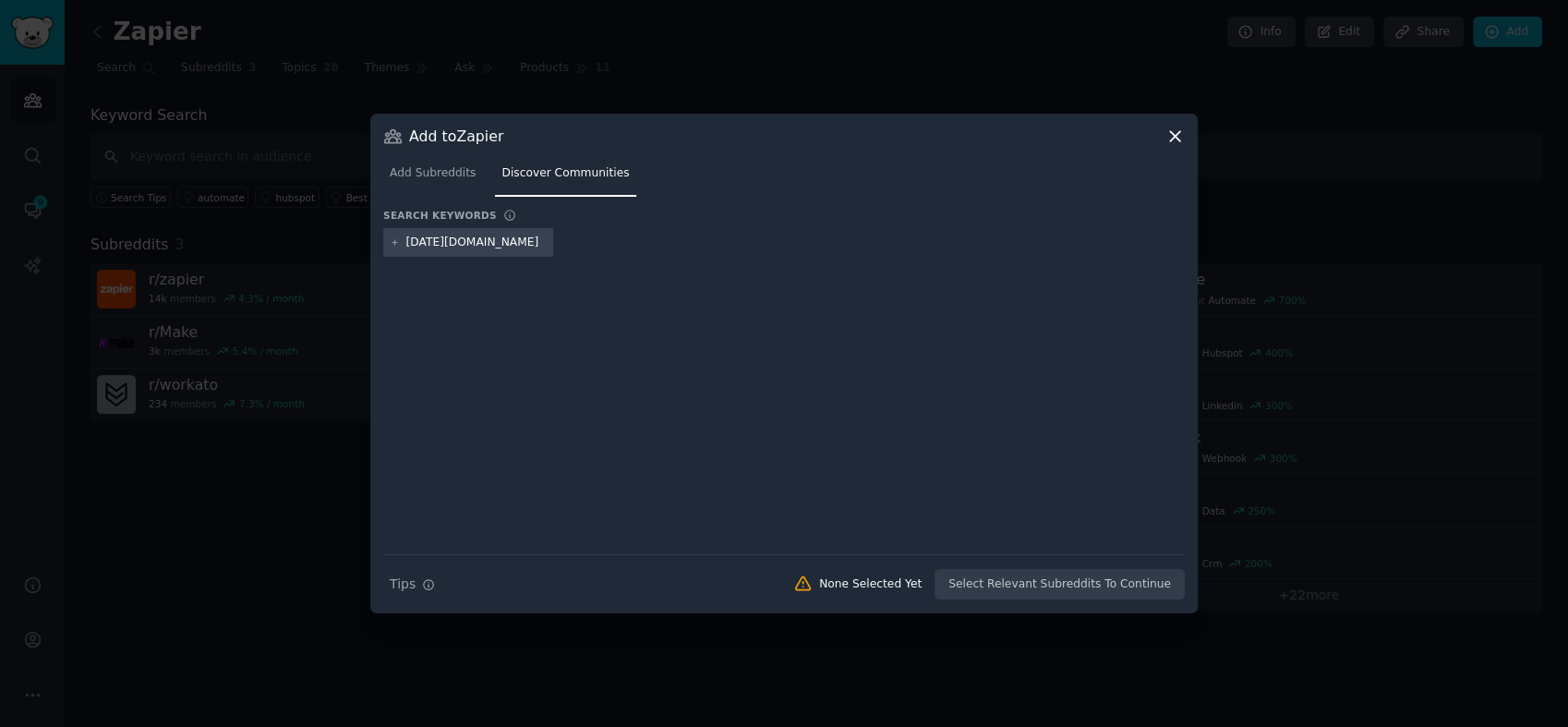
type input "[DATE][DOMAIN_NAME]"
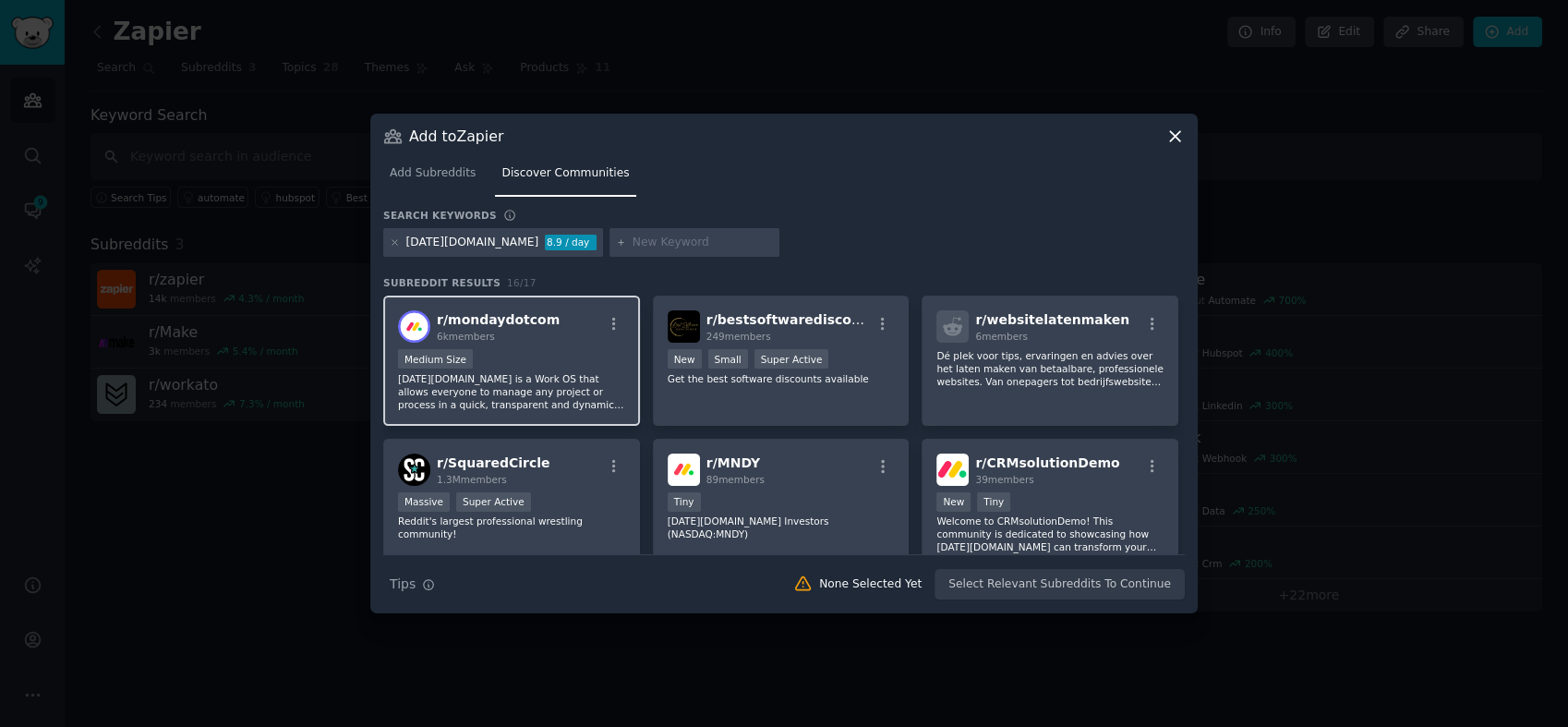
click at [553, 325] on div "r/ mondaydotcom 6k members" at bounding box center [511, 326] width 227 height 32
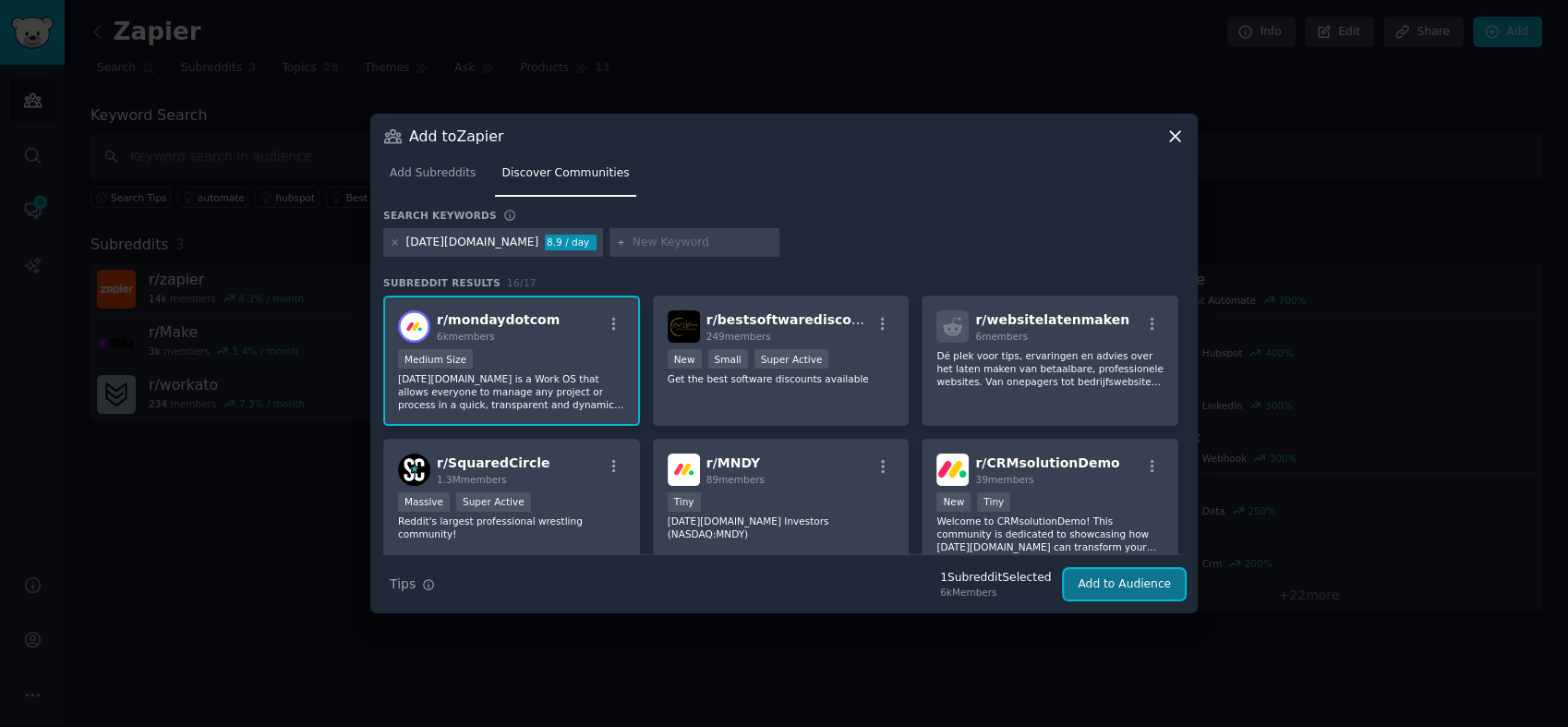
click at [1162, 585] on button "Add to Audience" at bounding box center [1123, 584] width 121 height 31
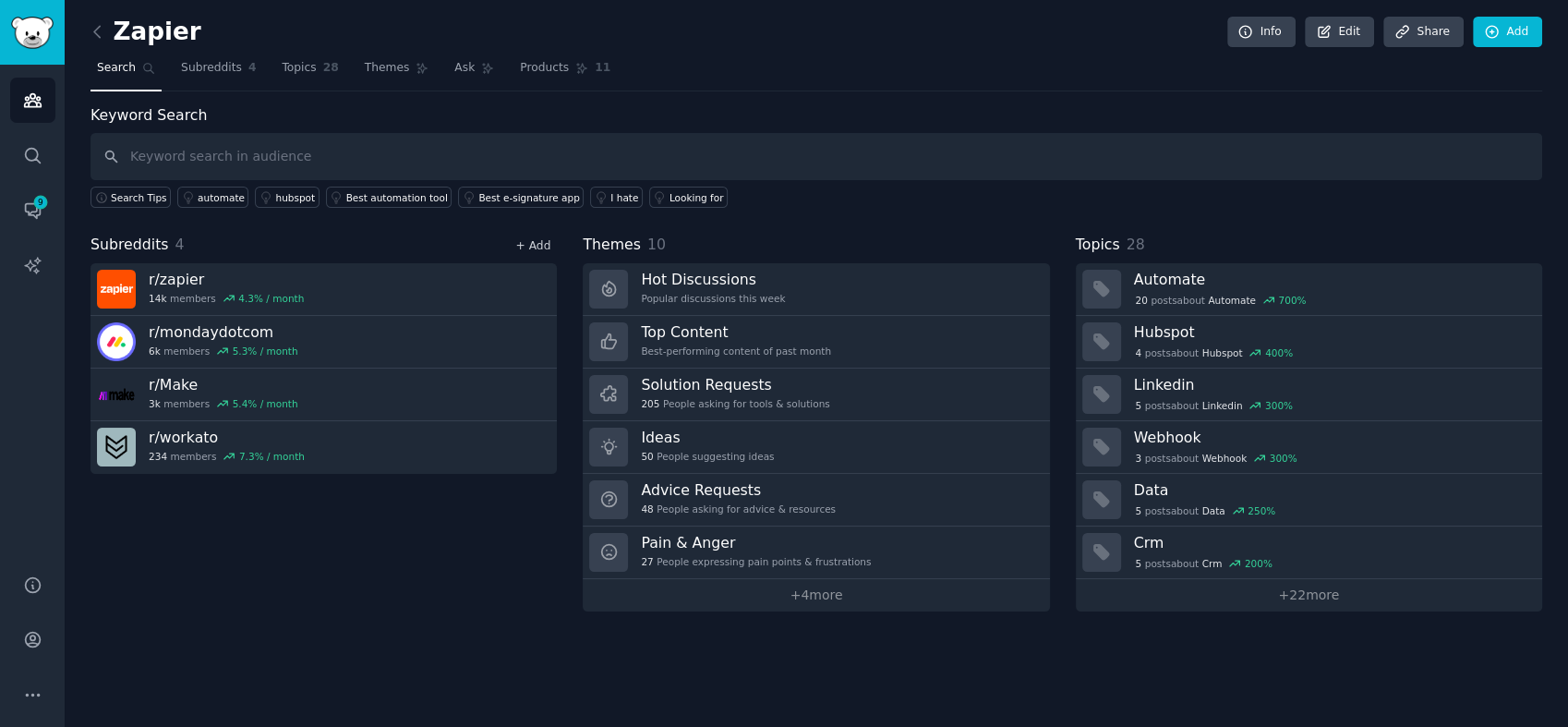
click at [532, 245] on link "+ Add" at bounding box center [533, 245] width 35 height 13
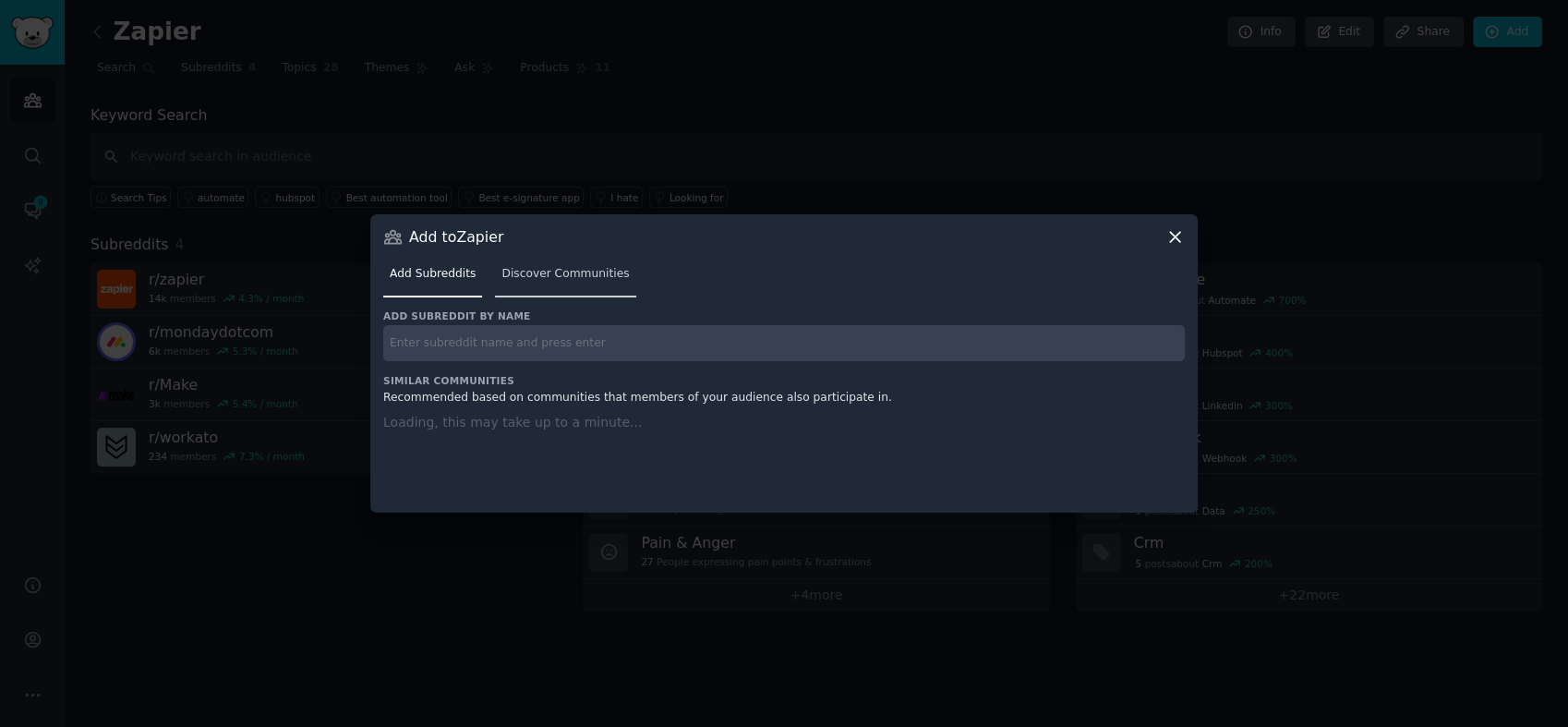
click at [525, 274] on span "Discover Communities" at bounding box center [566, 274] width 128 height 16
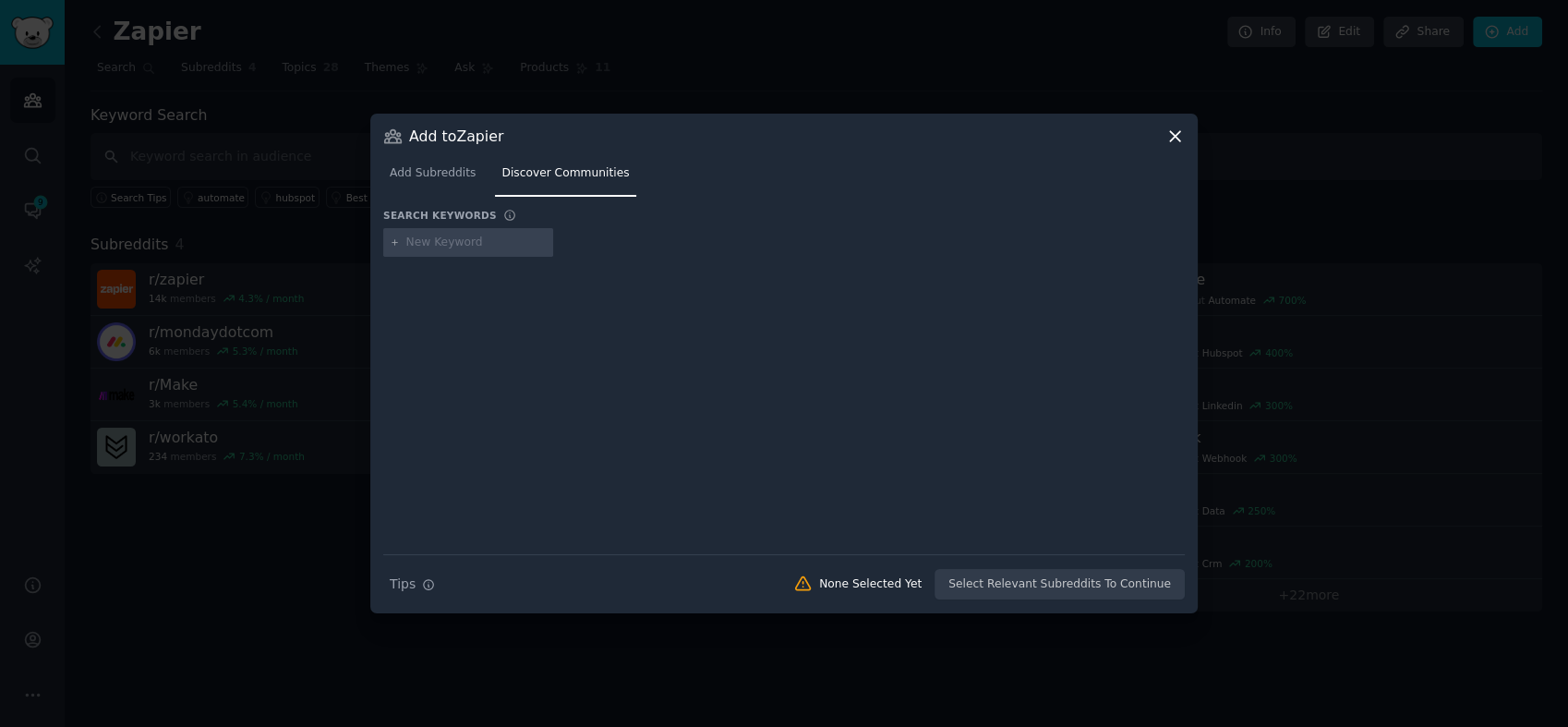
type input "FlowForma"
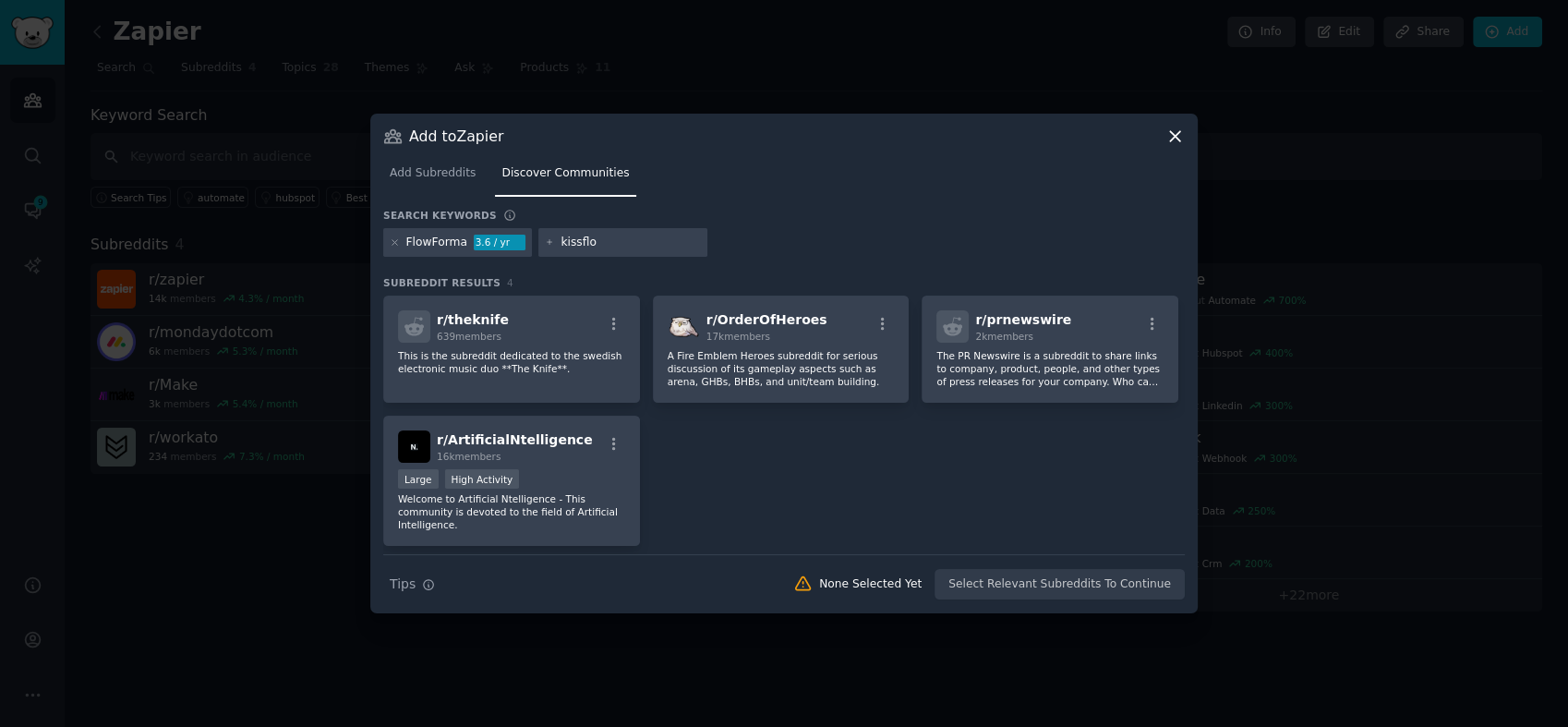
type input "kissflow"
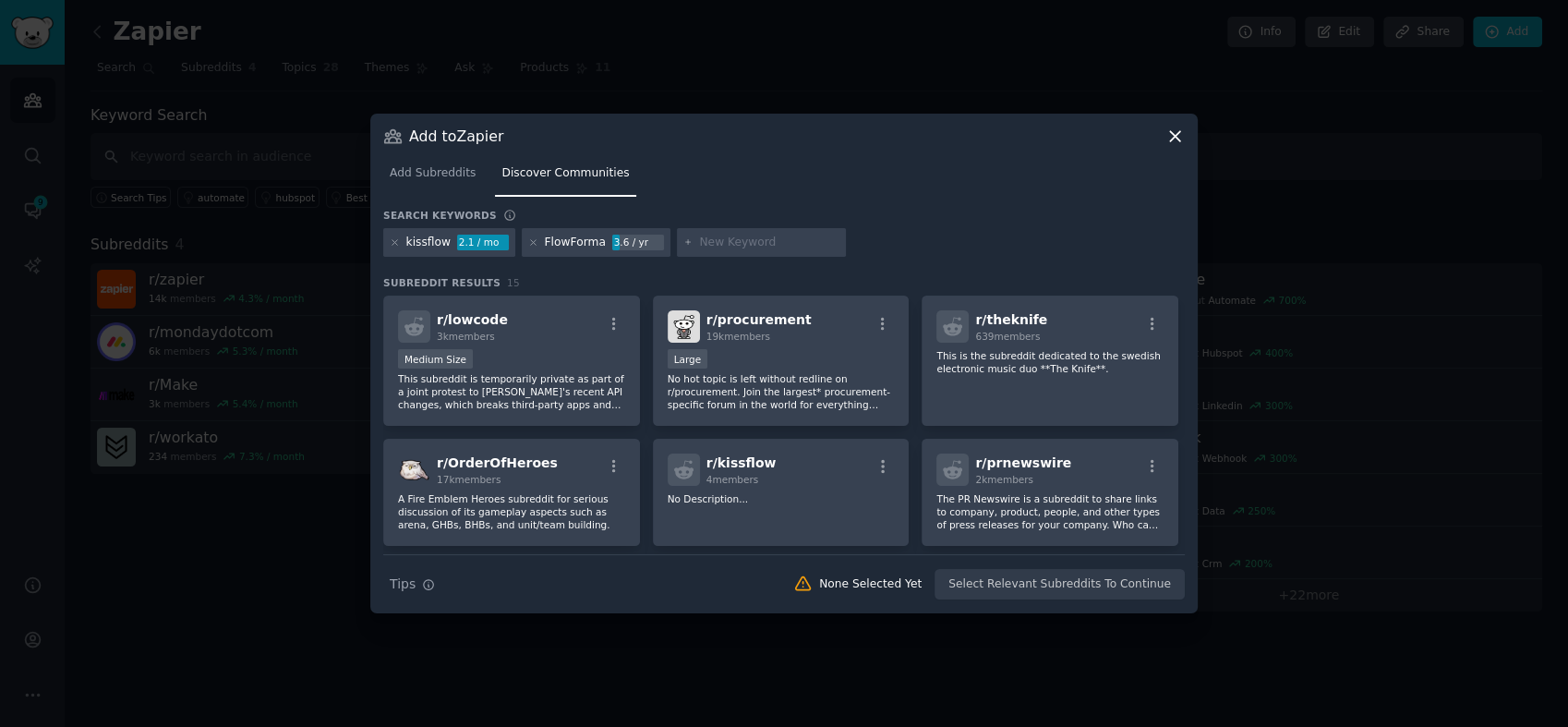
paste input "ProcessMaker"
type input "ProcessMaker"
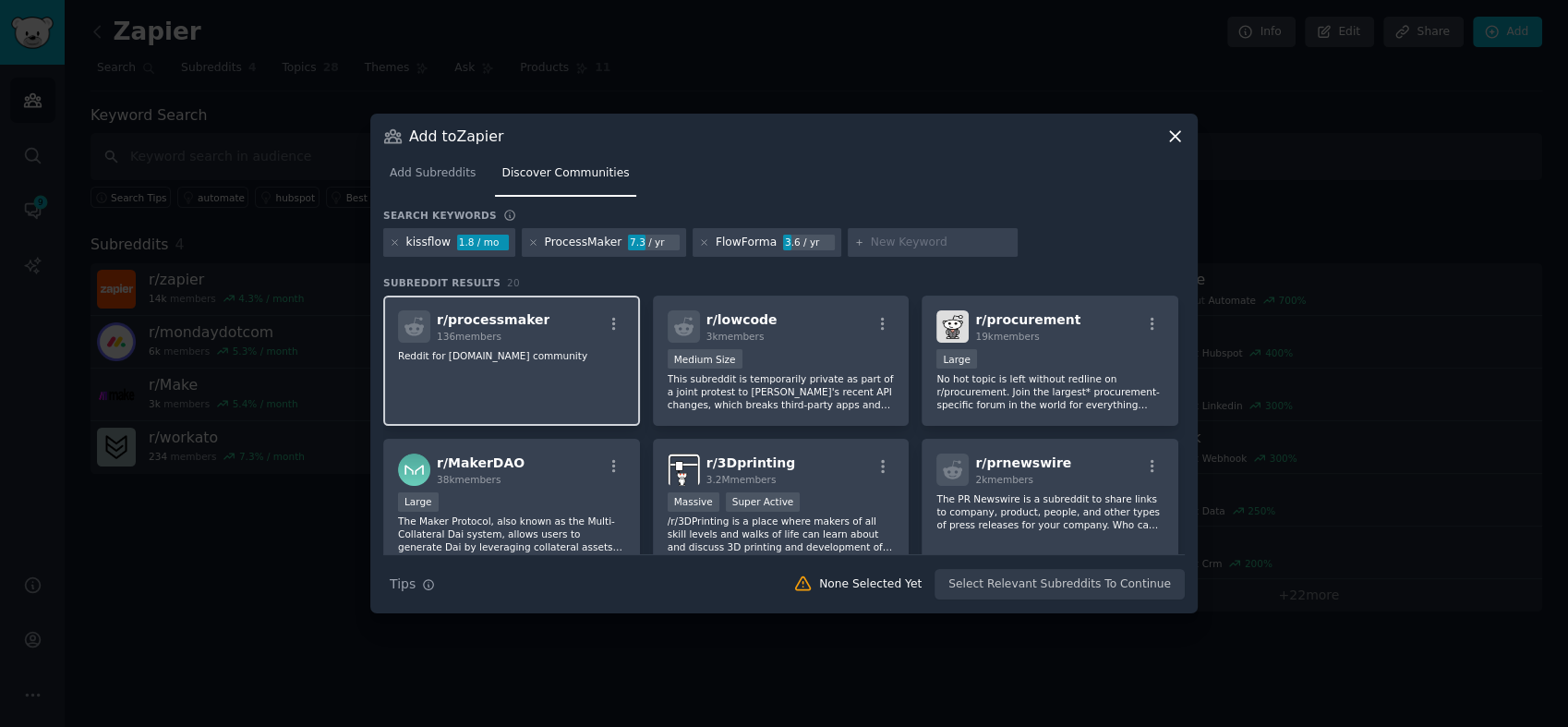
click at [538, 328] on div "r/ processmaker 136 members" at bounding box center [511, 326] width 227 height 32
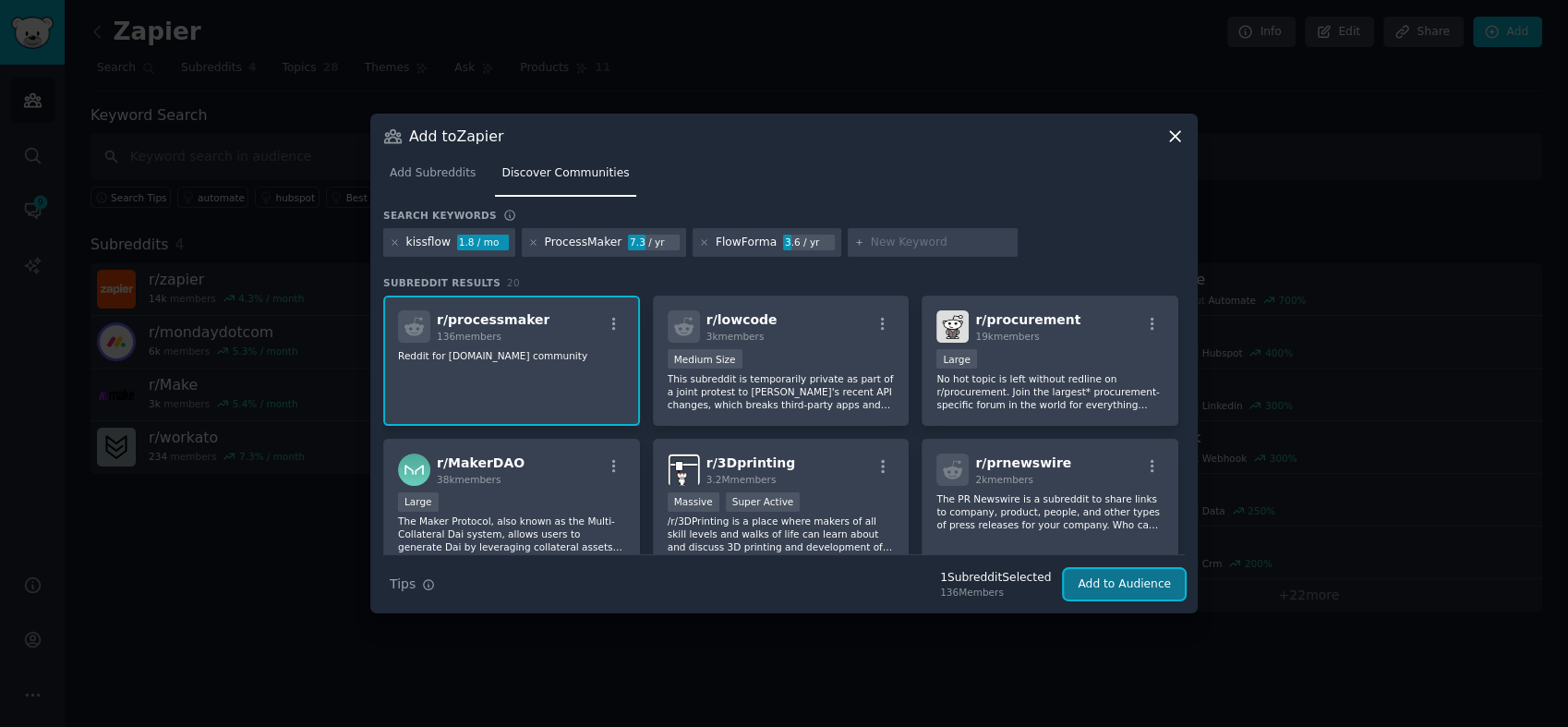
click at [1105, 590] on button "Add to Audience" at bounding box center [1123, 584] width 121 height 31
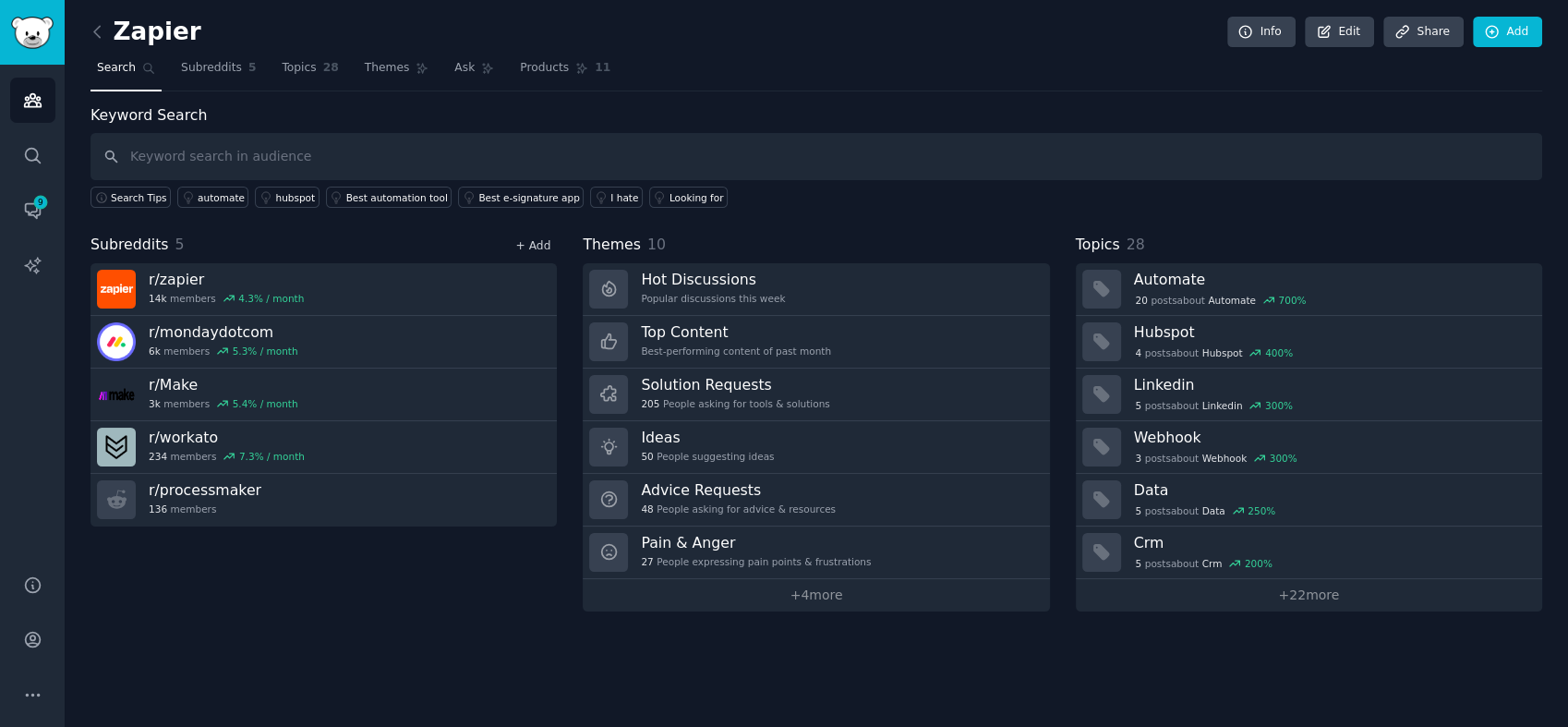
click at [541, 239] on link "+ Add" at bounding box center [533, 245] width 35 height 13
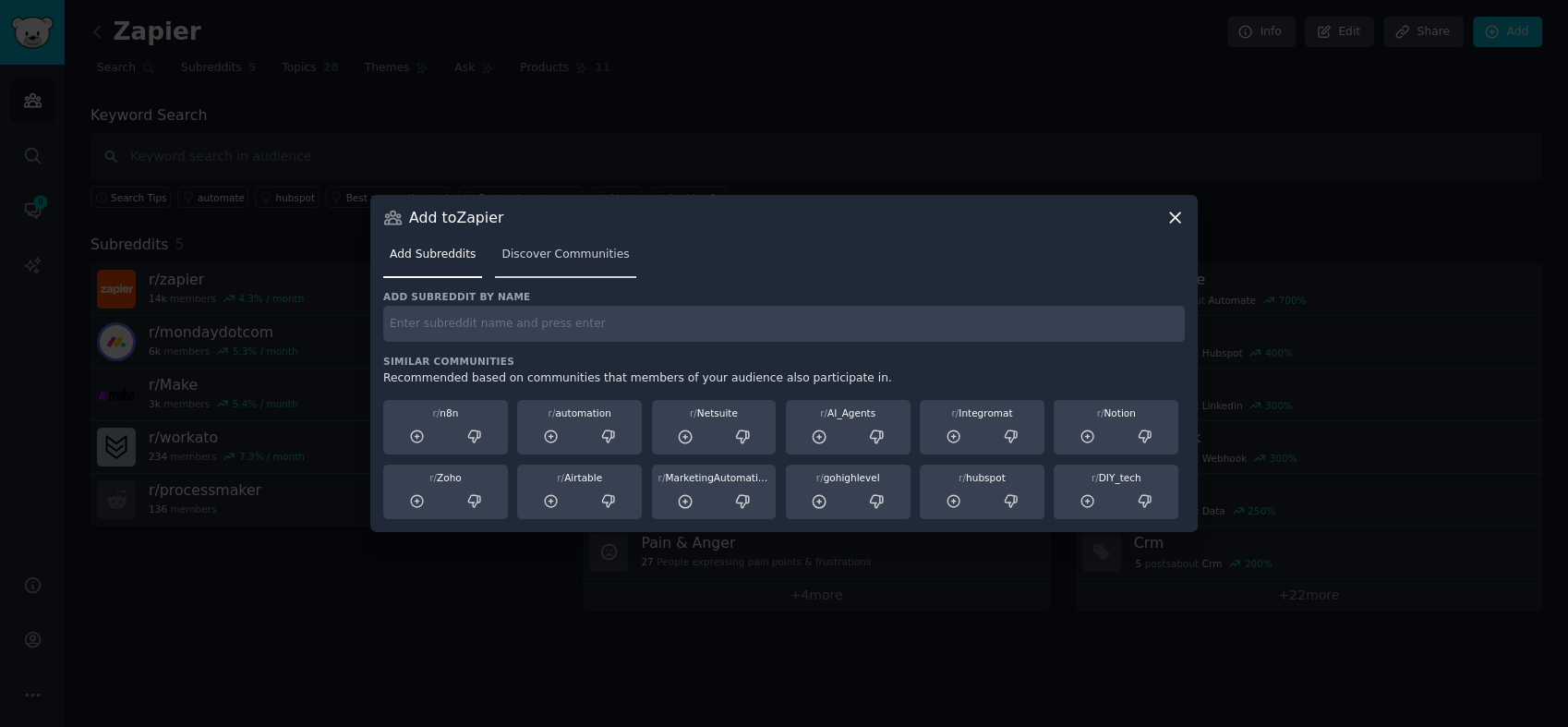
click at [519, 262] on link "Discover Communities" at bounding box center [565, 258] width 140 height 38
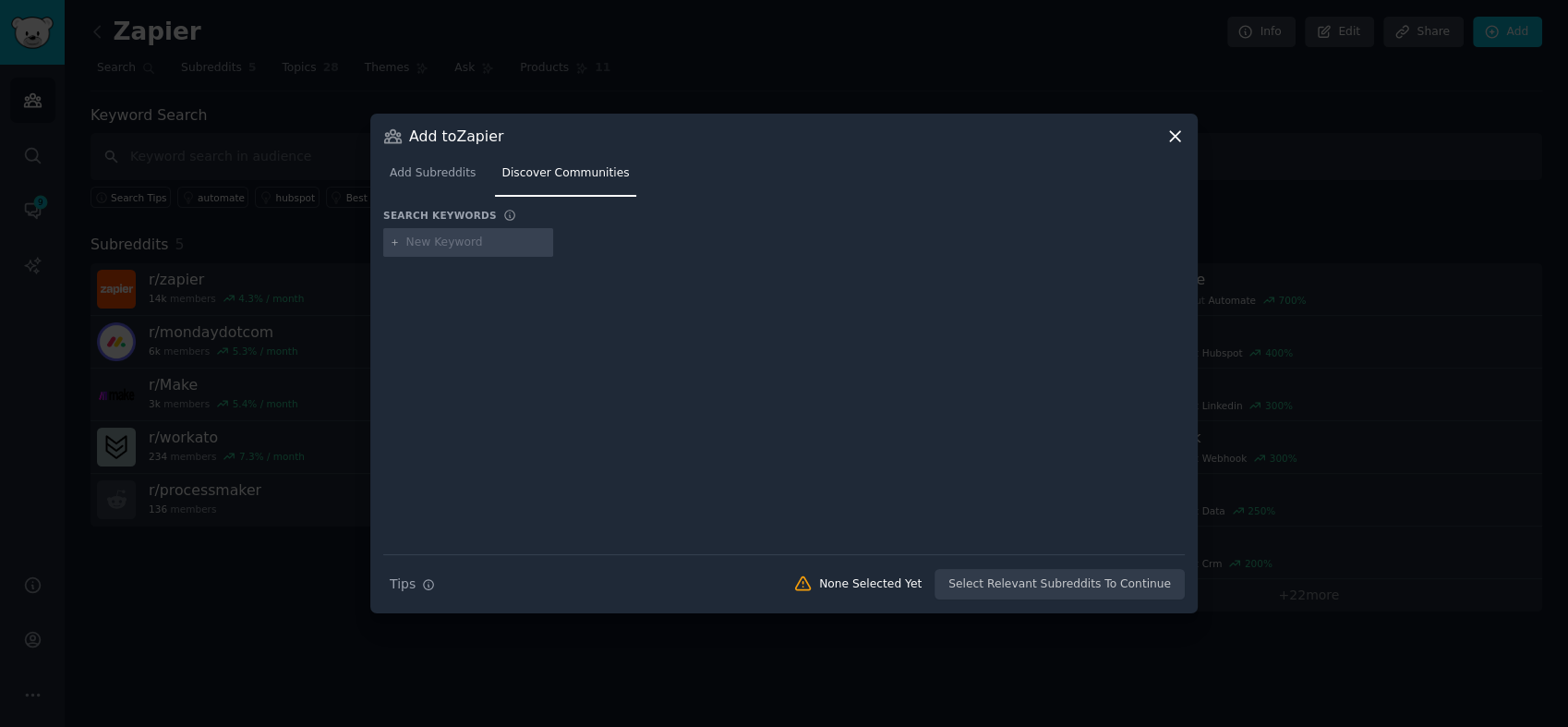
drag, startPoint x: 476, startPoint y: 222, endPoint x: 467, endPoint y: 237, distance: 17.5
click at [467, 237] on input "text" at bounding box center [476, 243] width 140 height 16
paste input "Nintex"
type input "Nintex"
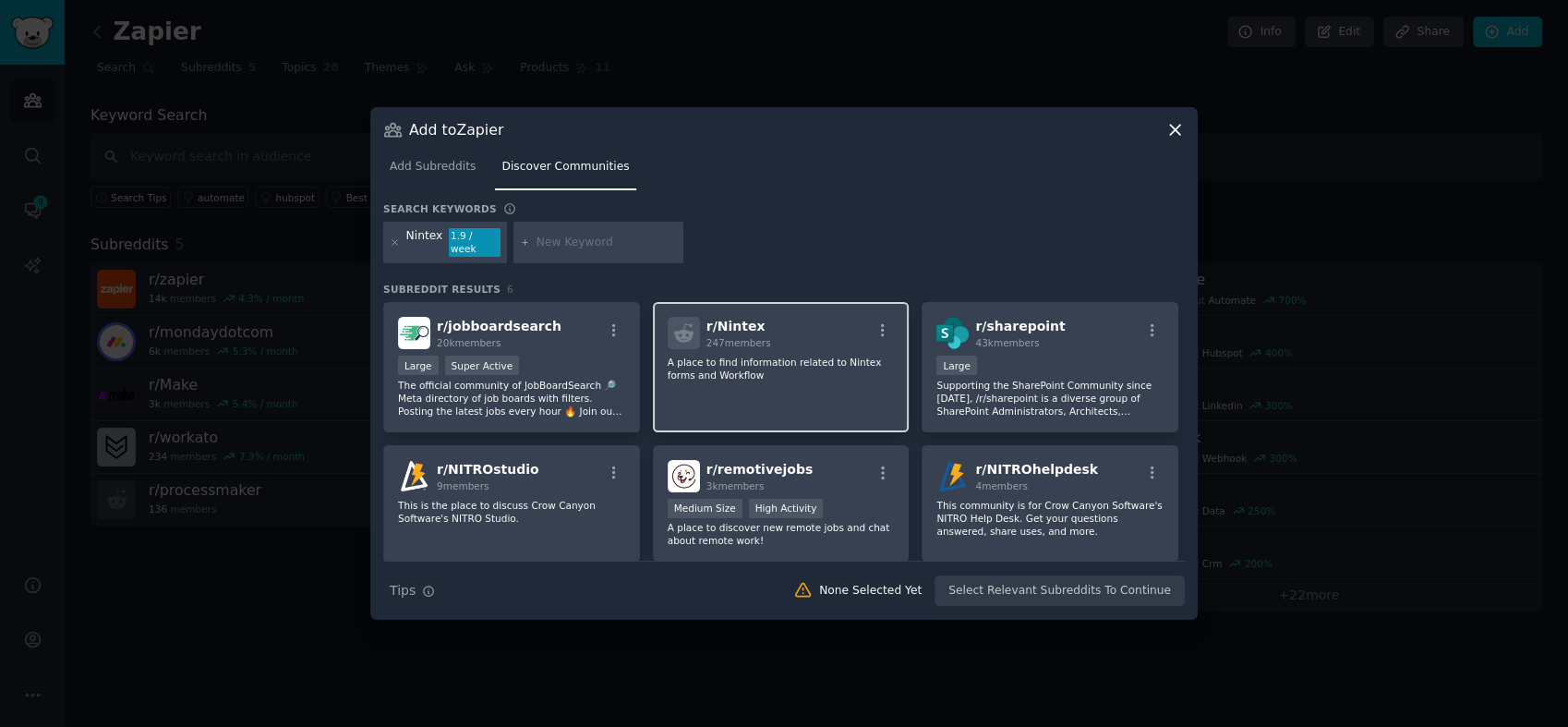
click at [716, 359] on p "A place to find information related to Nintex forms and Workflow" at bounding box center [781, 368] width 227 height 26
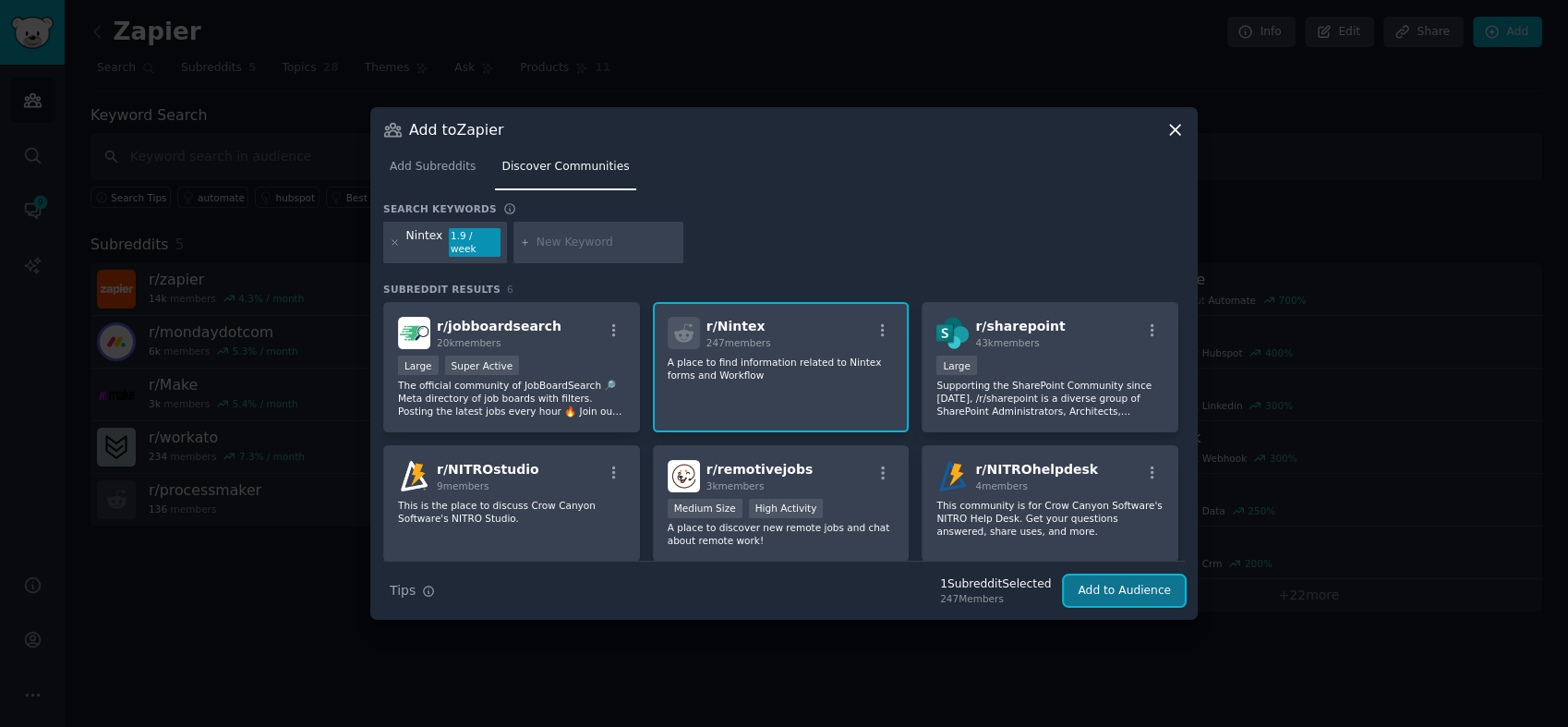
click at [1124, 581] on button "Add to Audience" at bounding box center [1123, 591] width 121 height 31
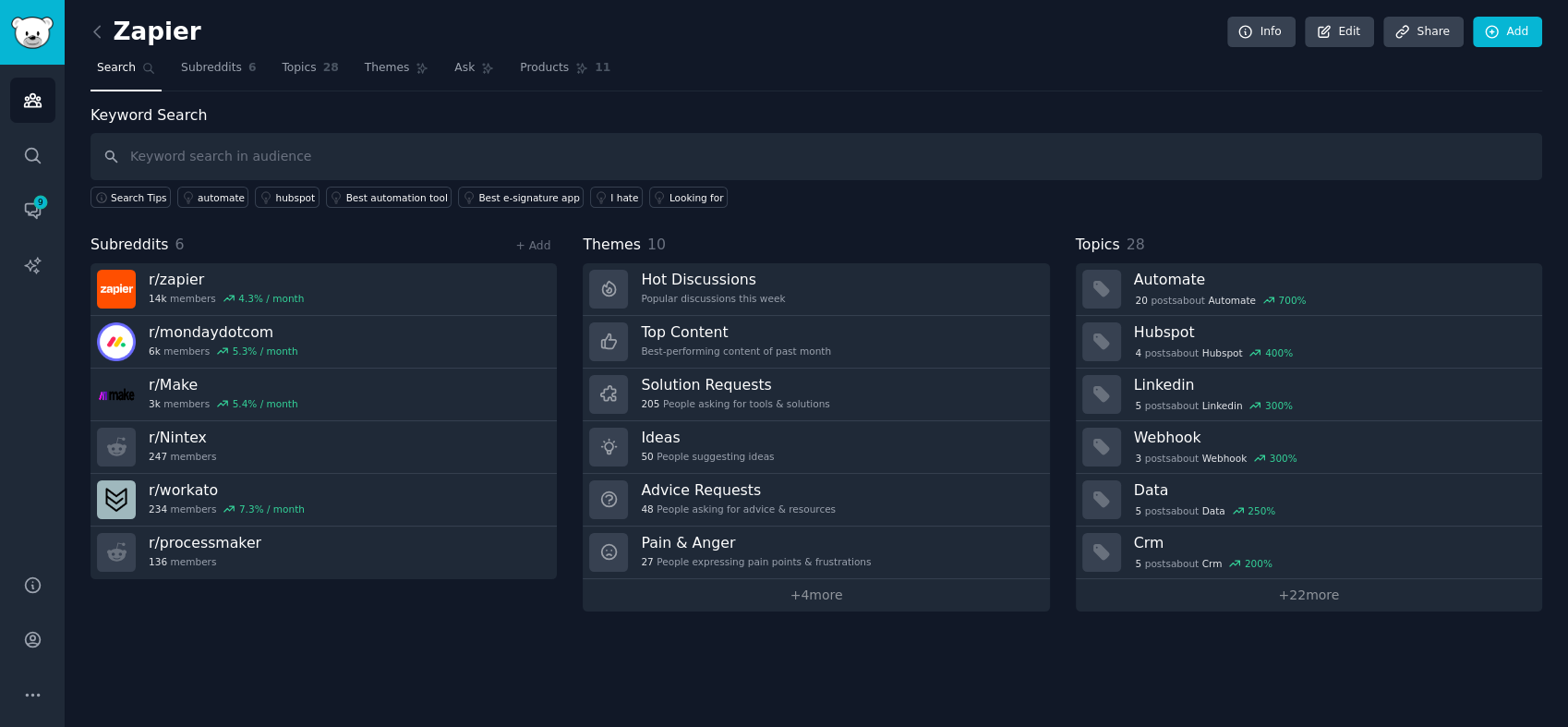
click at [533, 234] on div "Subreddits 6 + Add" at bounding box center [324, 246] width 466 height 23
click at [536, 239] on link "+ Add" at bounding box center [533, 245] width 35 height 13
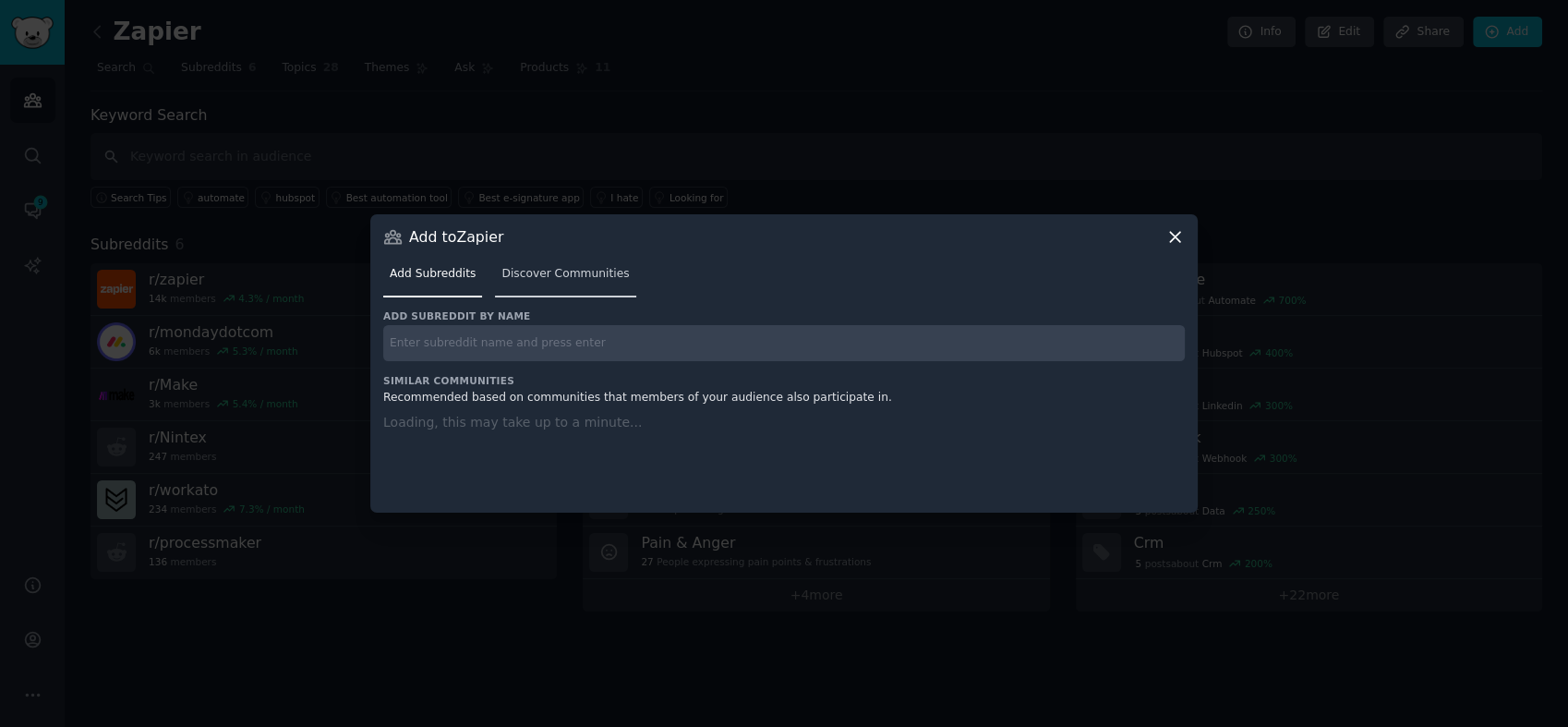
click at [537, 269] on span "Discover Communities" at bounding box center [566, 274] width 128 height 16
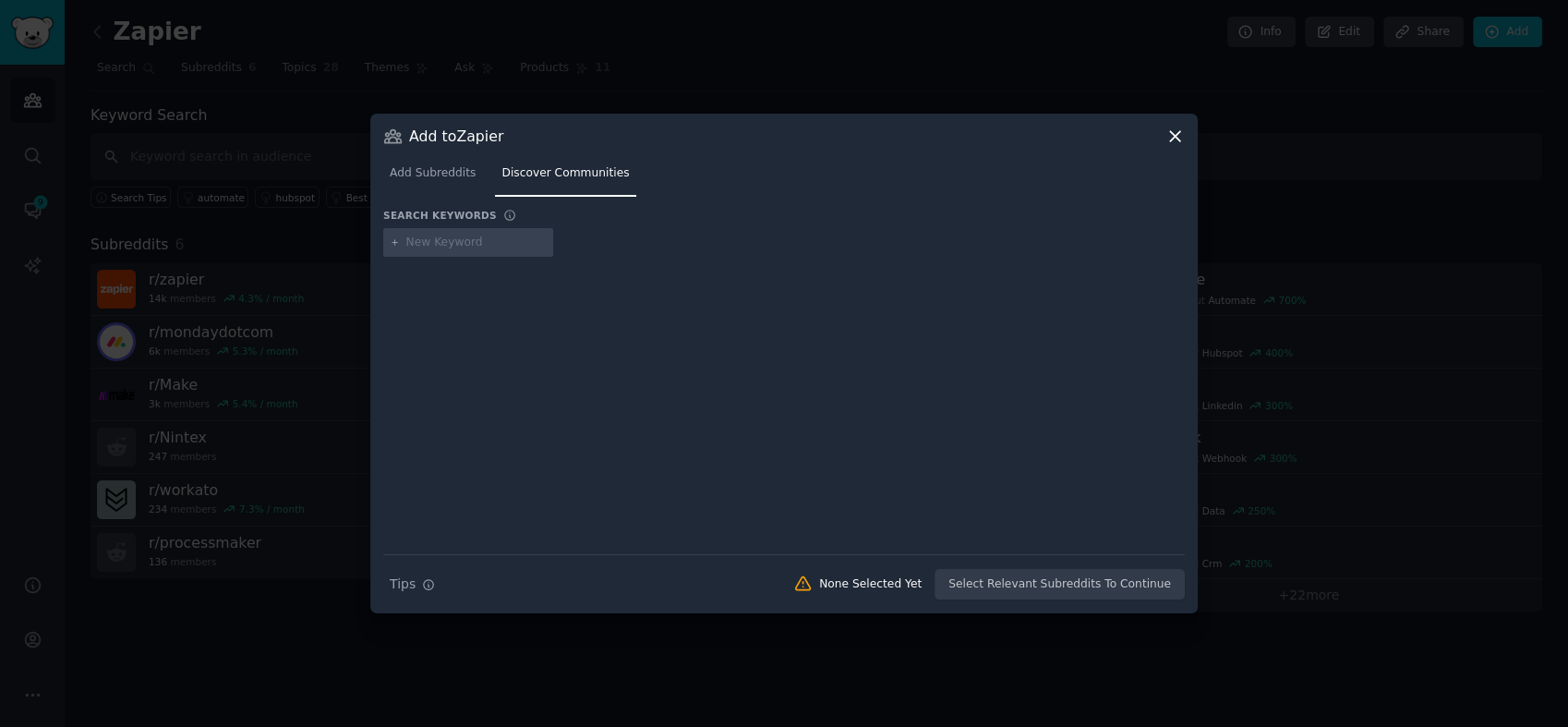
type input "Power Apps/Power Automate"
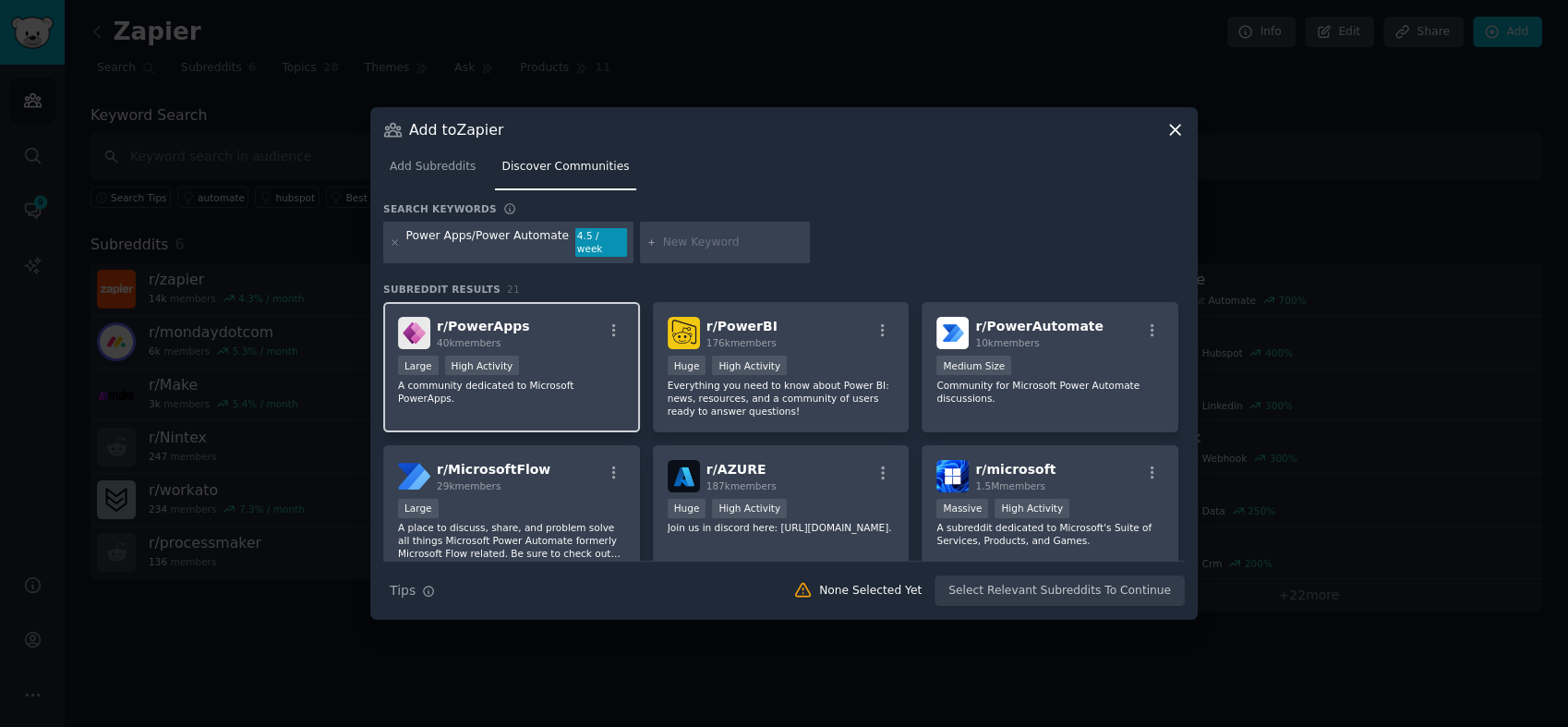
click at [551, 379] on p "A community dedicated to Microsoft PowerApps." at bounding box center [511, 392] width 227 height 26
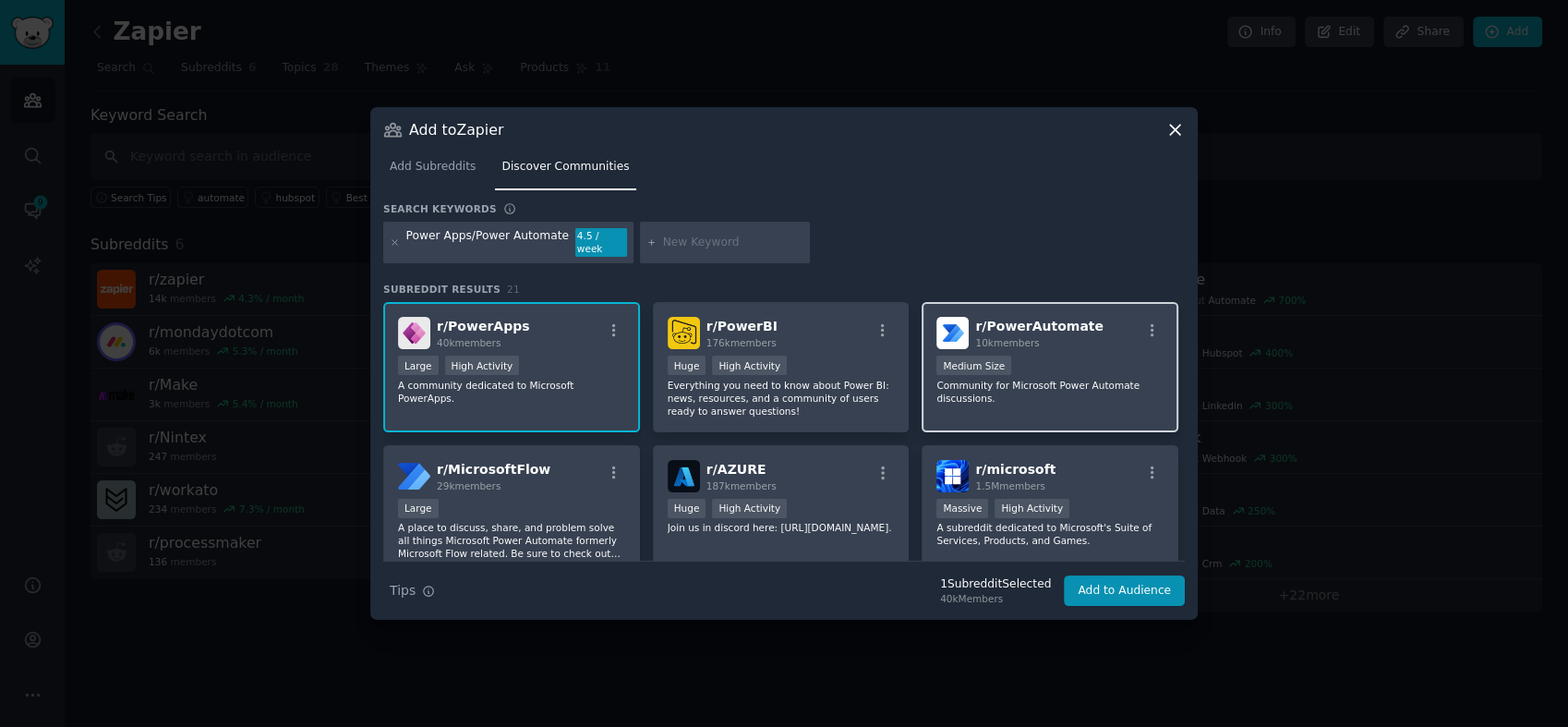
click at [990, 379] on p "Community for Microsoft Power Automate discussions." at bounding box center [1050, 392] width 227 height 26
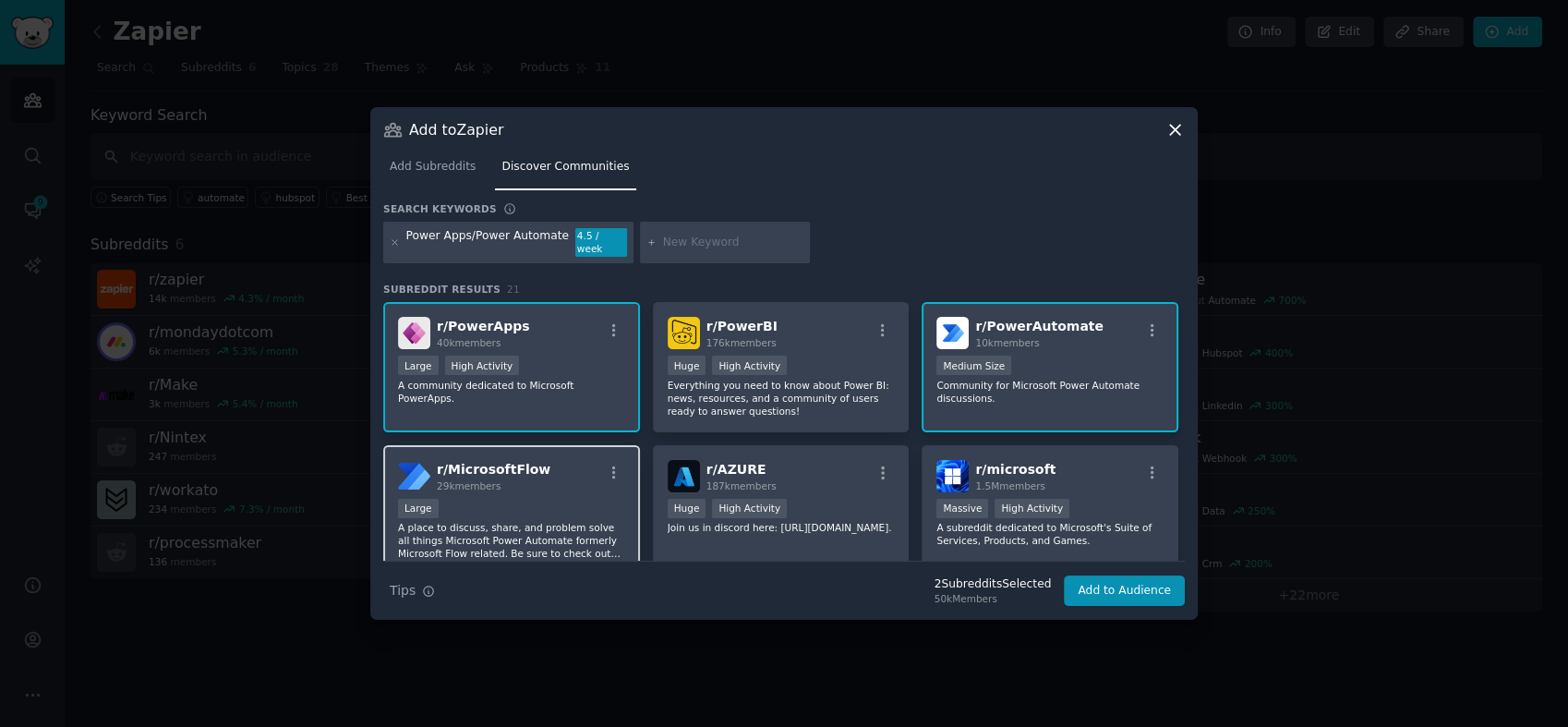
click at [518, 499] on div "Large" at bounding box center [511, 510] width 227 height 23
click at [1144, 577] on button "Add to Audience" at bounding box center [1123, 591] width 121 height 31
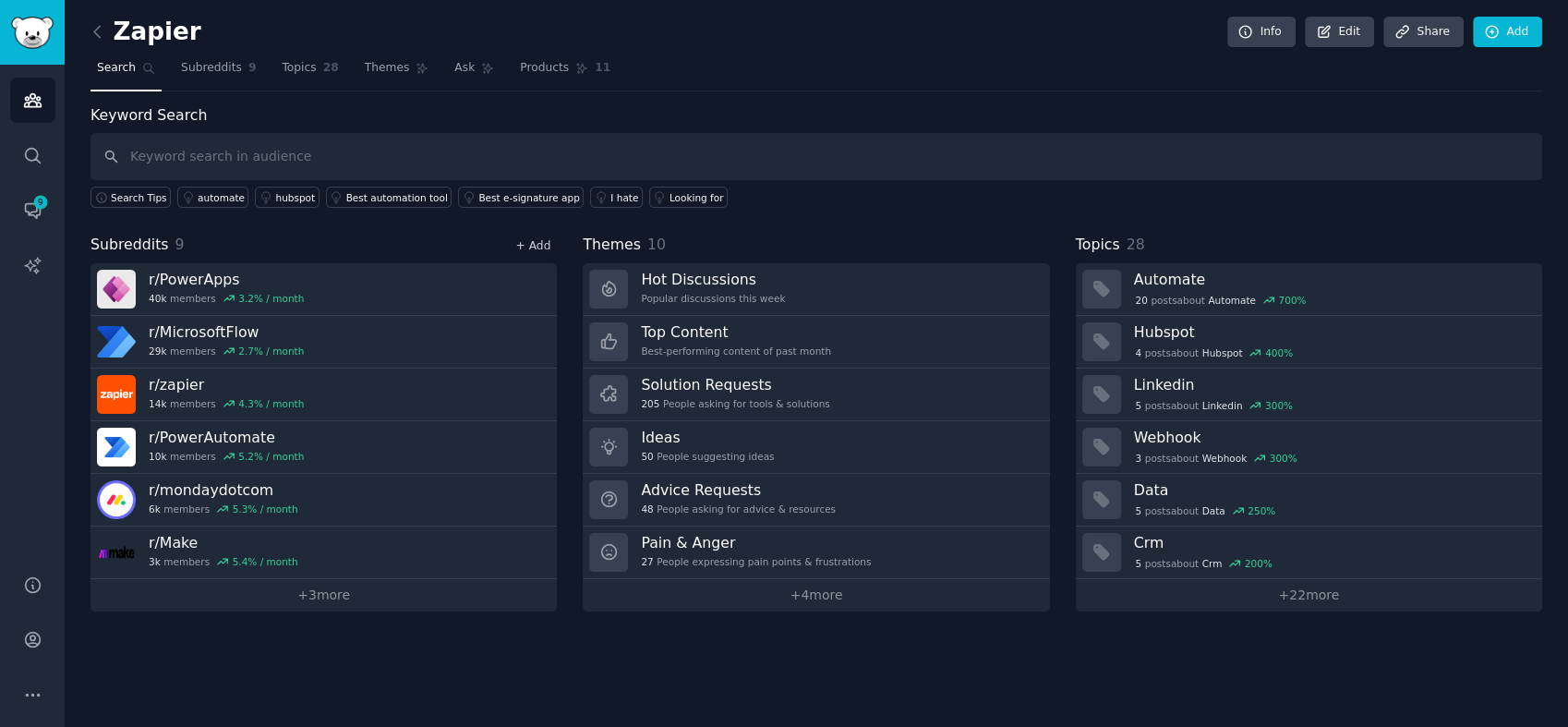
click at [533, 239] on link "+ Add" at bounding box center [533, 245] width 35 height 13
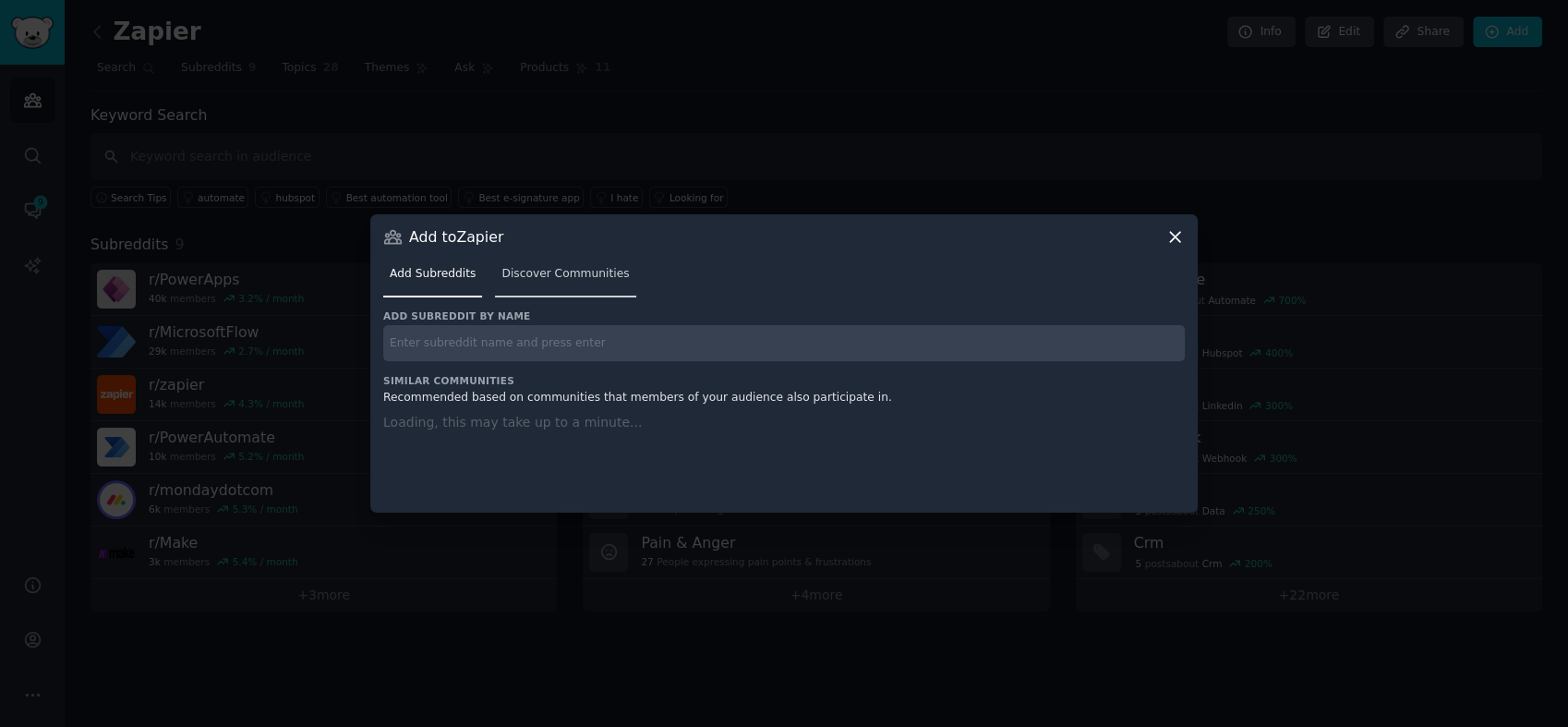
click at [506, 276] on span "Discover Communities" at bounding box center [566, 274] width 128 height 16
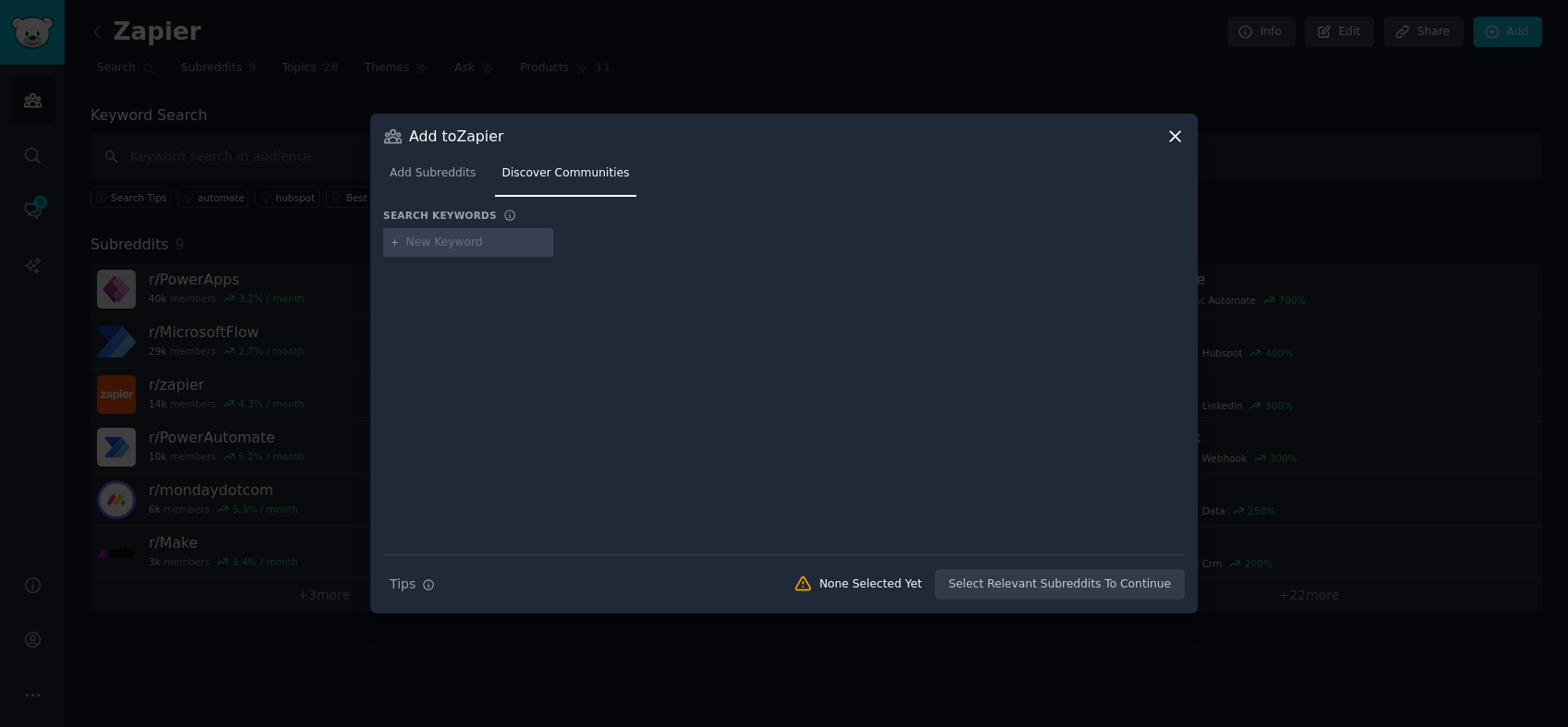
type input "Zoho Creator"
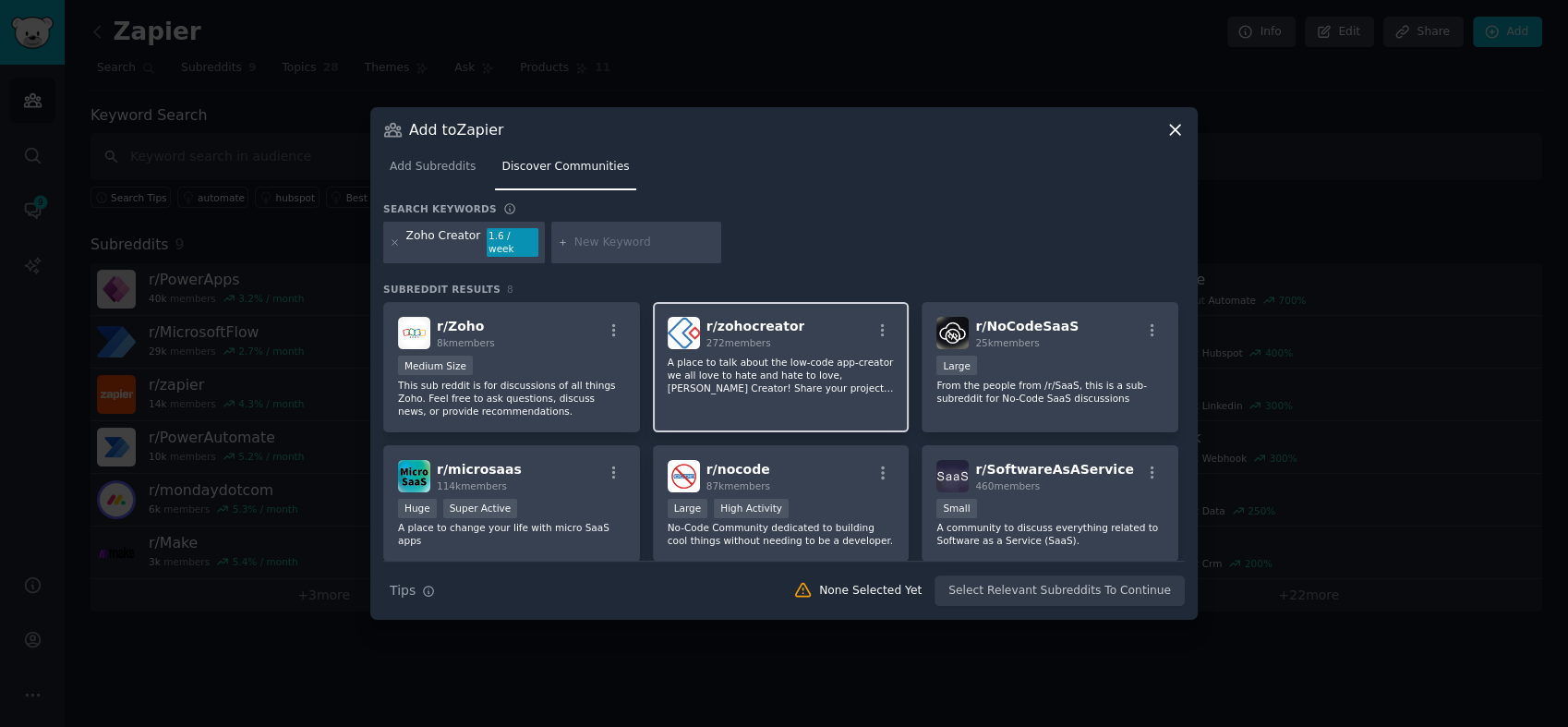
click at [769, 356] on p "A place to talk about the low-code app-creator we all love to hate and hate to …" at bounding box center [781, 375] width 227 height 39
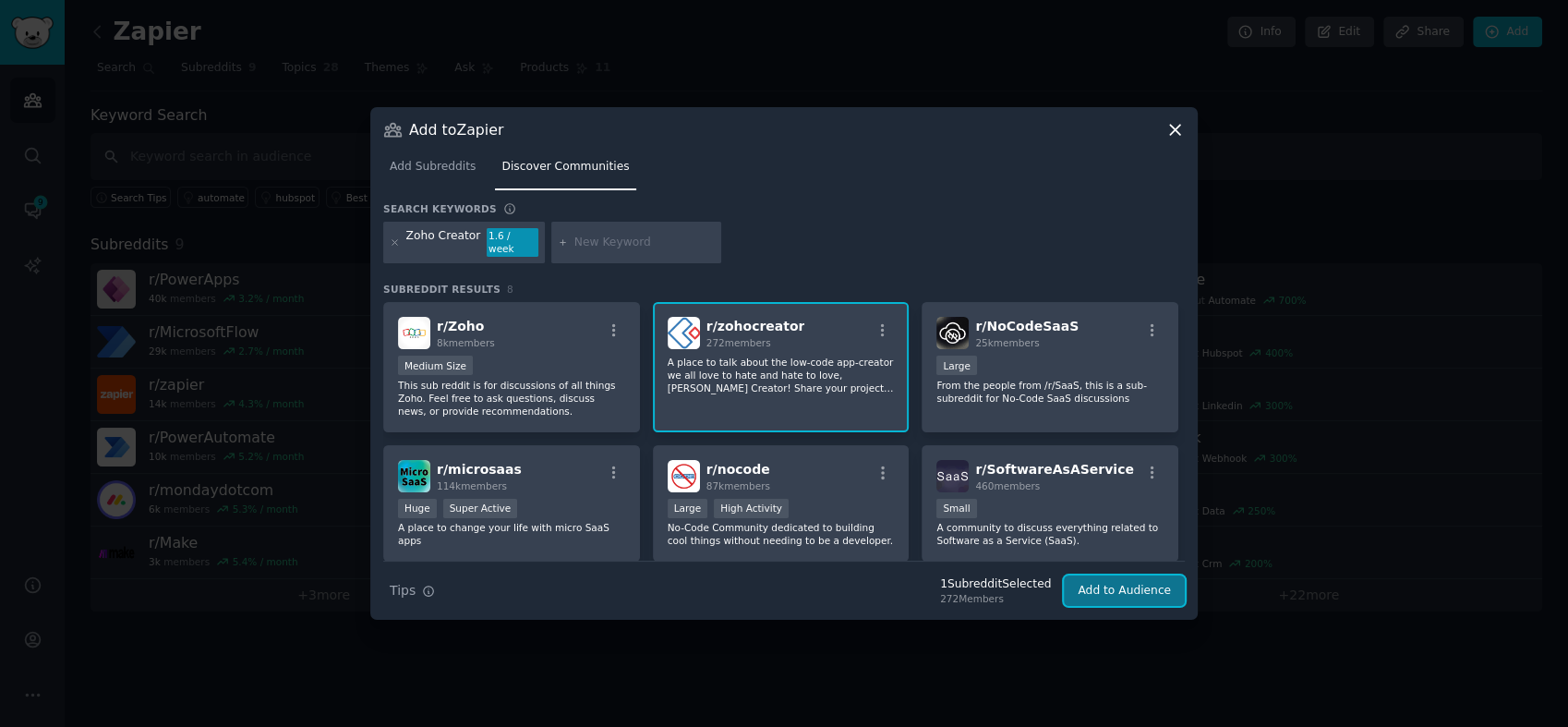
click at [1095, 576] on button "Add to Audience" at bounding box center [1123, 591] width 121 height 31
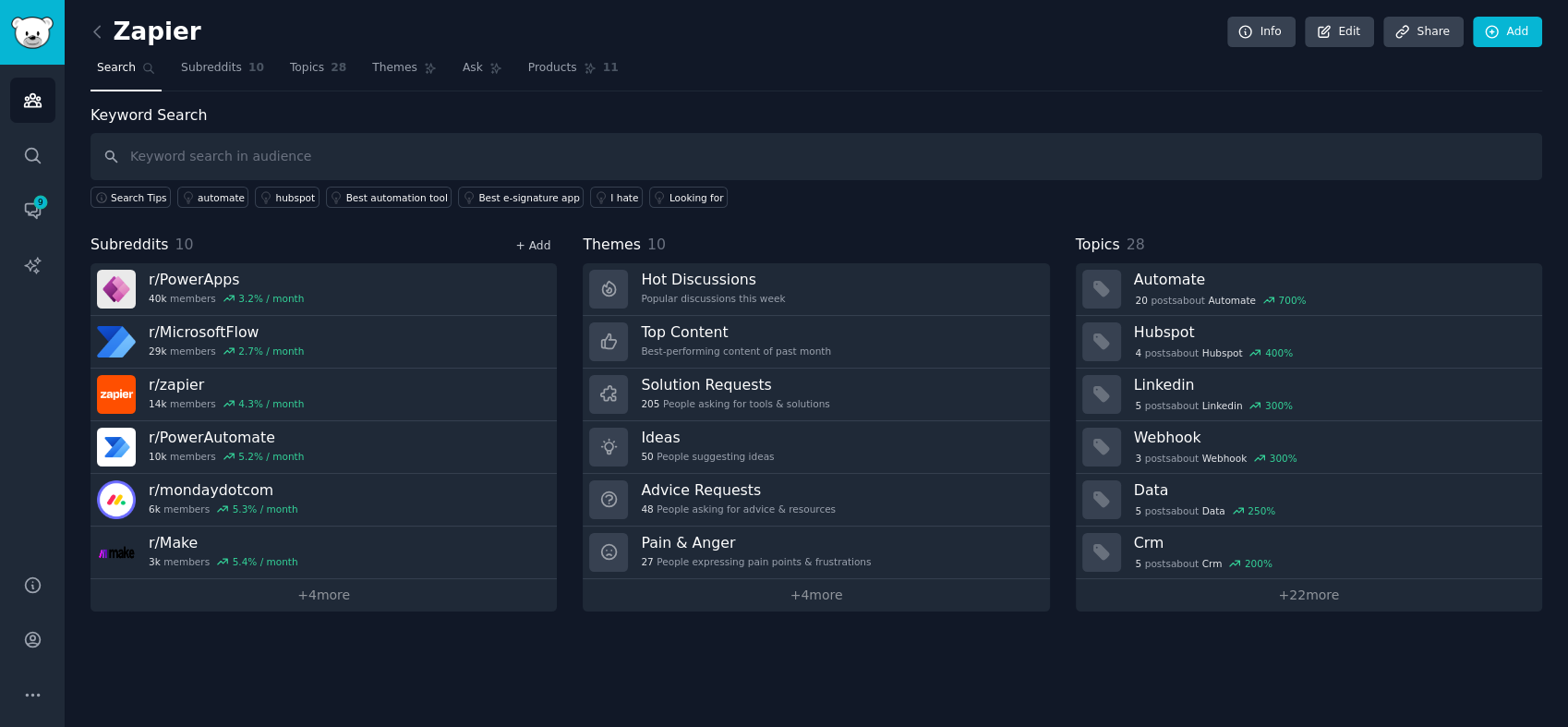
click at [547, 246] on link "+ Add" at bounding box center [533, 245] width 35 height 13
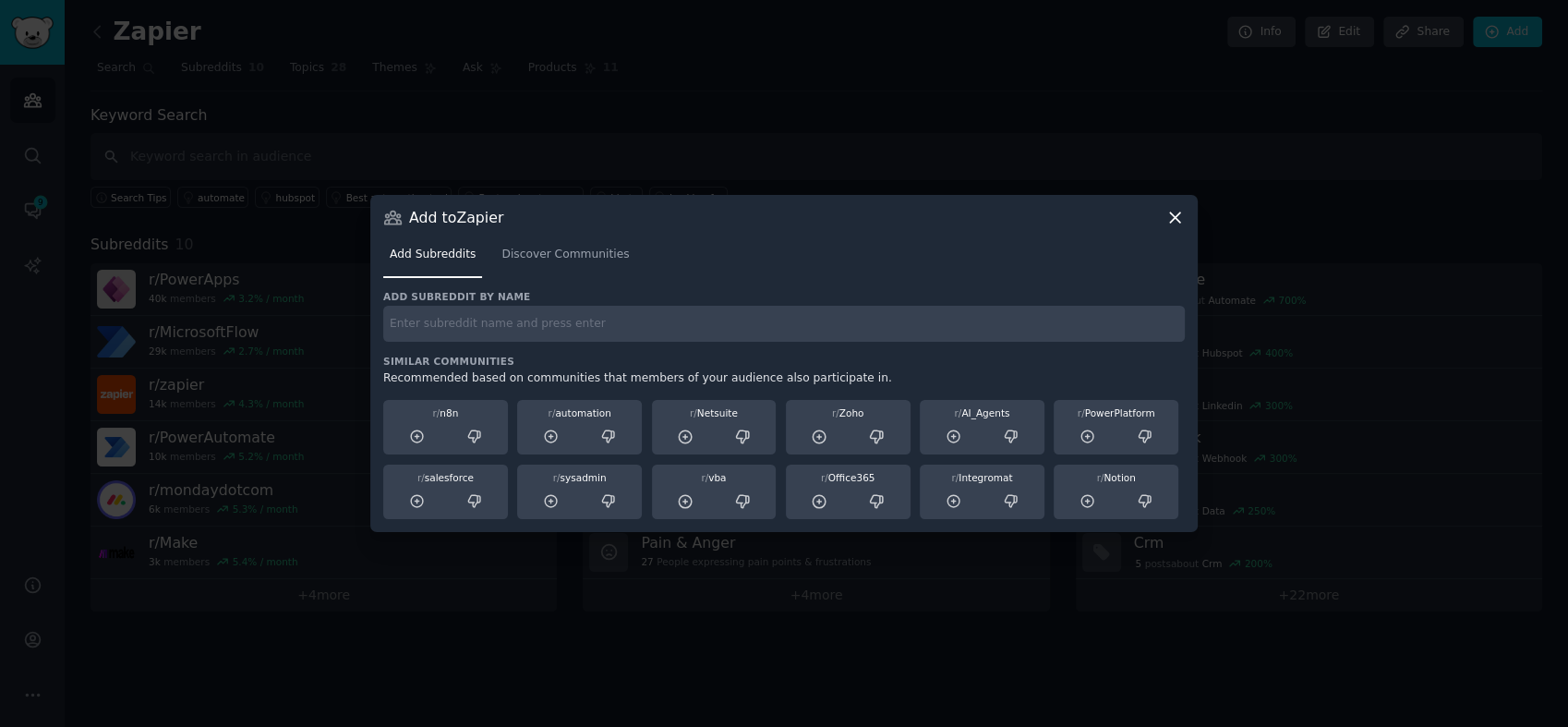
click at [492, 352] on div "Add subreddit by name Similar Communities Recommended based on communities that…" at bounding box center [783, 405] width 801 height 230
paste input "Boomi"
type input "Boomi"
click at [554, 271] on link "Discover Communities" at bounding box center [565, 258] width 140 height 38
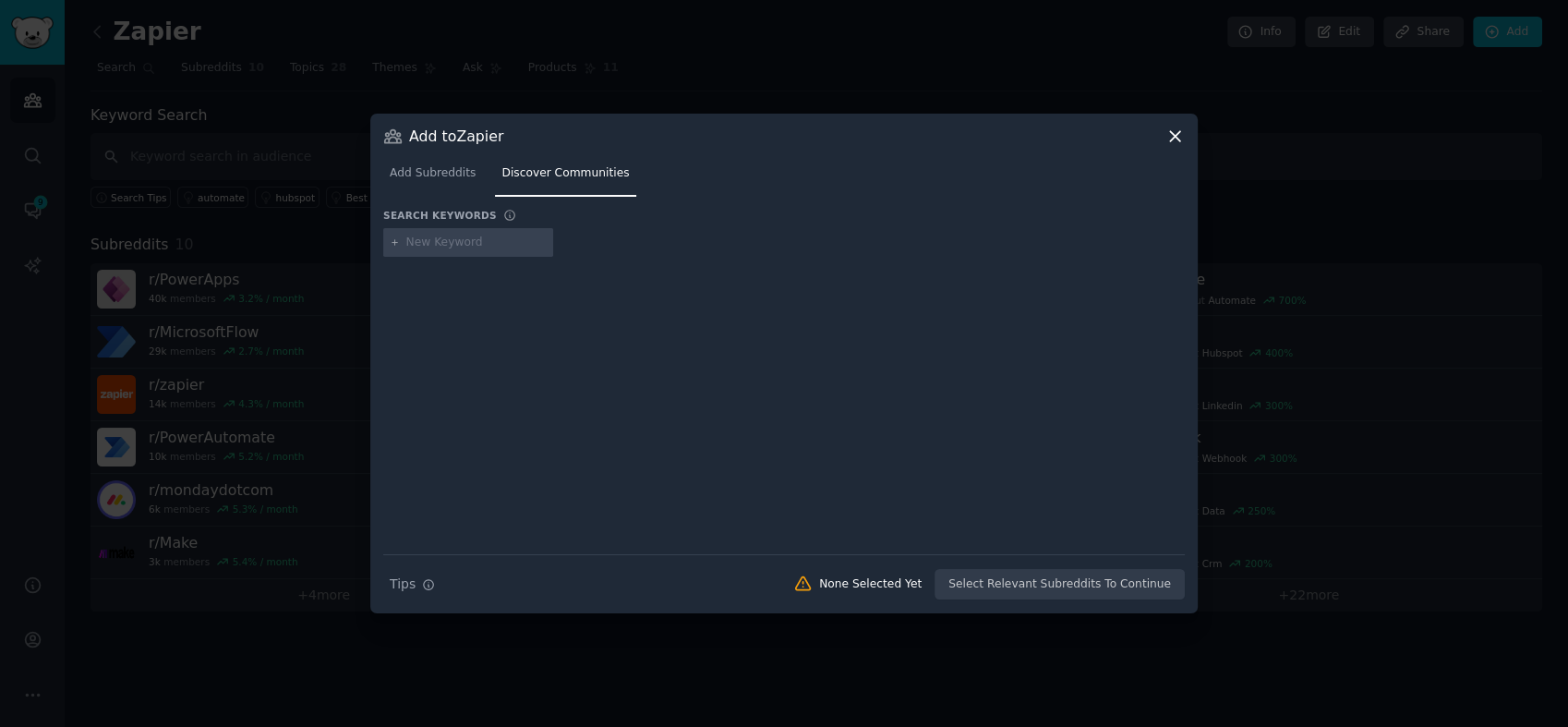
type input "Boomi"
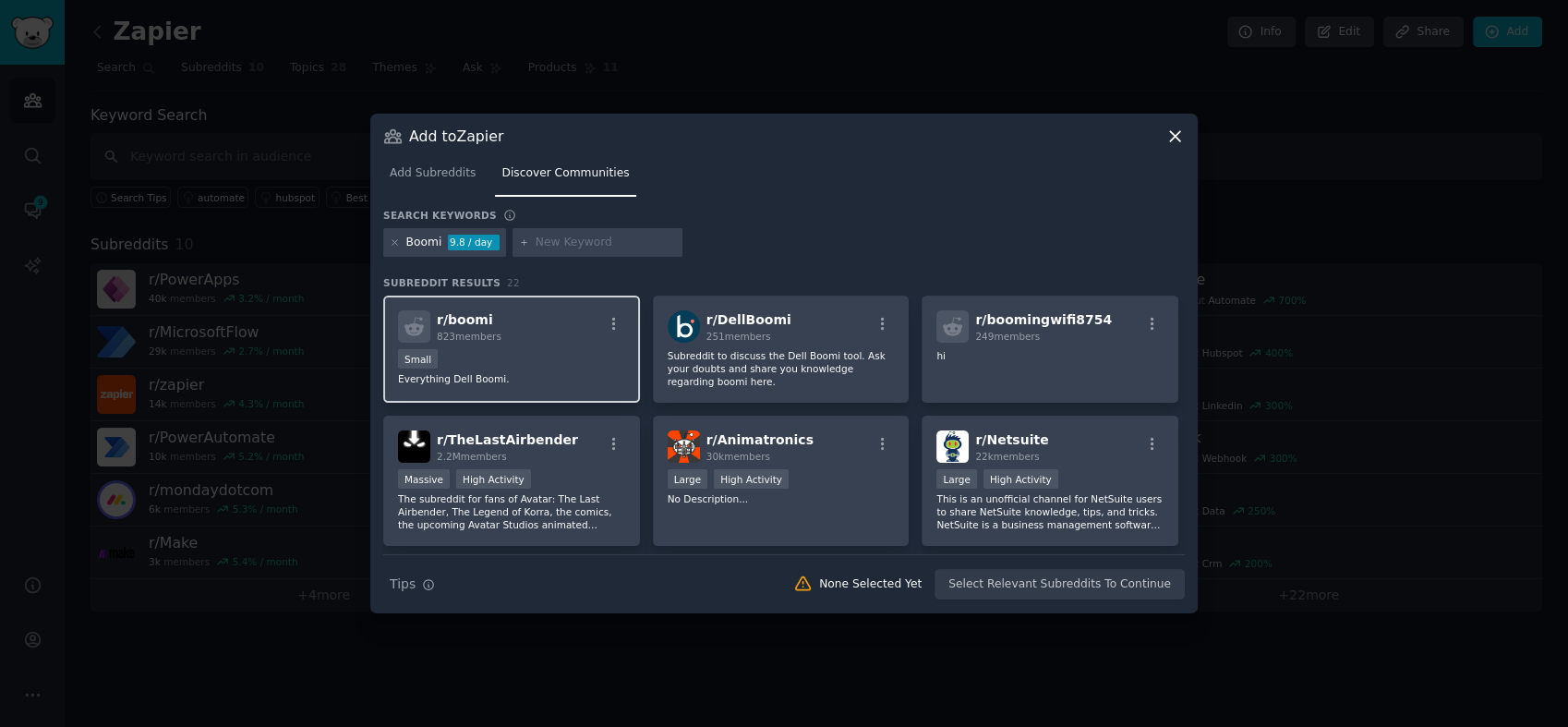
click at [522, 340] on div "r/ boomi 823 members" at bounding box center [511, 326] width 227 height 32
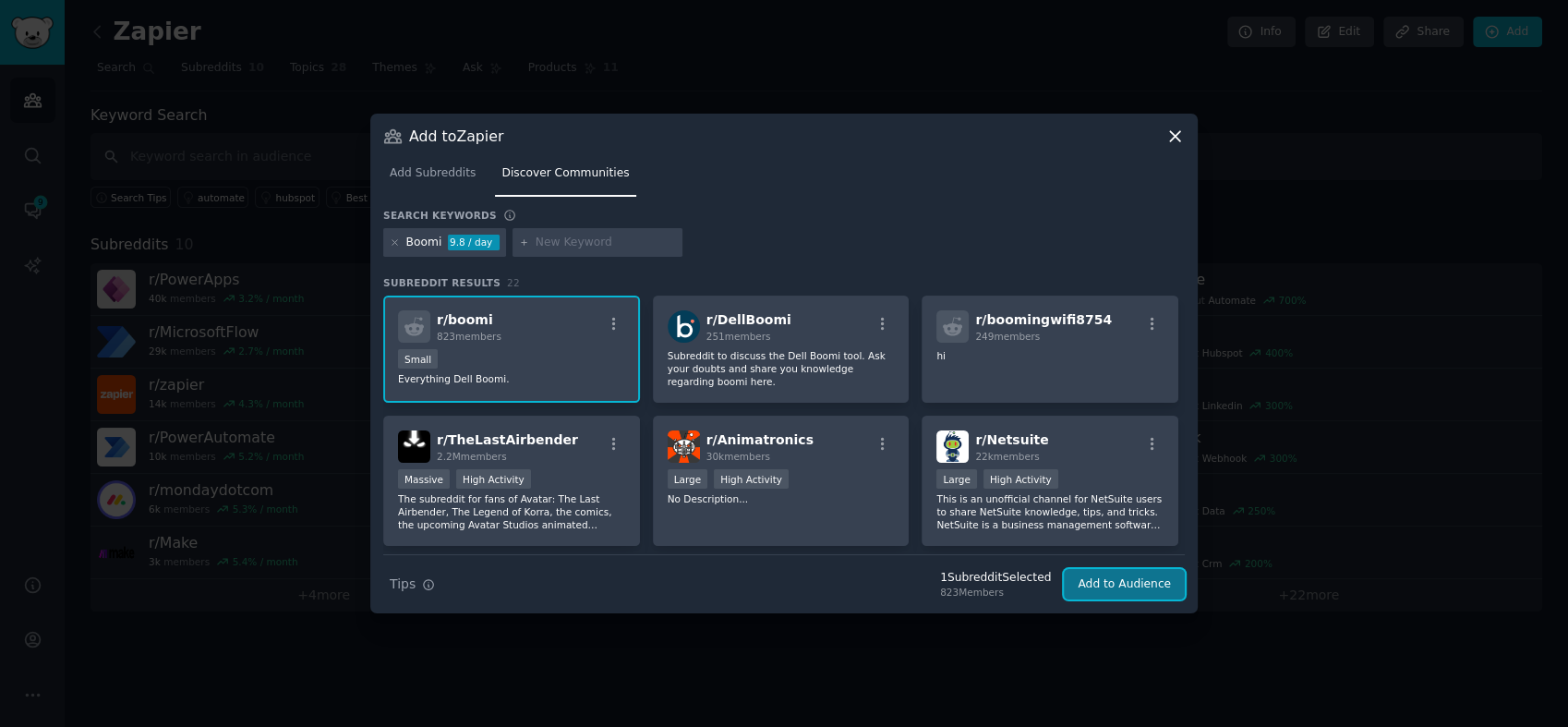
click at [1096, 586] on button "Add to Audience" at bounding box center [1123, 584] width 121 height 31
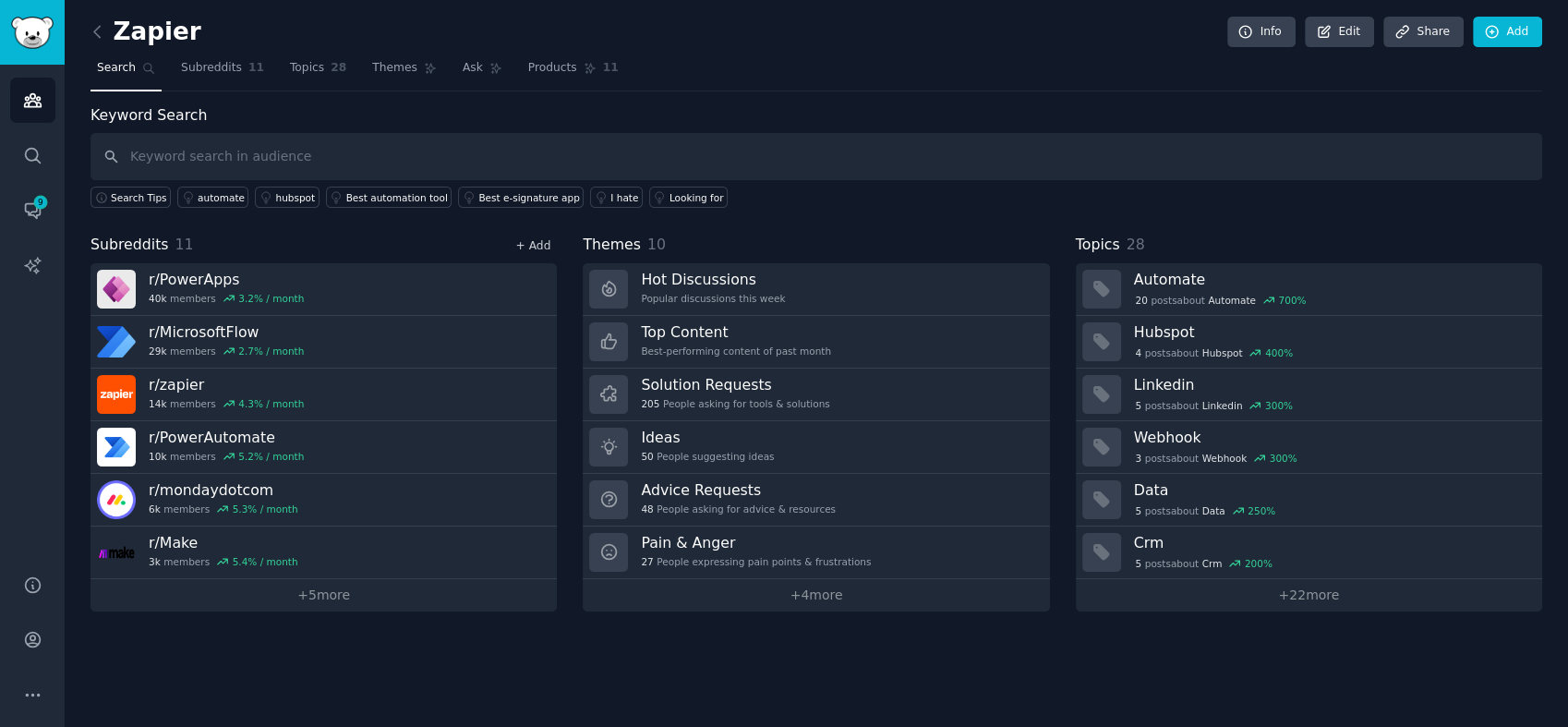
click at [526, 239] on link "+ Add" at bounding box center [533, 245] width 35 height 13
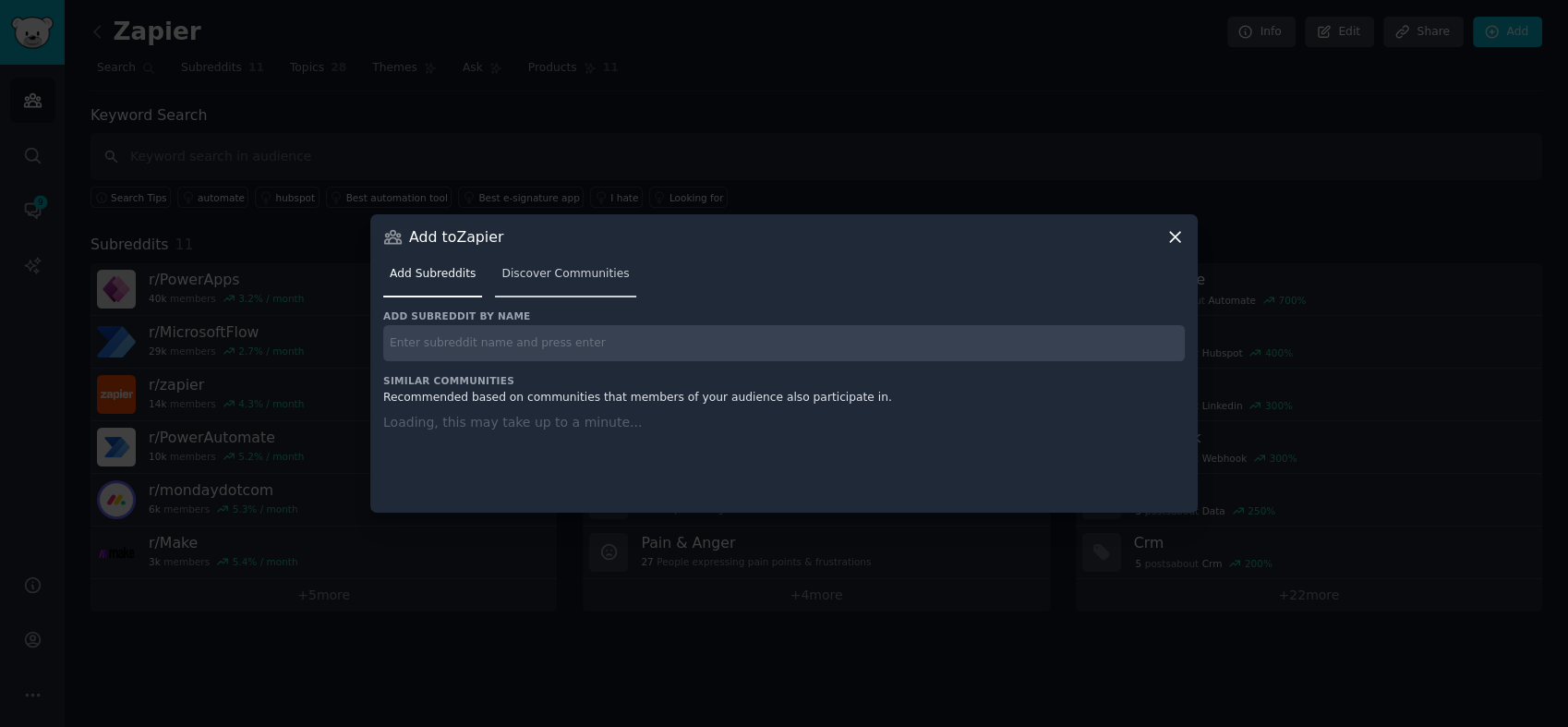
click at [562, 282] on link "Discover Communities" at bounding box center [565, 277] width 140 height 38
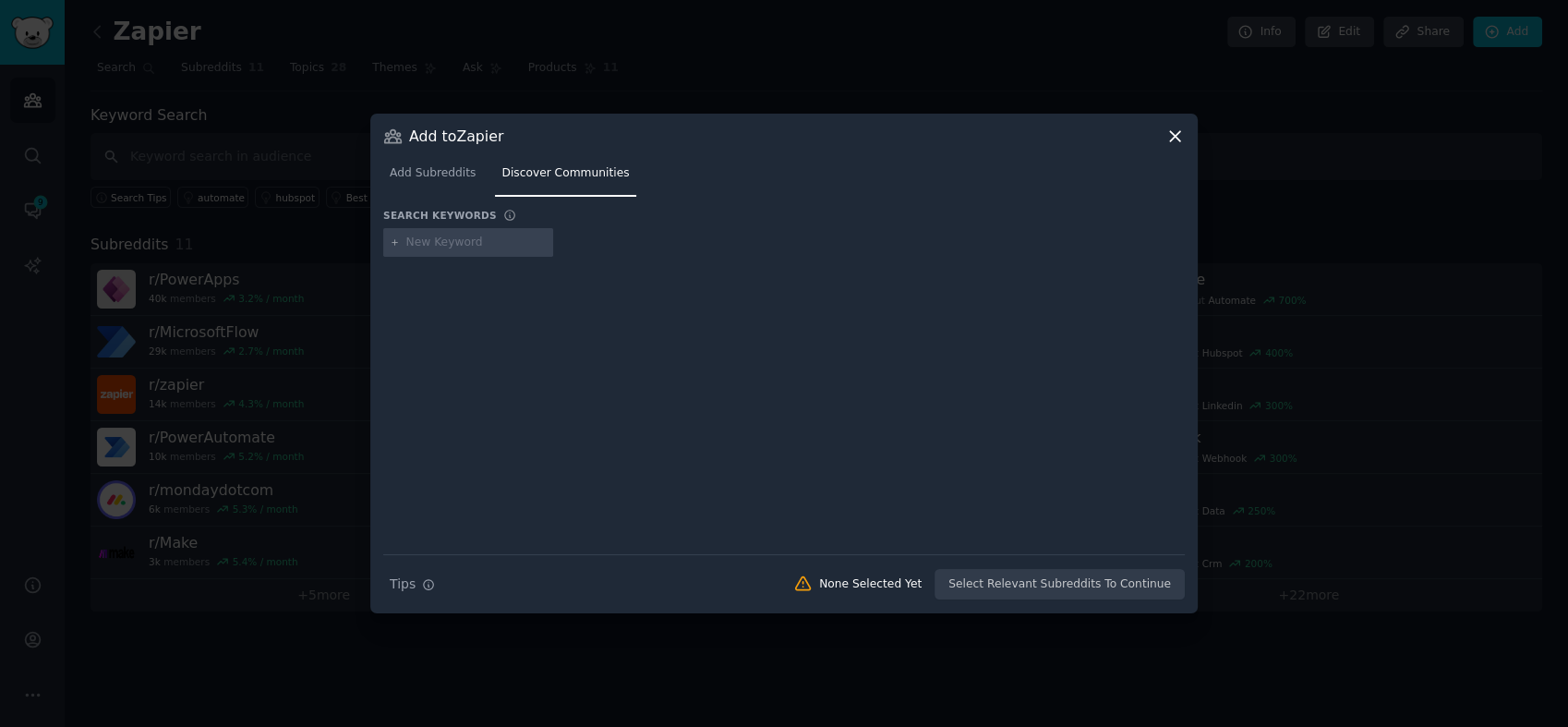
click at [503, 246] on input "text" at bounding box center [476, 243] width 140 height 16
type input "Automation Anywhere"
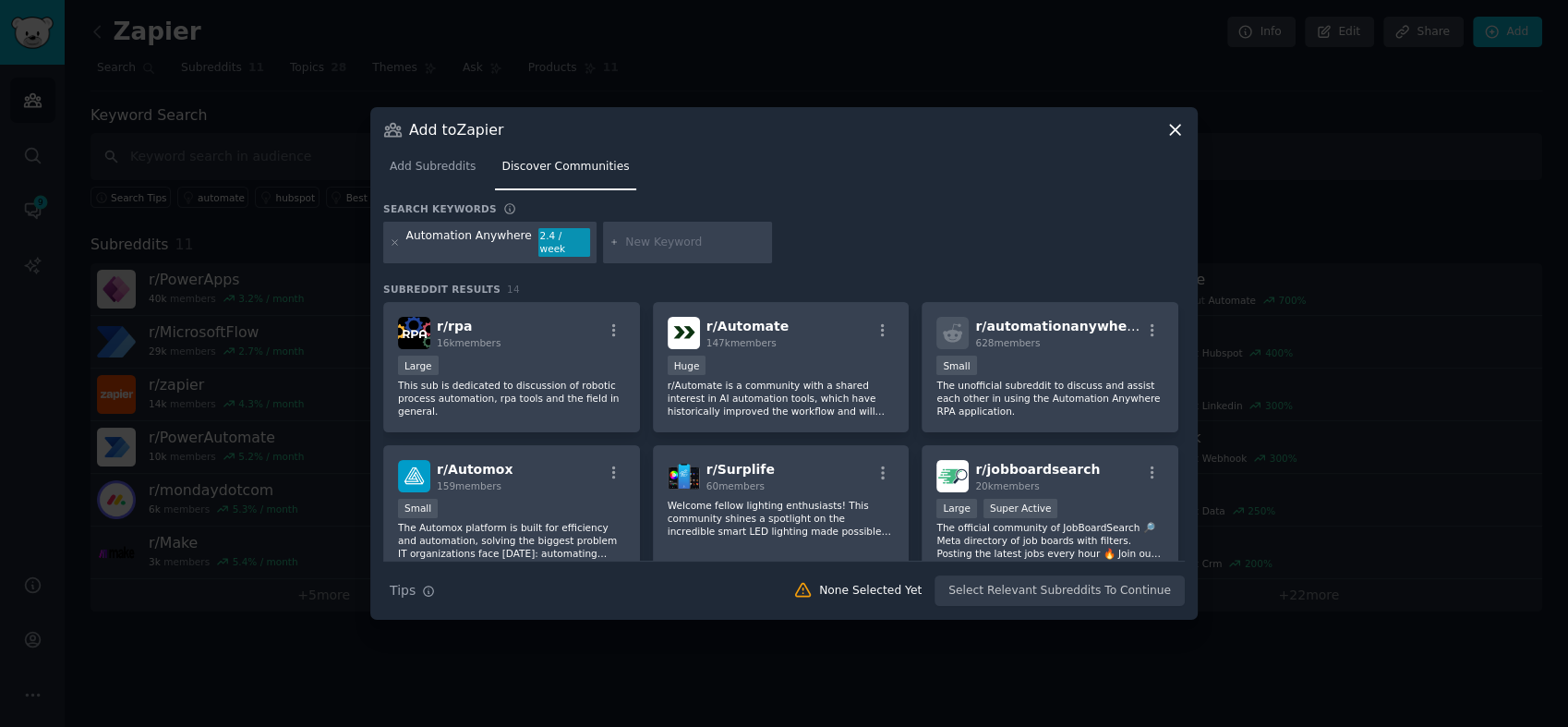
click at [1178, 131] on icon at bounding box center [1175, 130] width 11 height 11
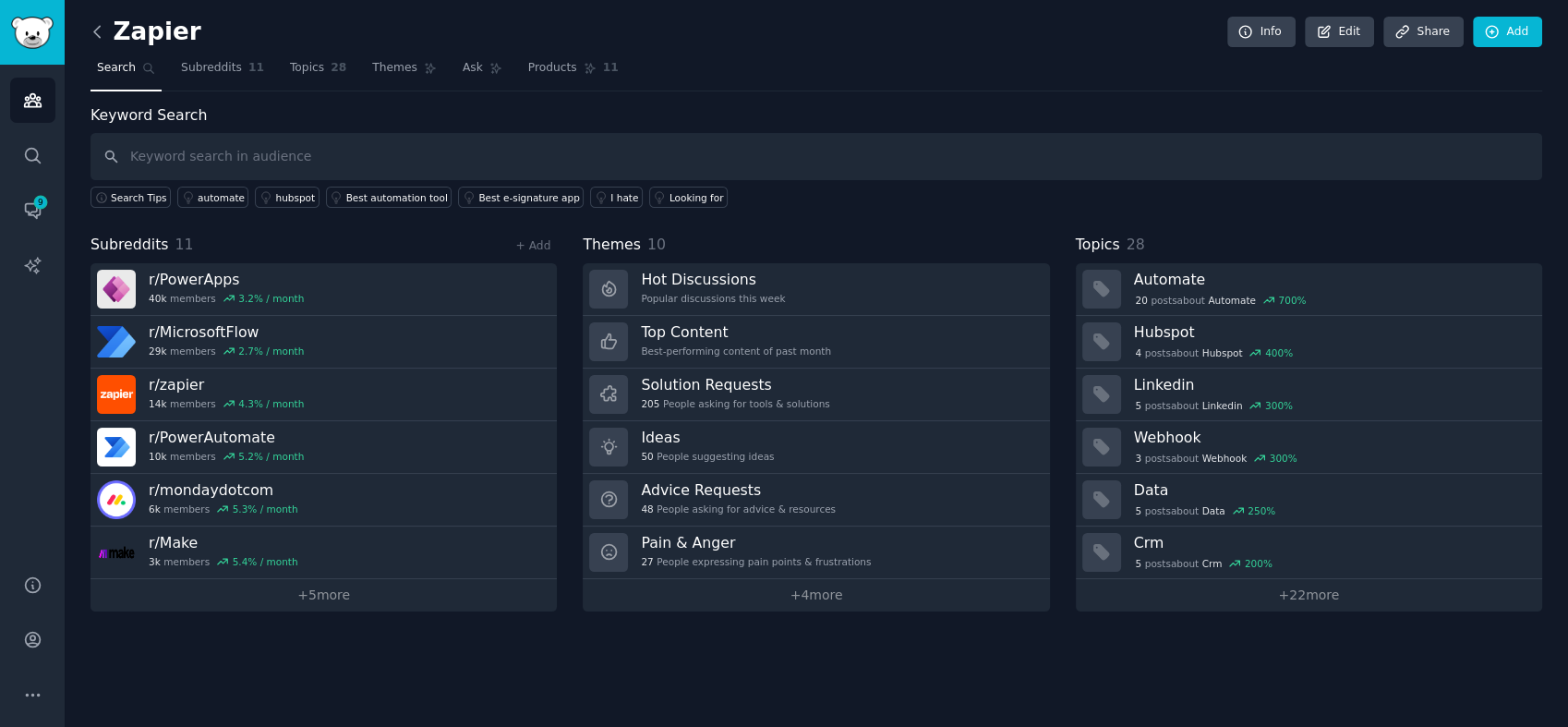
click at [101, 30] on icon at bounding box center [98, 32] width 19 height 19
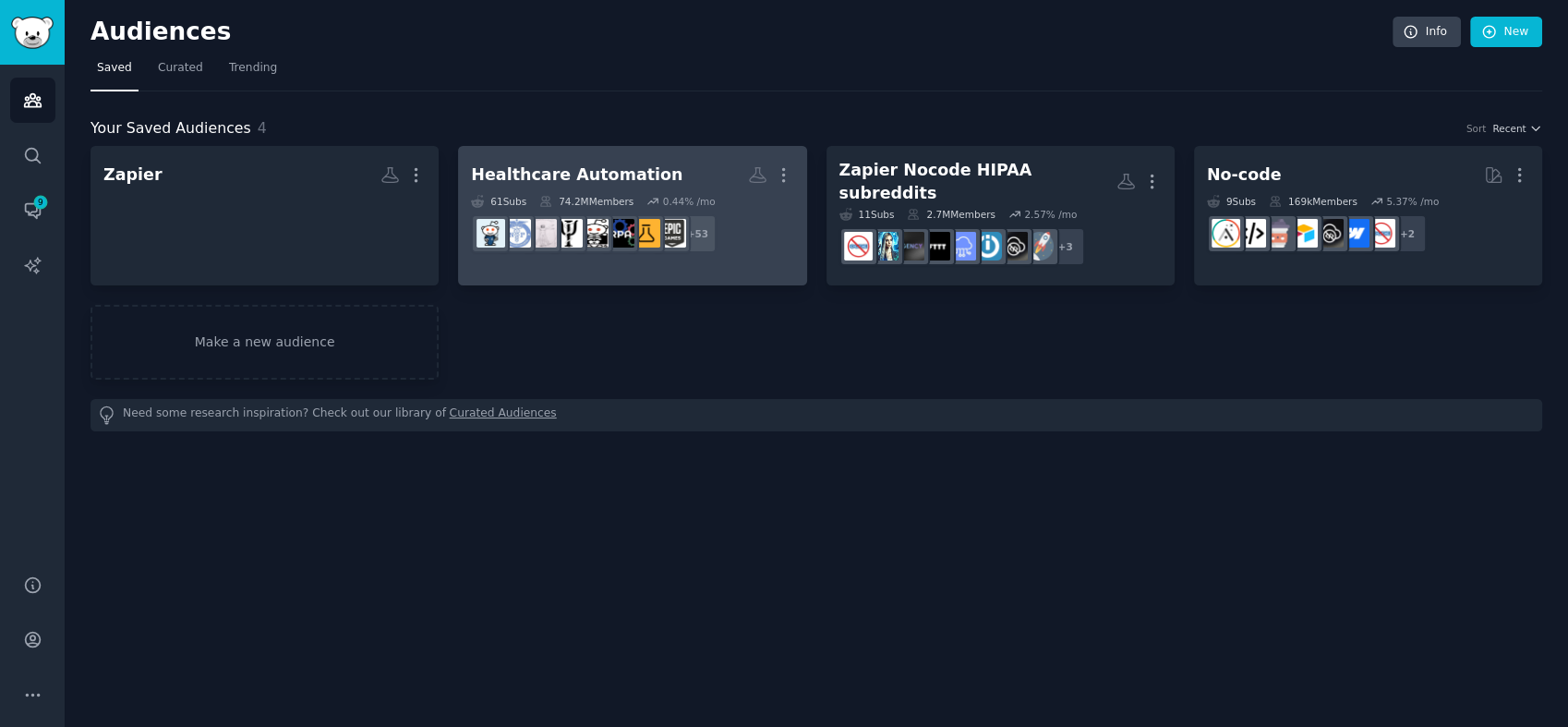
click at [639, 177] on div "Healthcare Automation" at bounding box center [576, 175] width 212 height 23
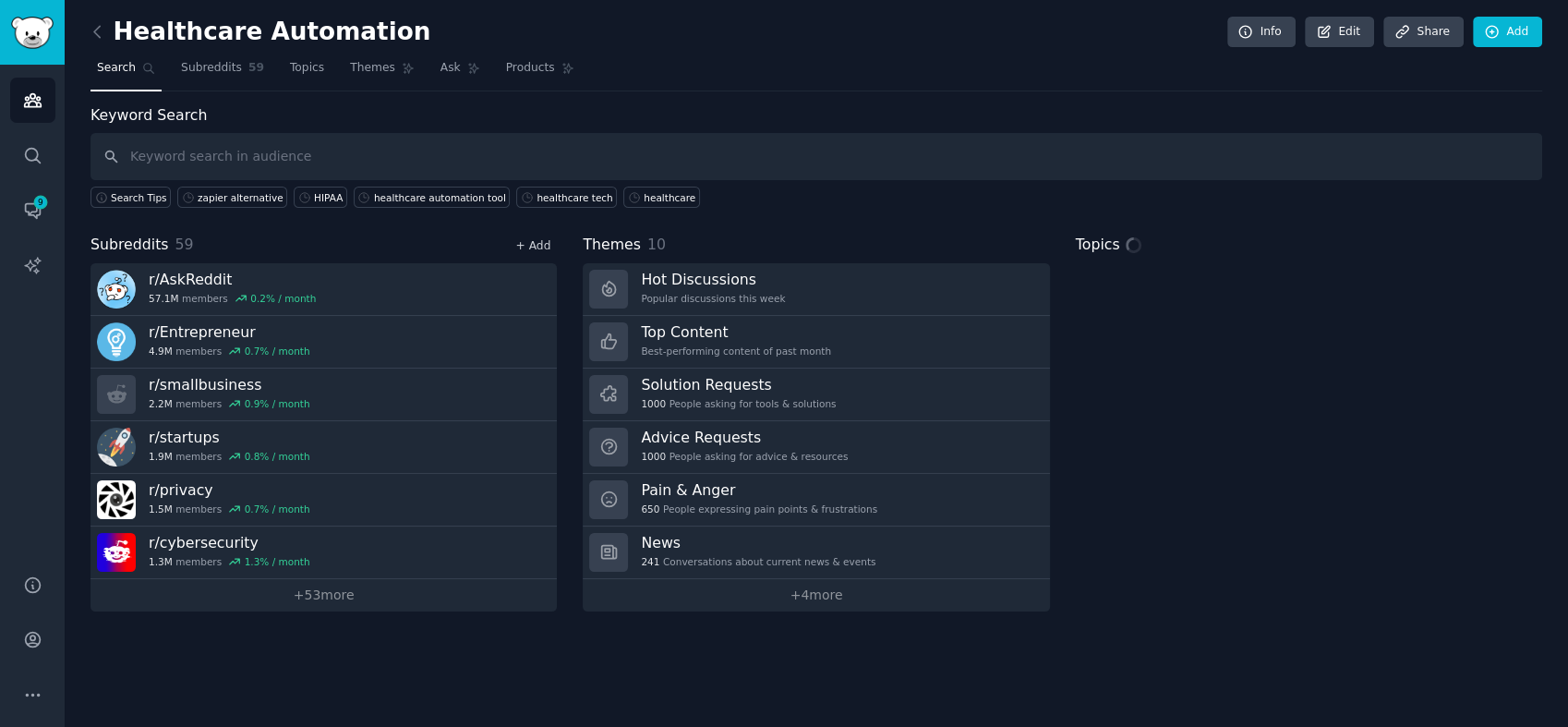
click at [533, 239] on link "+ Add" at bounding box center [533, 245] width 35 height 13
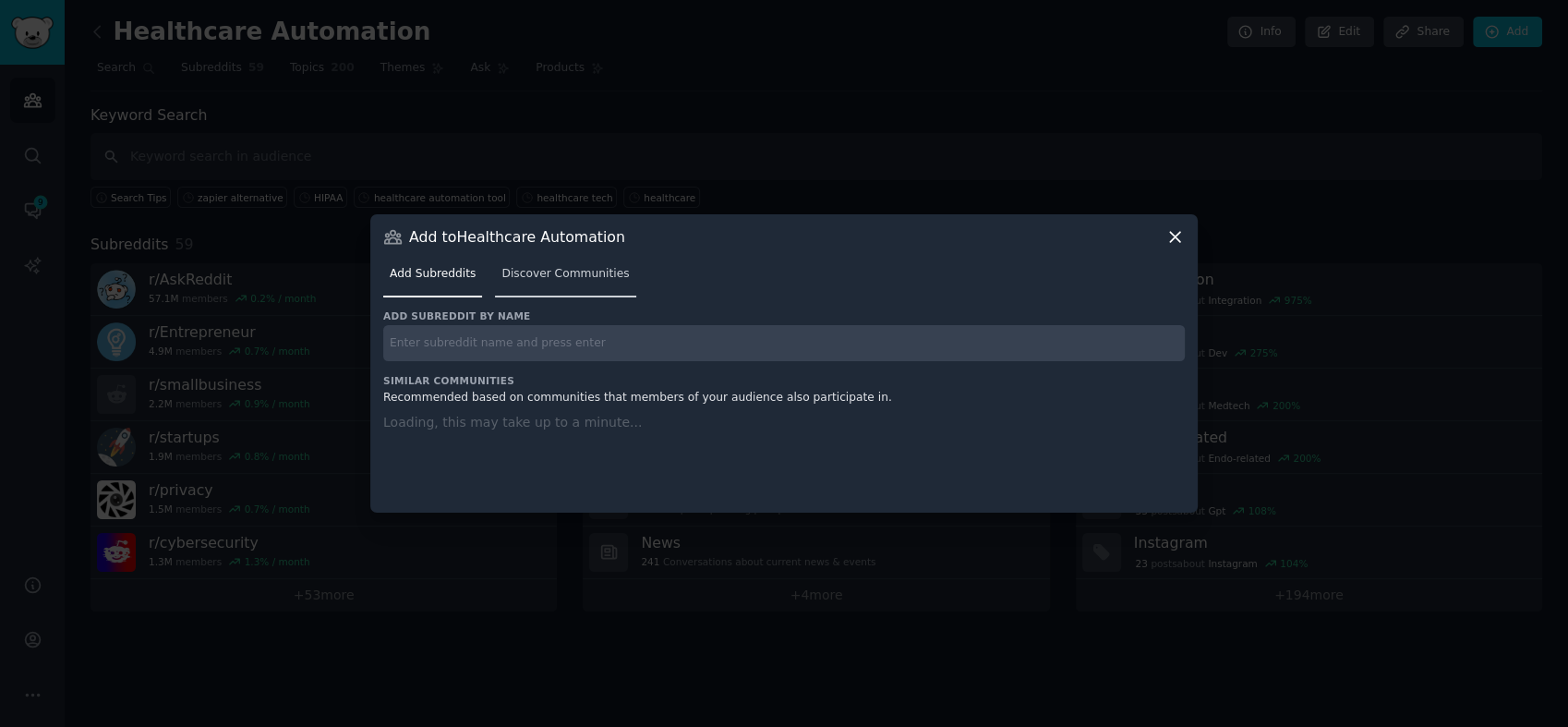
click at [554, 260] on link "Discover Communities" at bounding box center [565, 277] width 140 height 38
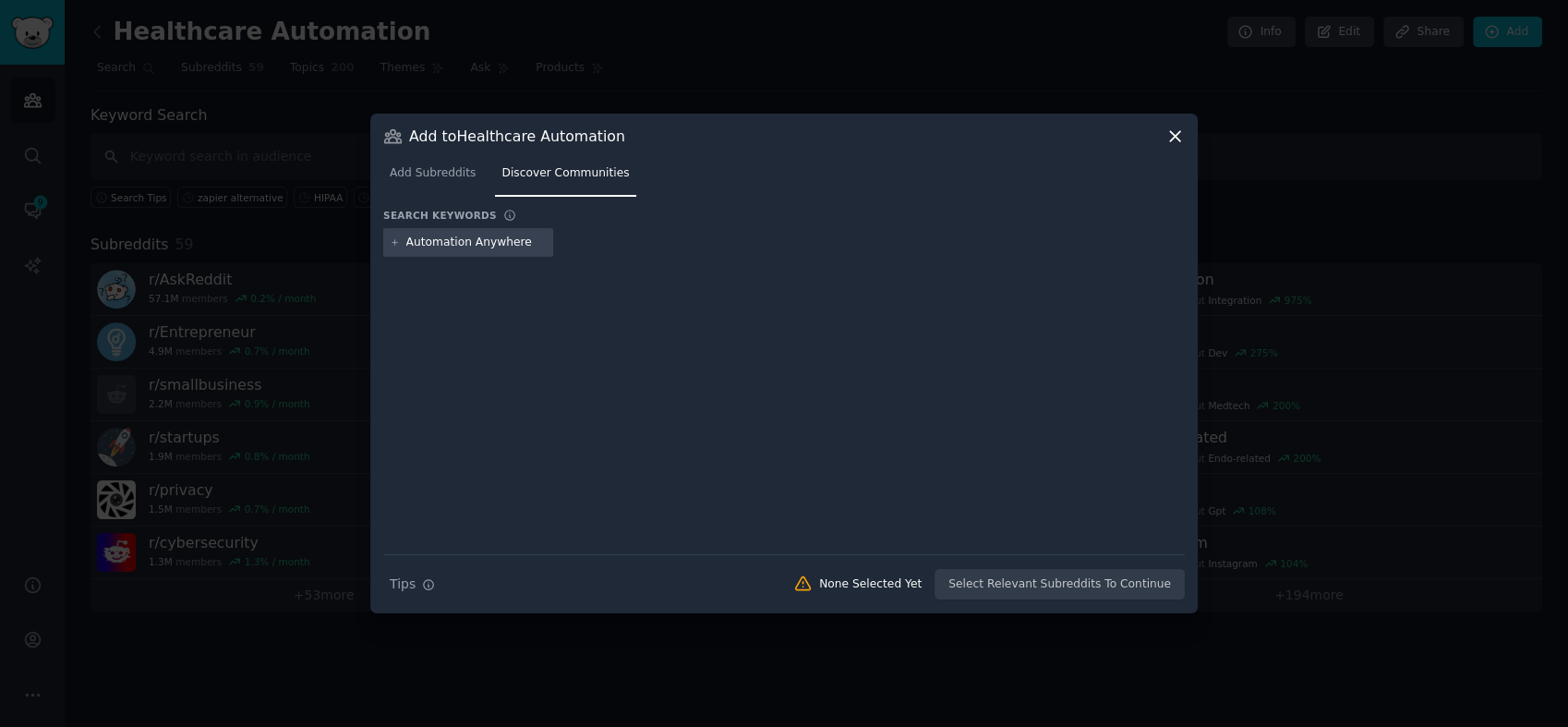
type input "Automation Anywhere"
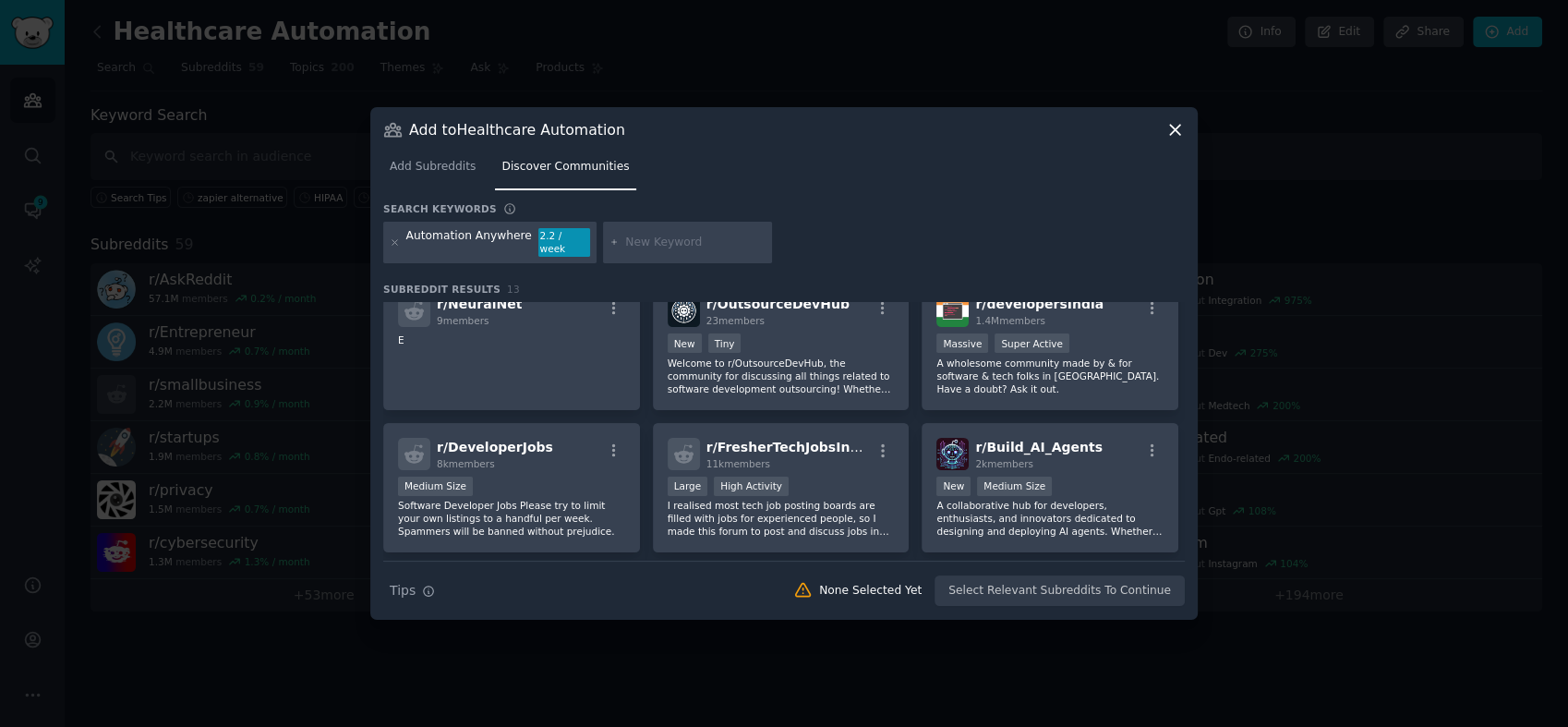
scroll to position [504, 0]
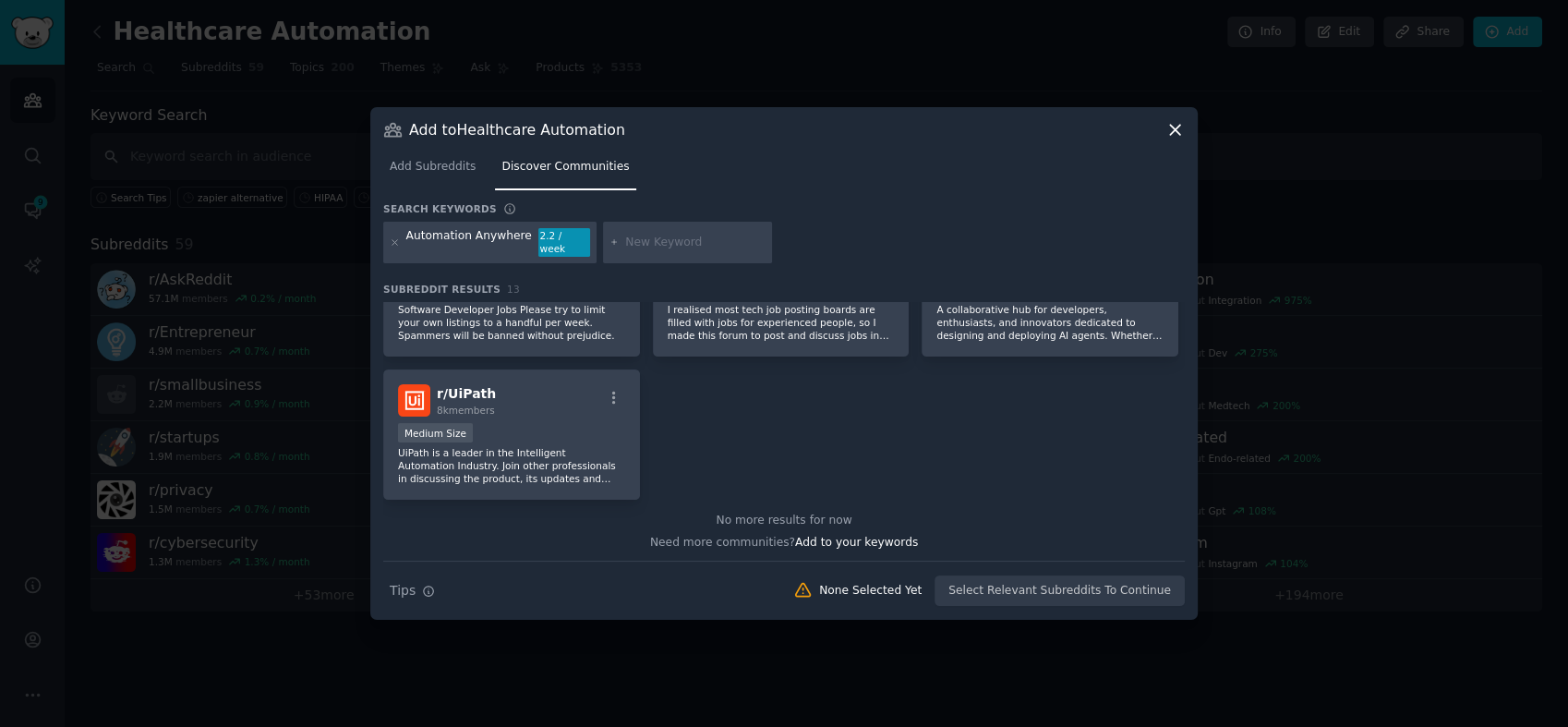
click at [1174, 139] on icon at bounding box center [1175, 130] width 19 height 19
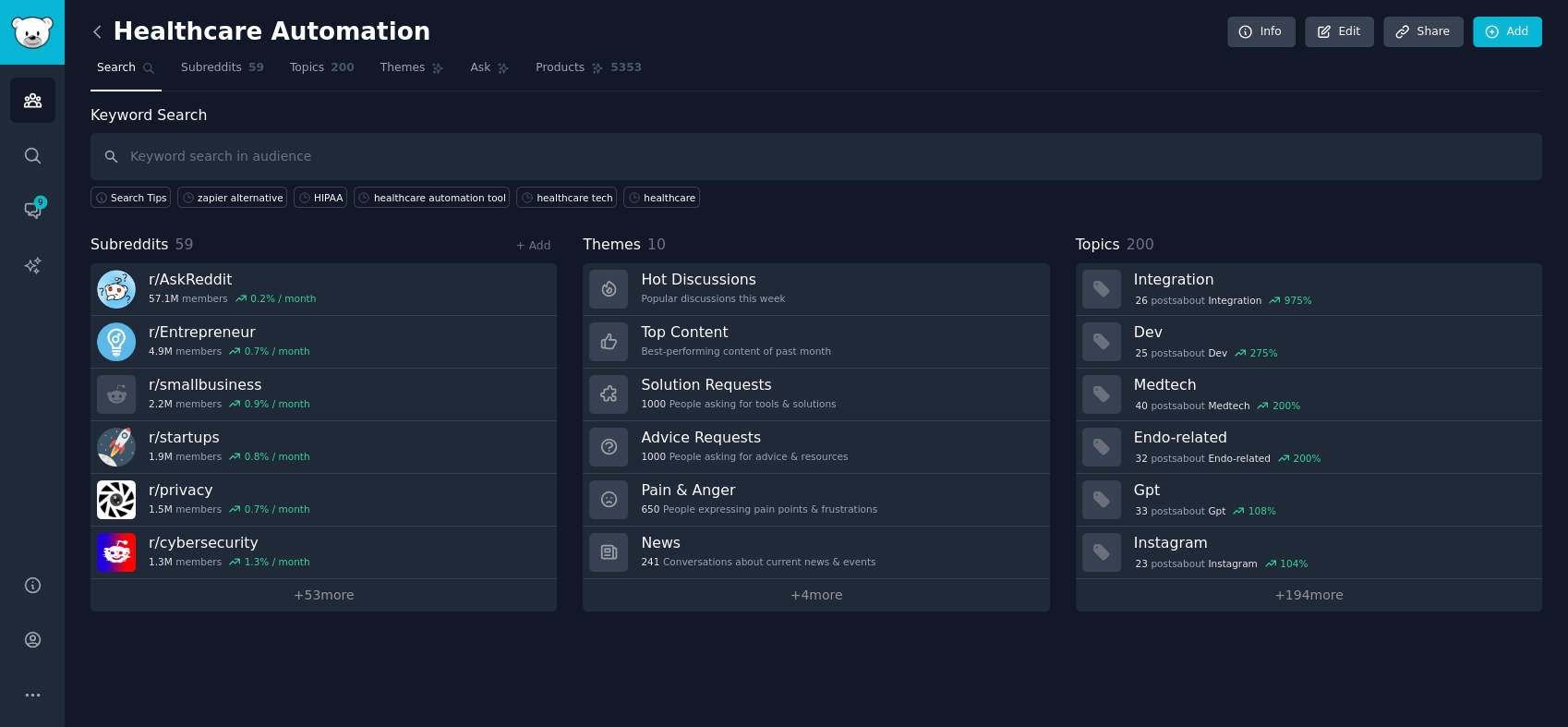
click at [96, 39] on icon at bounding box center [98, 32] width 19 height 19
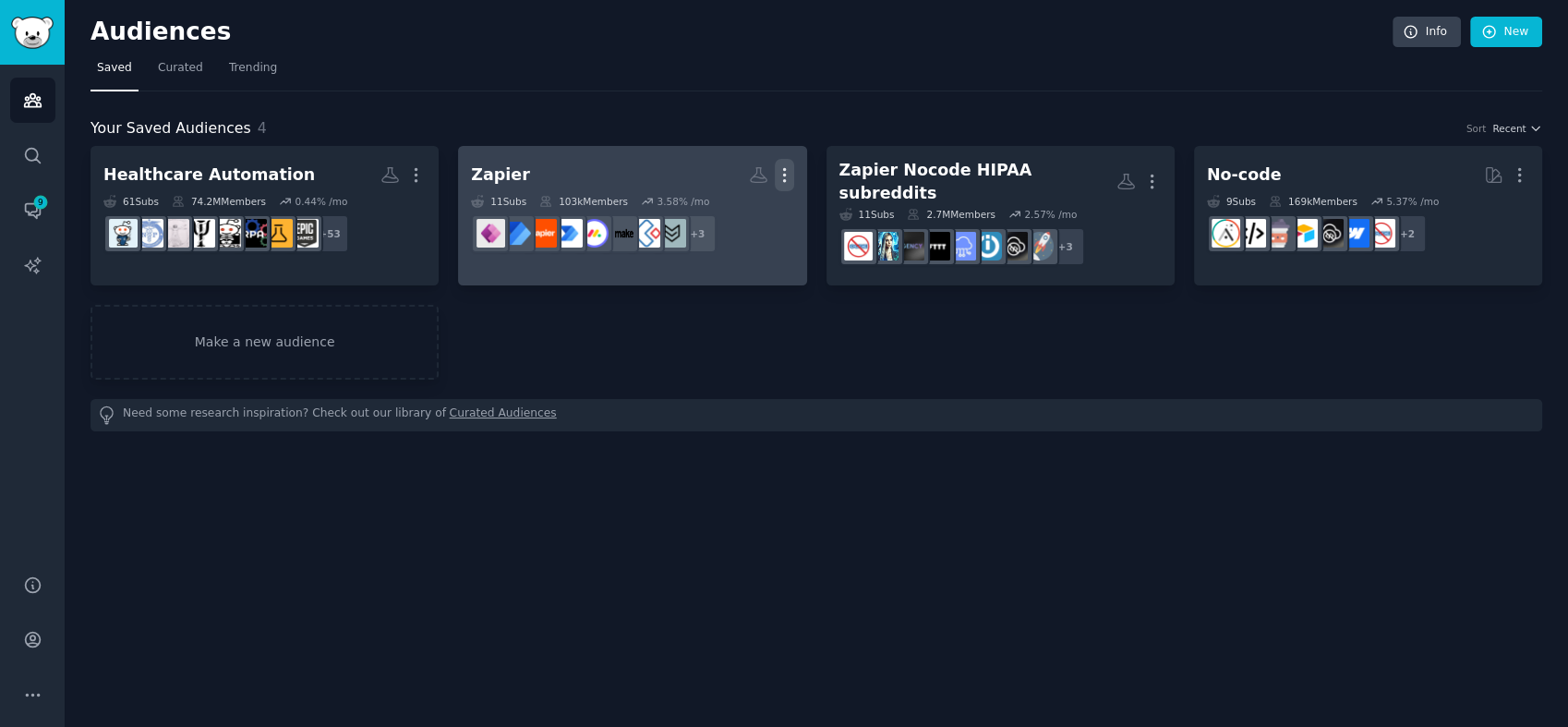
click at [785, 173] on icon "button" at bounding box center [784, 175] width 19 height 19
click at [732, 173] on p "View" at bounding box center [728, 182] width 31 height 19
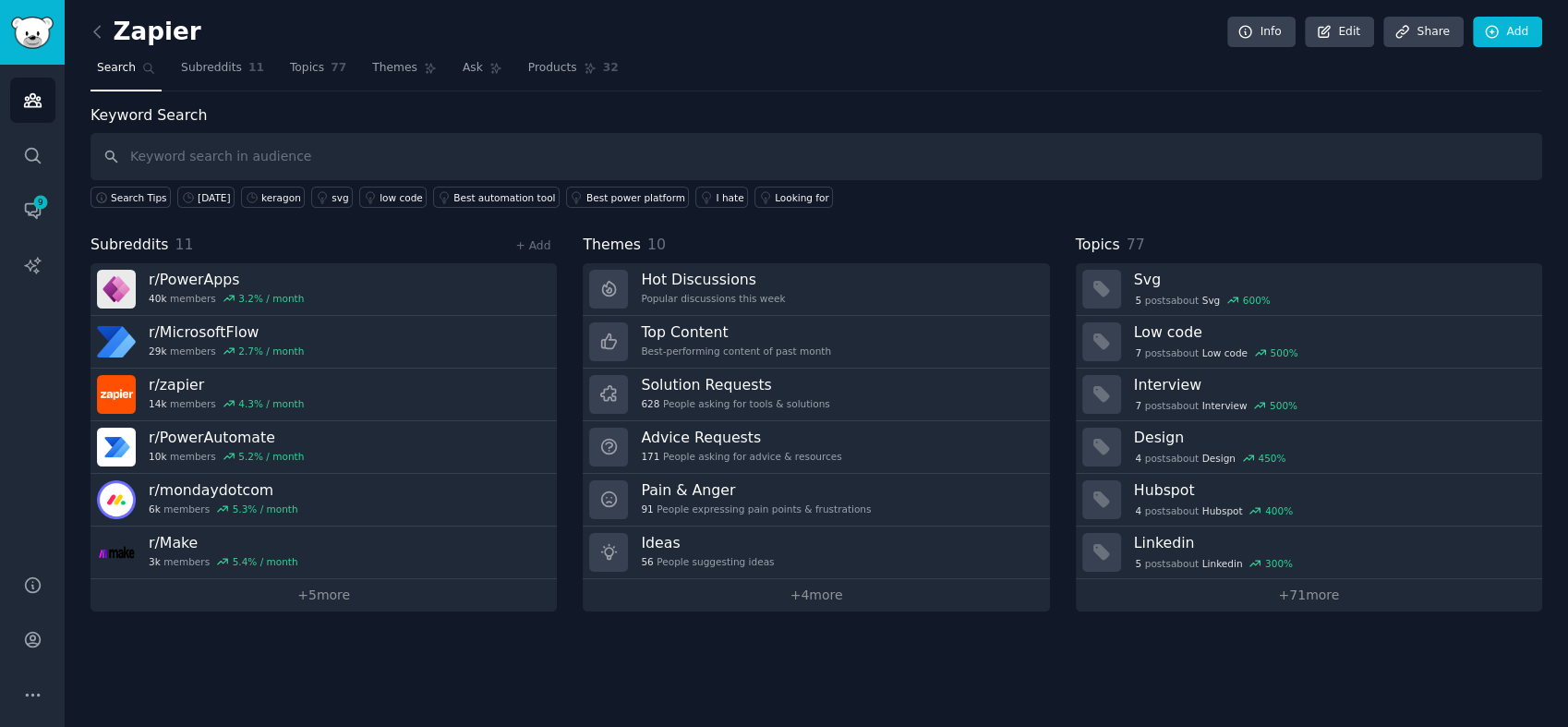
click at [201, 31] on div "Zapier Info Edit Share Add" at bounding box center [817, 35] width 1452 height 38
click at [191, 29] on div "Zapier Info Edit Share Add" at bounding box center [817, 35] width 1452 height 38
click at [177, 29] on h2 "Zapier" at bounding box center [146, 32] width 111 height 30
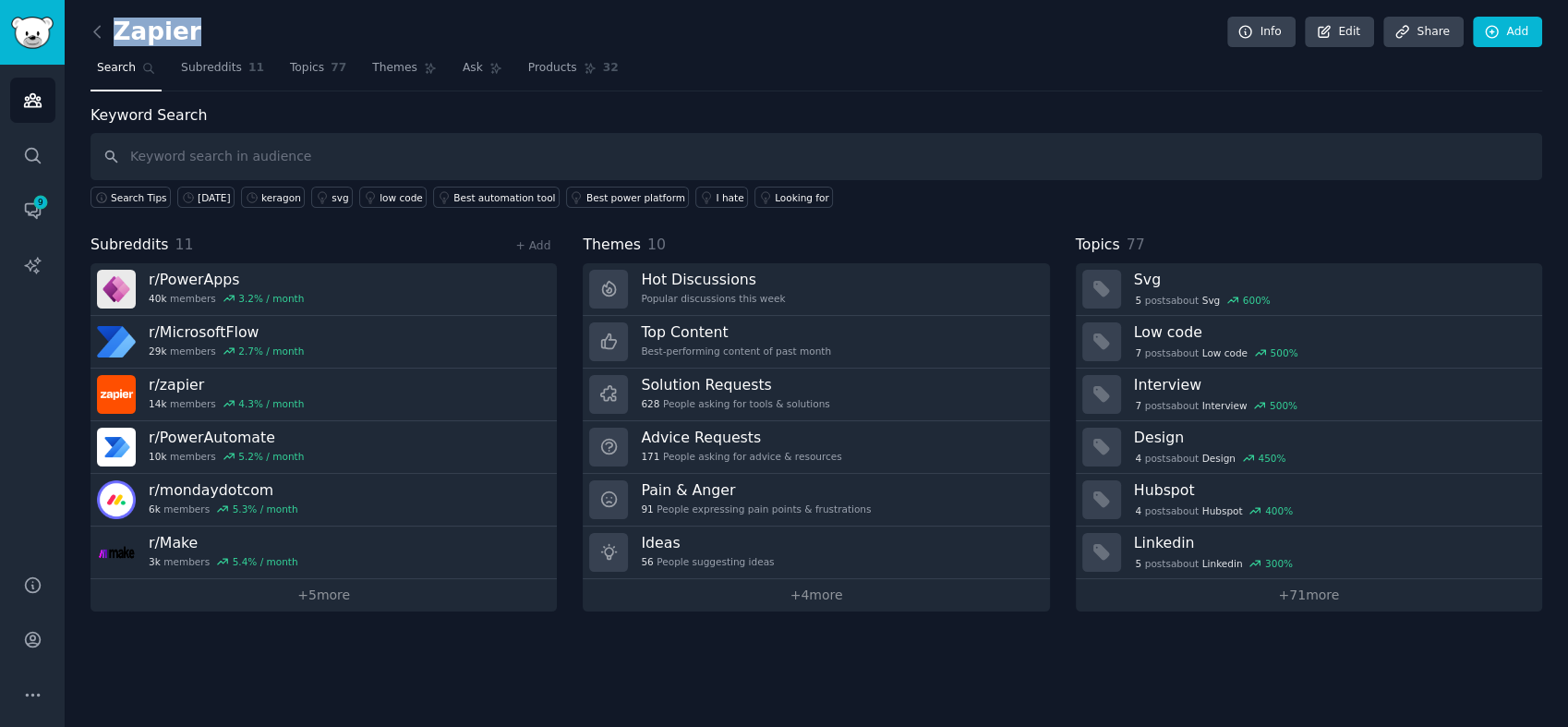
click at [178, 30] on h2 "Zapier" at bounding box center [146, 32] width 111 height 30
click at [1349, 26] on link "Edit" at bounding box center [1340, 32] width 70 height 31
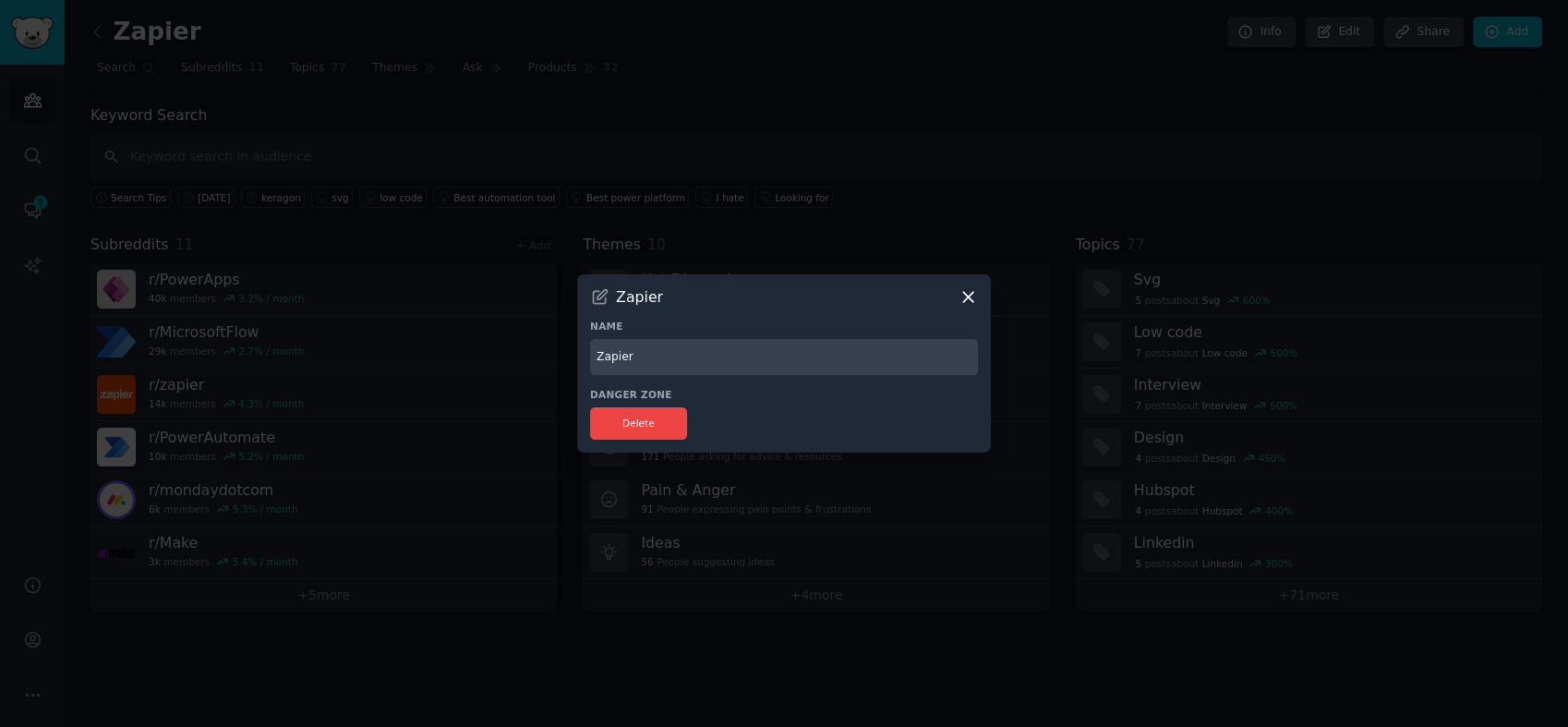
click at [769, 337] on div "Name [PERSON_NAME]" at bounding box center [783, 346] width 388 height 55
click at [768, 340] on input "Zapier" at bounding box center [783, 357] width 388 height 36
type input "Zapier alternative"
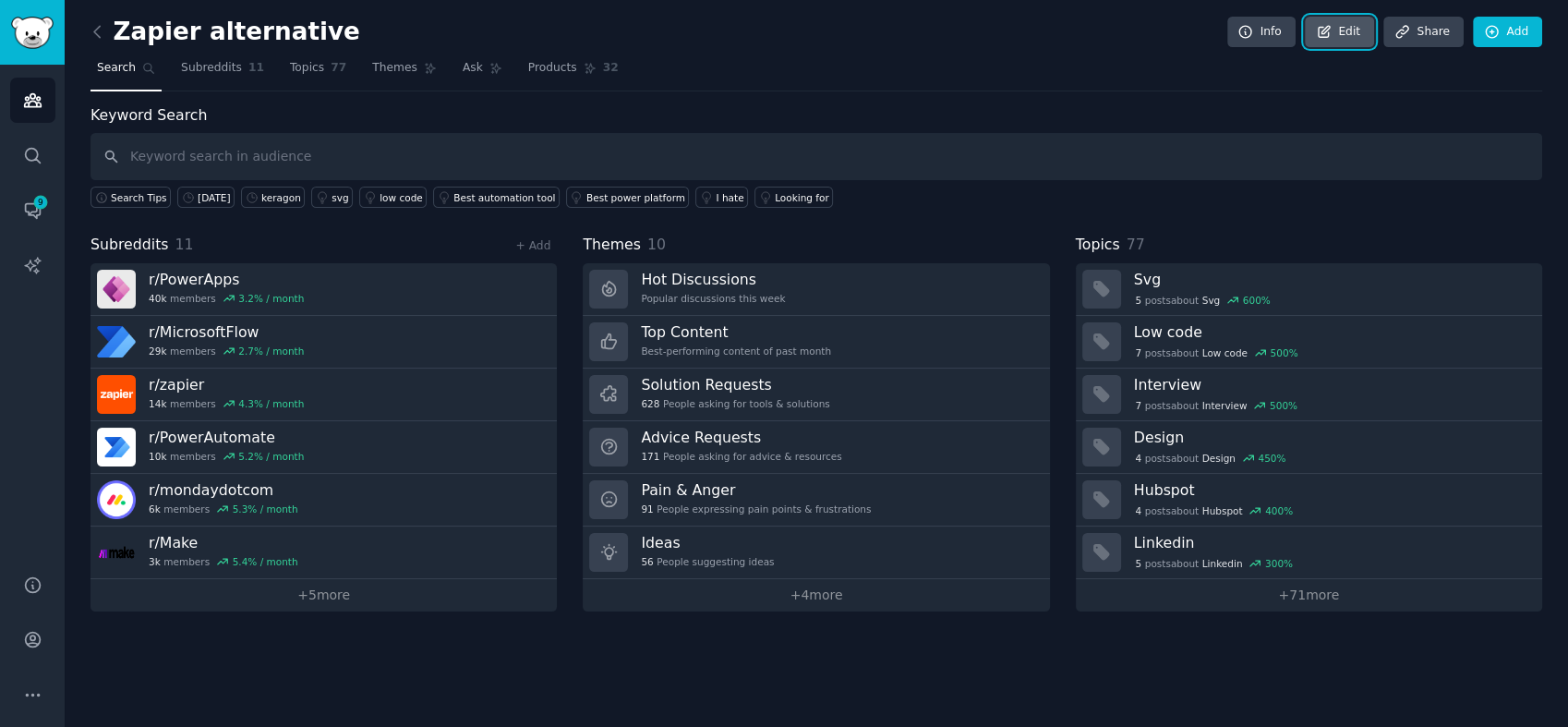
click at [1359, 38] on link "Edit" at bounding box center [1340, 32] width 70 height 31
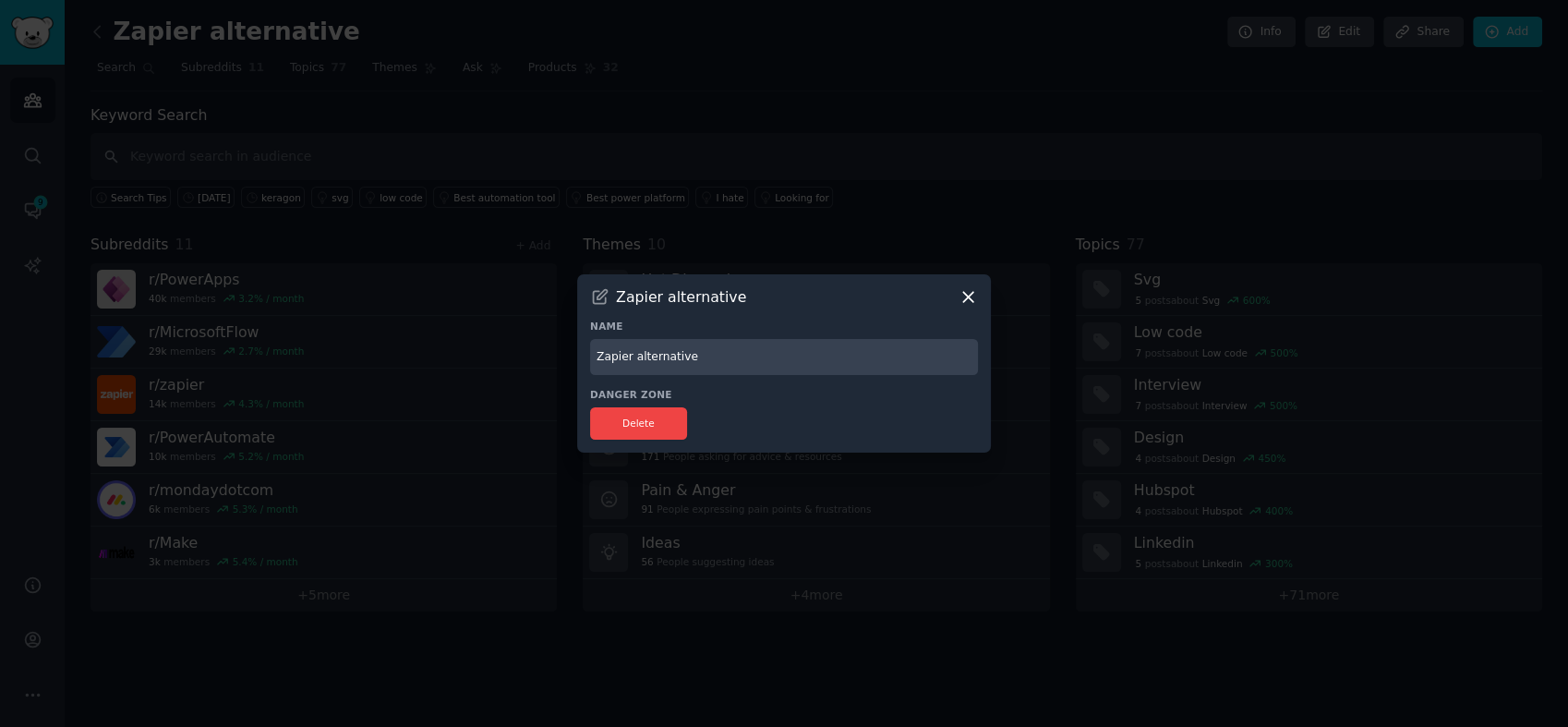
click at [769, 348] on input "Zapier alternative" at bounding box center [783, 357] width 388 height 36
click at [805, 357] on input "Compotators like Zapier alternative" at bounding box center [783, 357] width 388 height 36
type input "Compotators like Zapier"
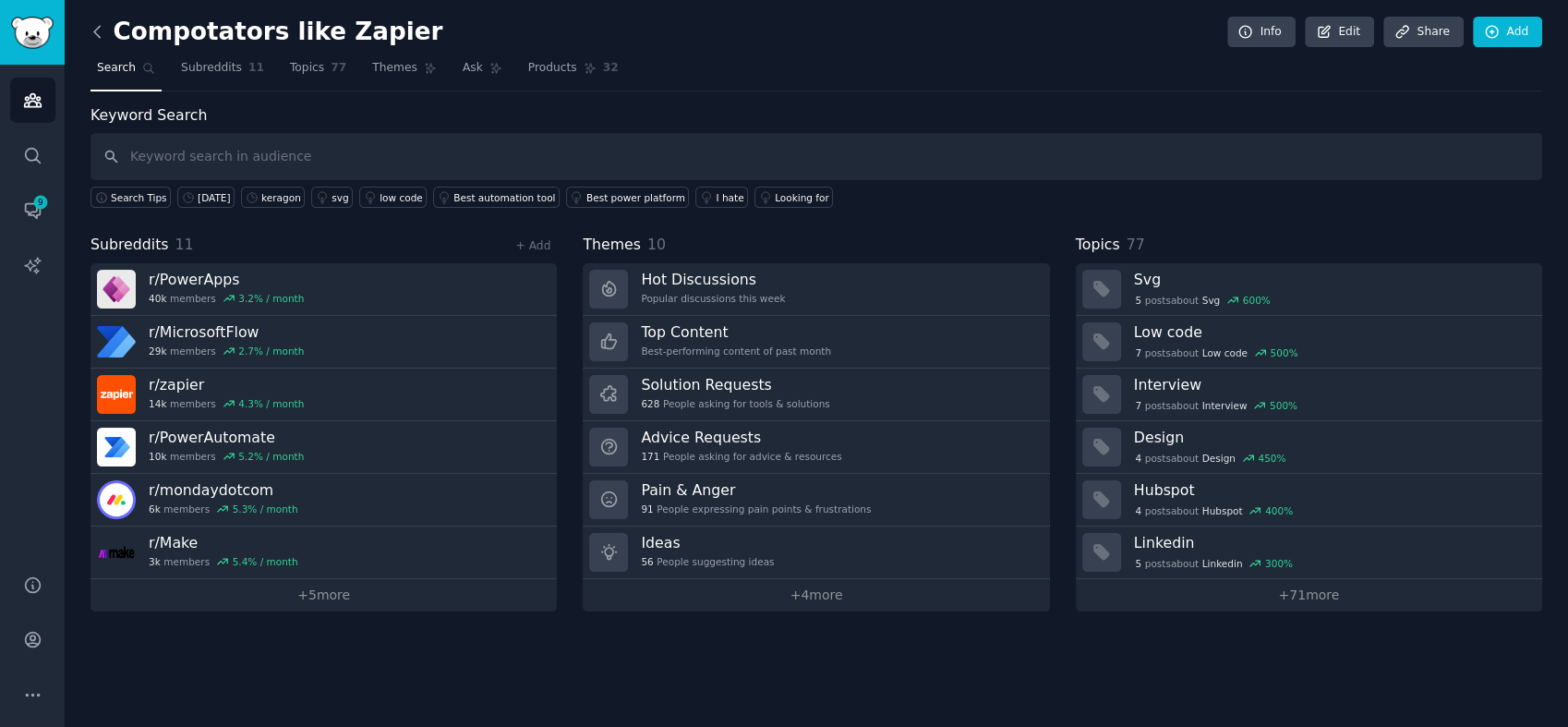
click at [94, 31] on icon at bounding box center [97, 31] width 6 height 11
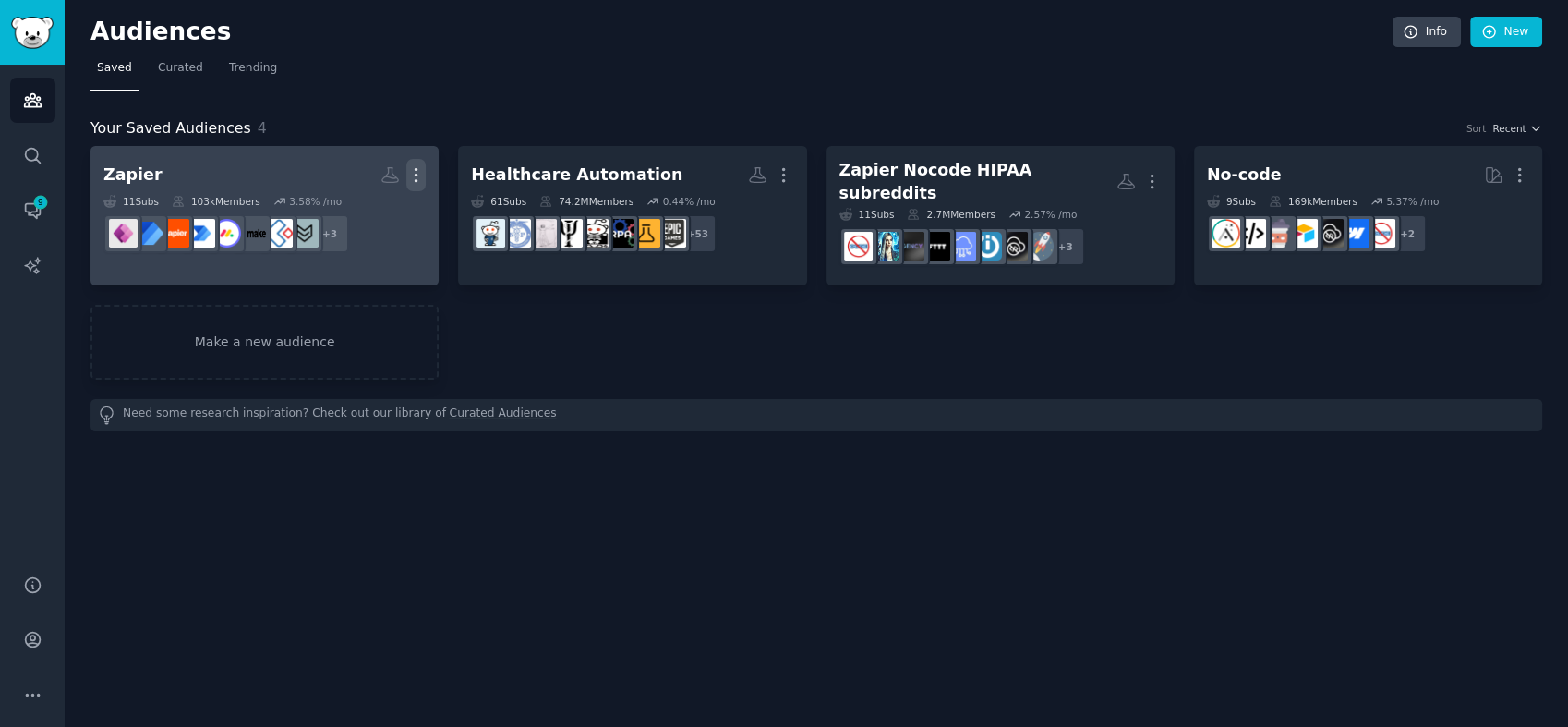
click at [420, 170] on icon "button" at bounding box center [416, 175] width 19 height 19
click at [258, 173] on h2 "Zapier Custom Audience More View Delete" at bounding box center [264, 174] width 322 height 32
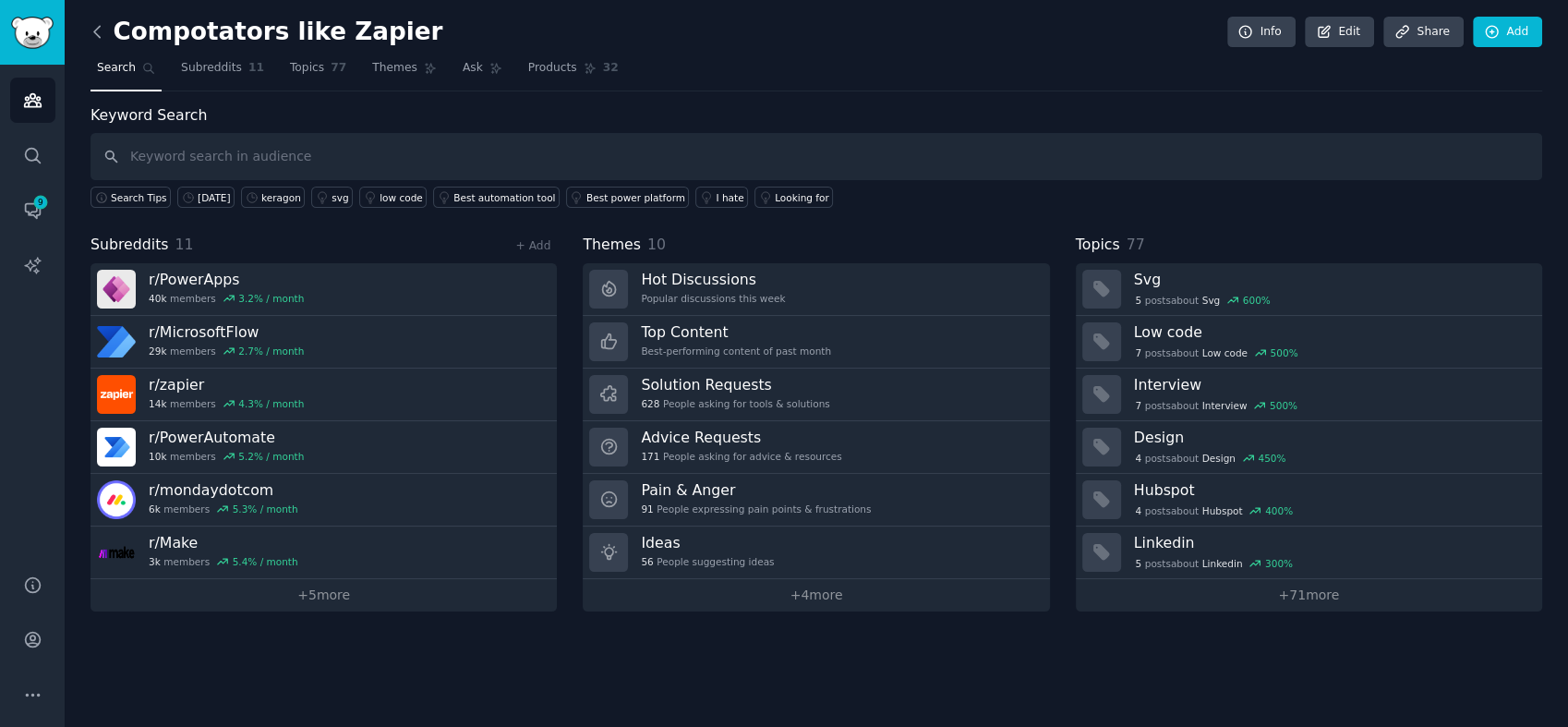
click at [101, 30] on icon at bounding box center [98, 32] width 19 height 19
